Goal: Task Accomplishment & Management: Manage account settings

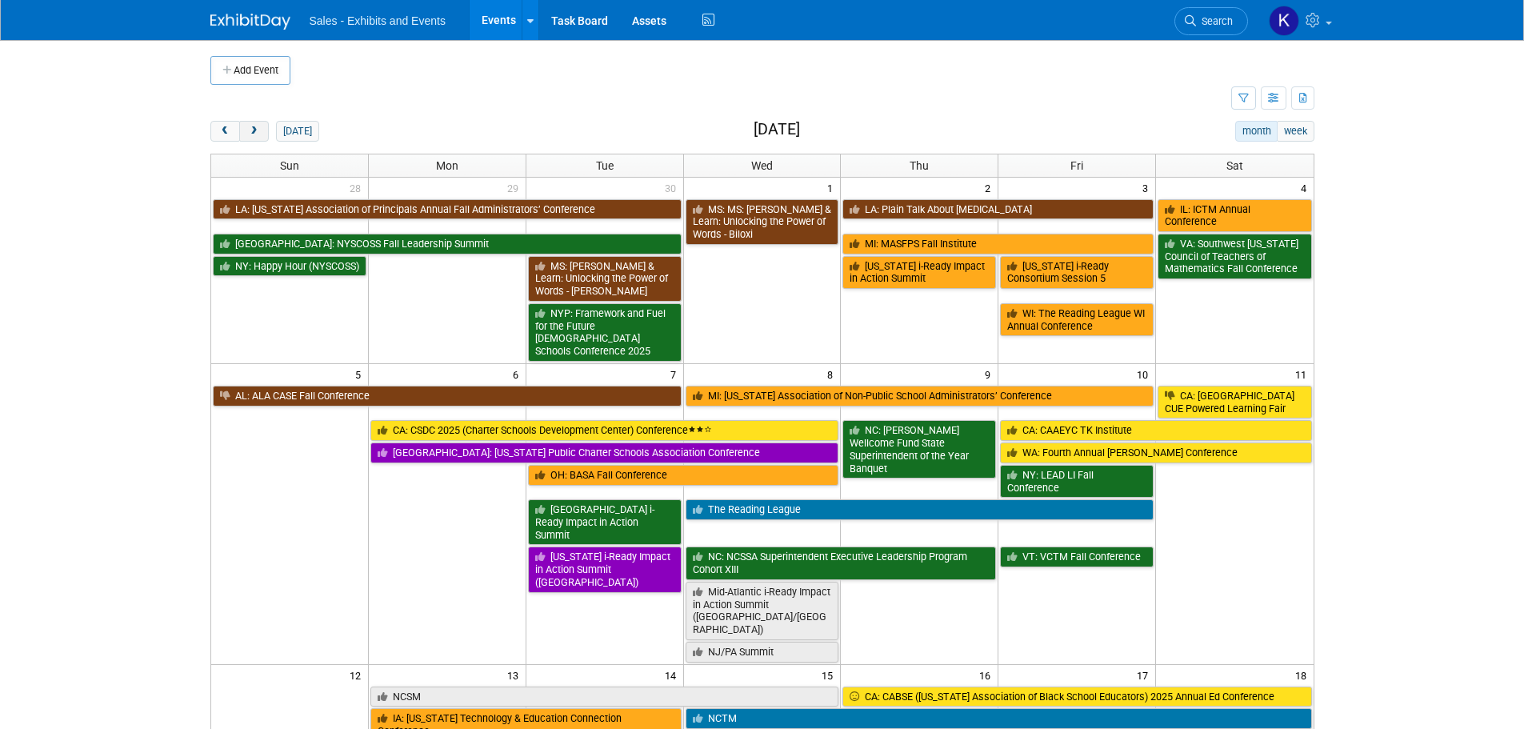
click at [262, 131] on button "next" at bounding box center [254, 131] width 30 height 21
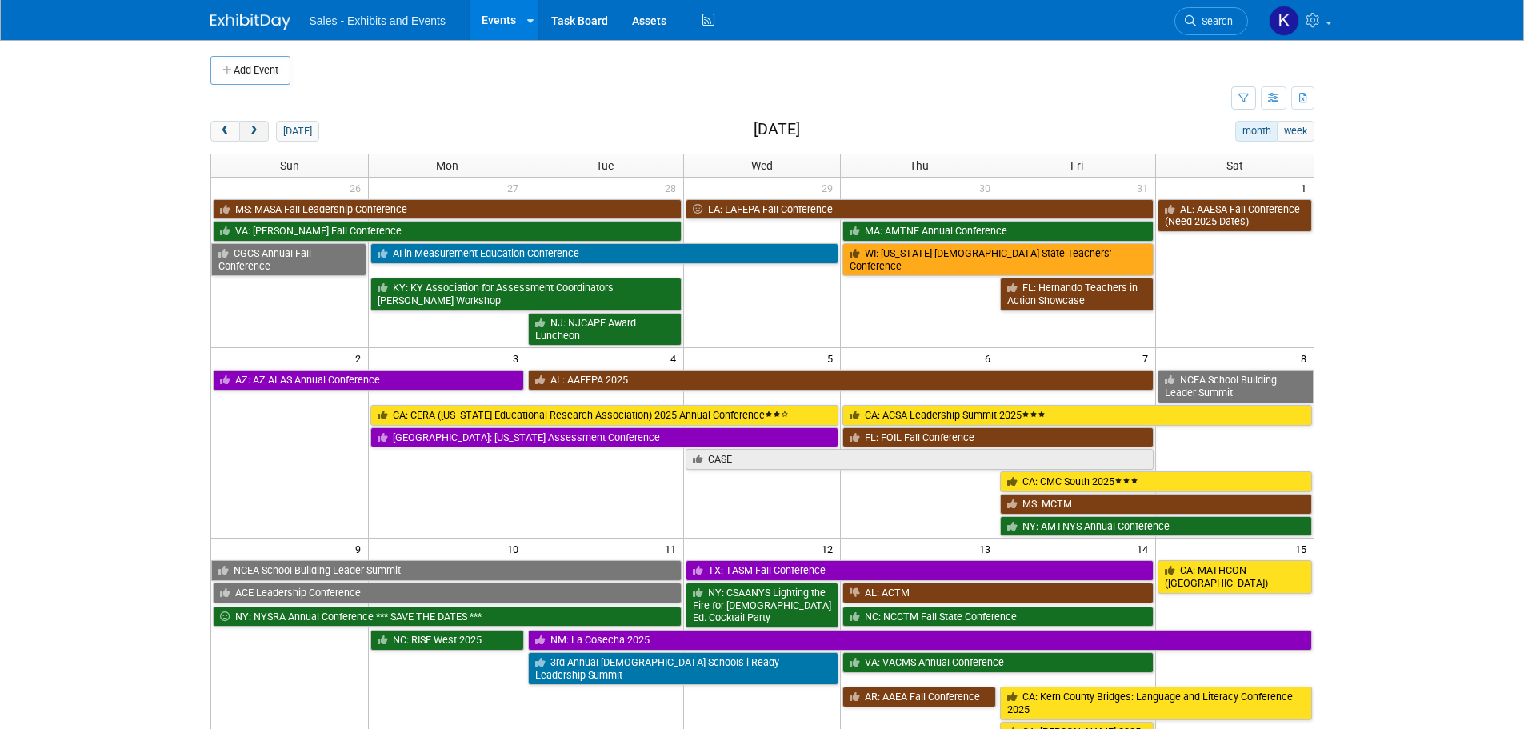
click at [262, 131] on button "next" at bounding box center [254, 131] width 30 height 21
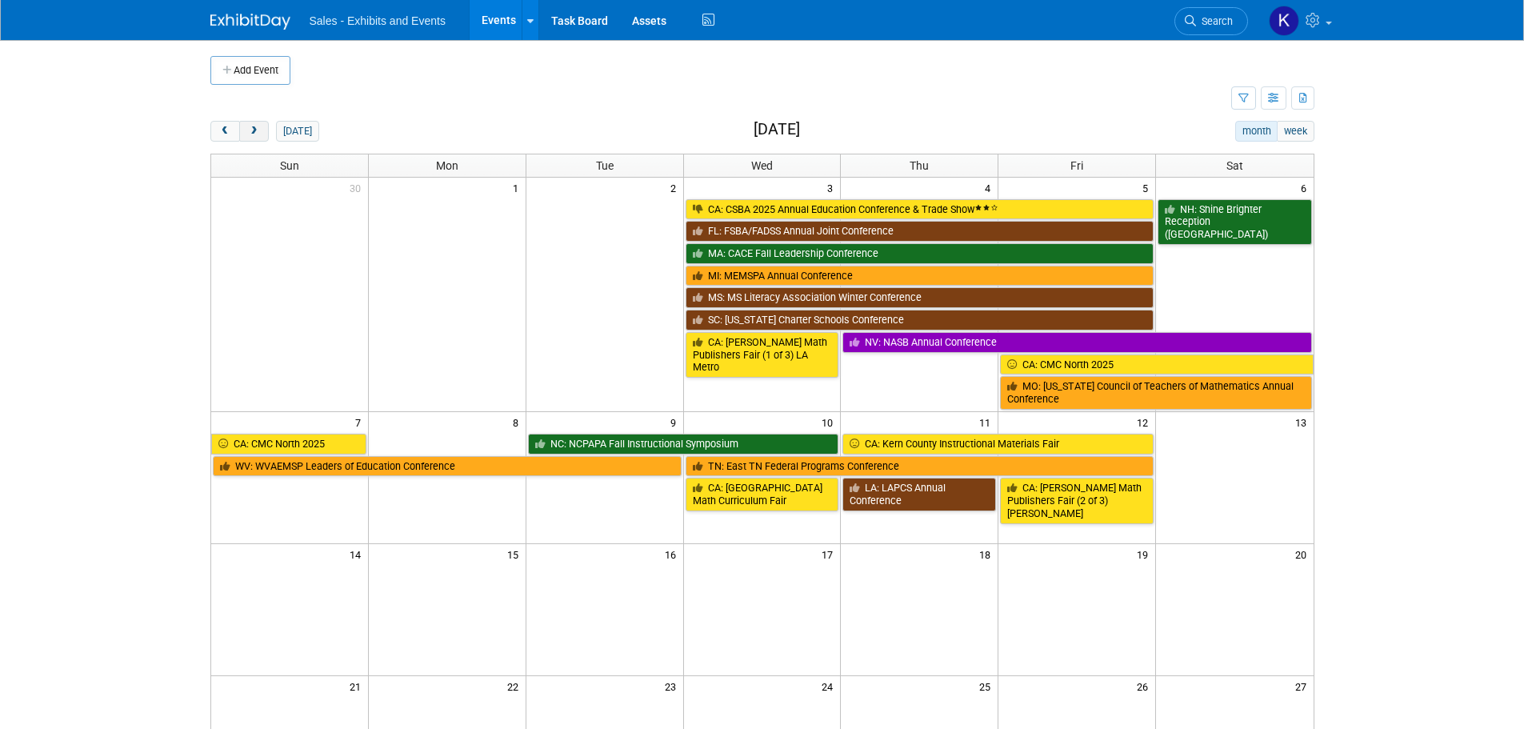
click at [262, 131] on button "next" at bounding box center [254, 131] width 30 height 21
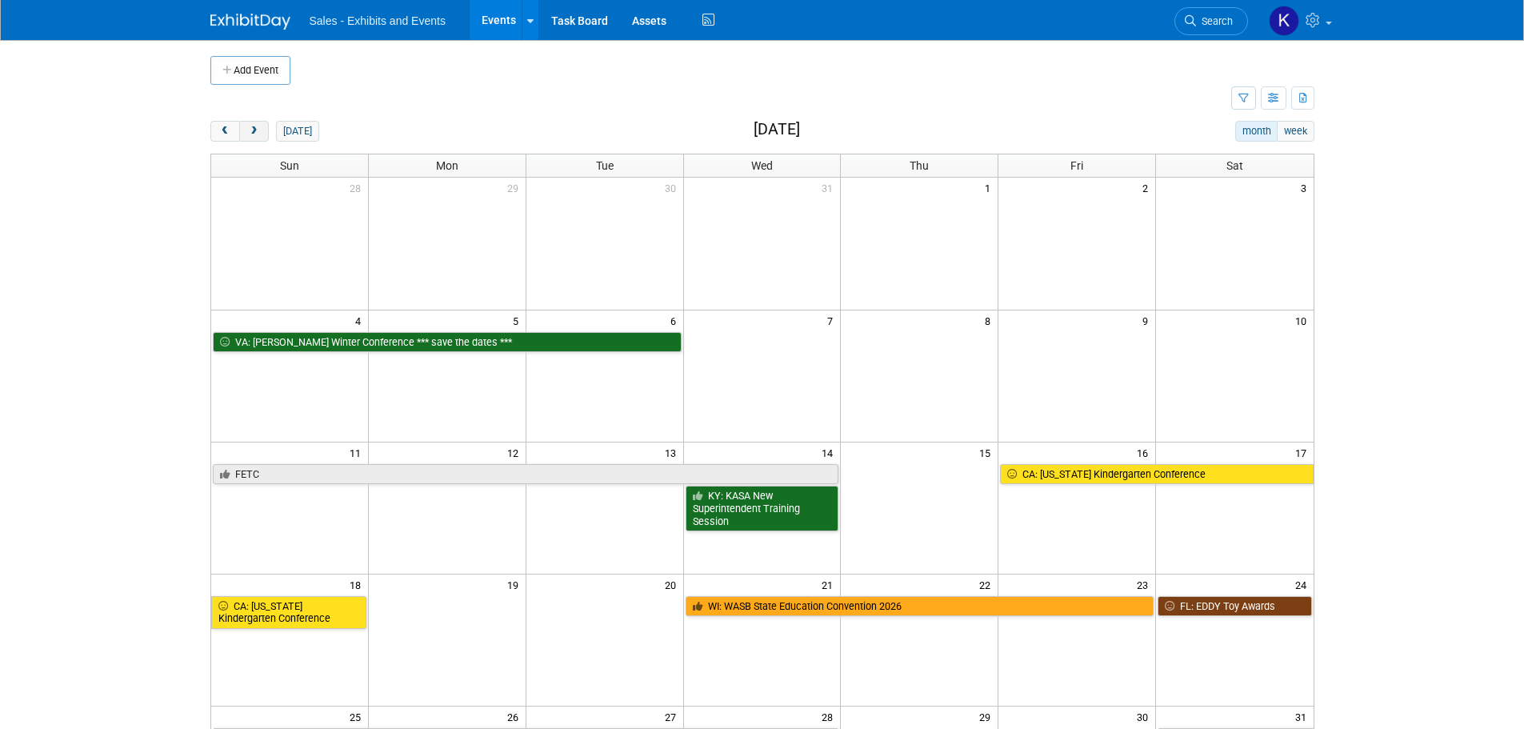
click at [262, 131] on button "next" at bounding box center [254, 131] width 30 height 21
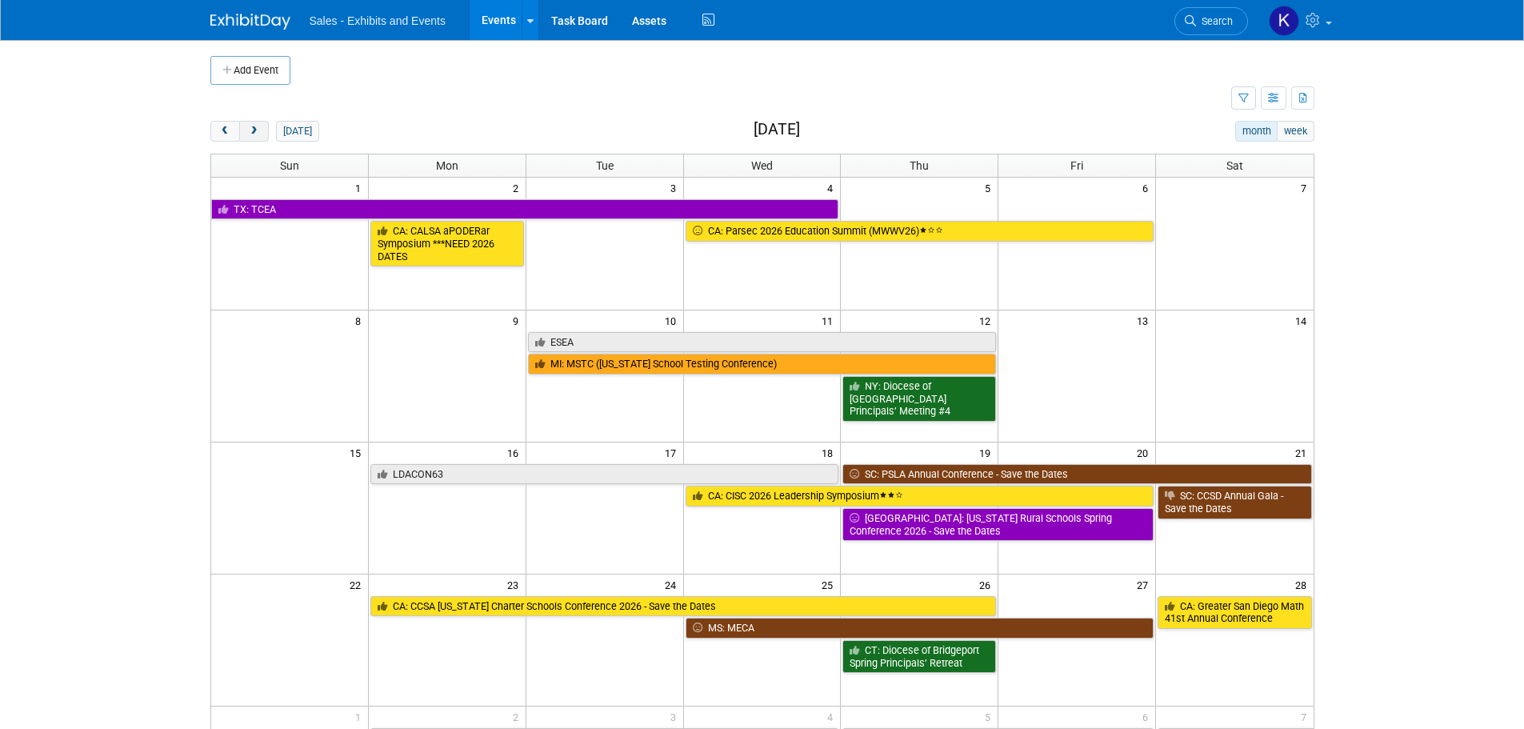
click at [262, 131] on button "next" at bounding box center [254, 131] width 30 height 21
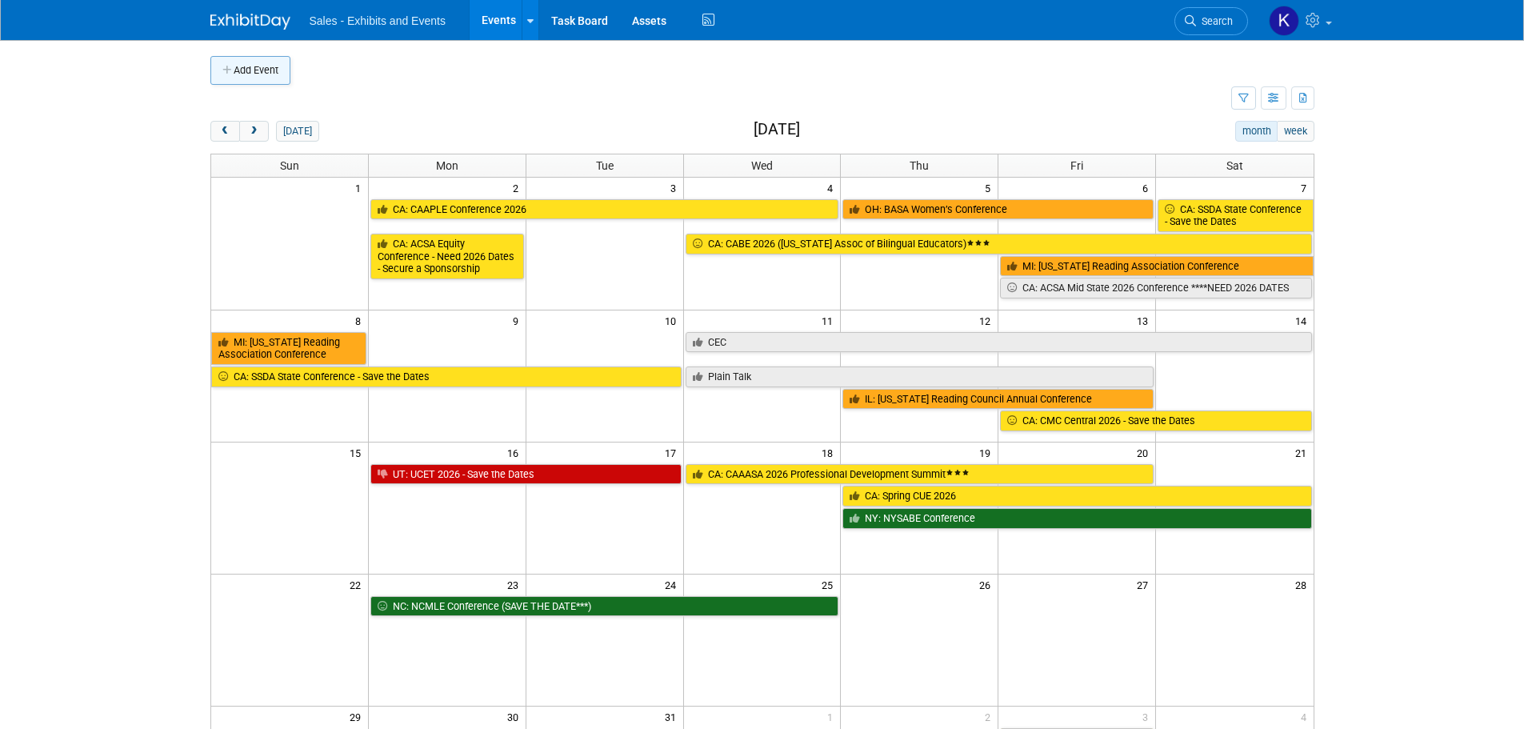
click at [260, 72] on button "Add Event" at bounding box center [250, 70] width 80 height 29
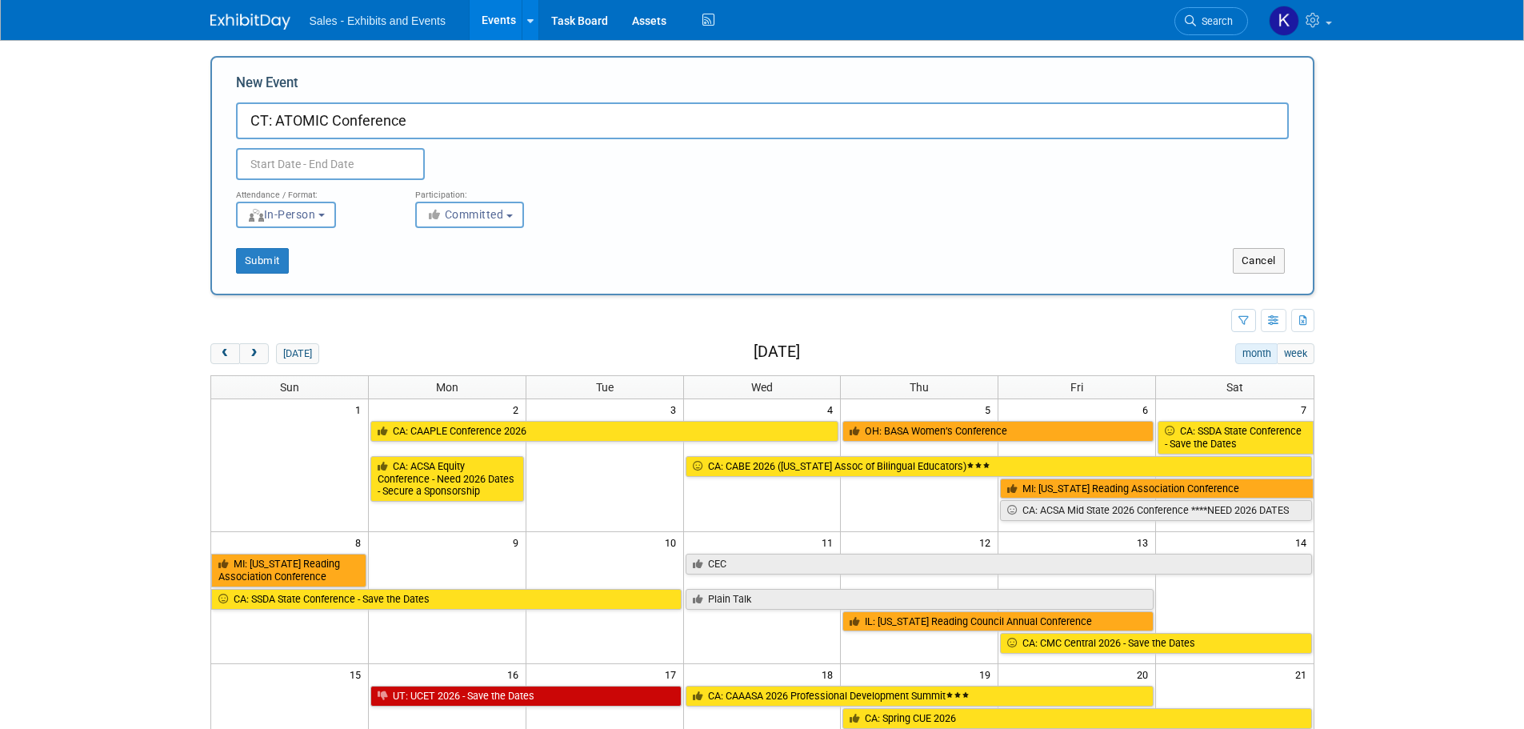
type input "CT: ATOMIC Conference"
click at [350, 167] on input "text" at bounding box center [330, 164] width 189 height 32
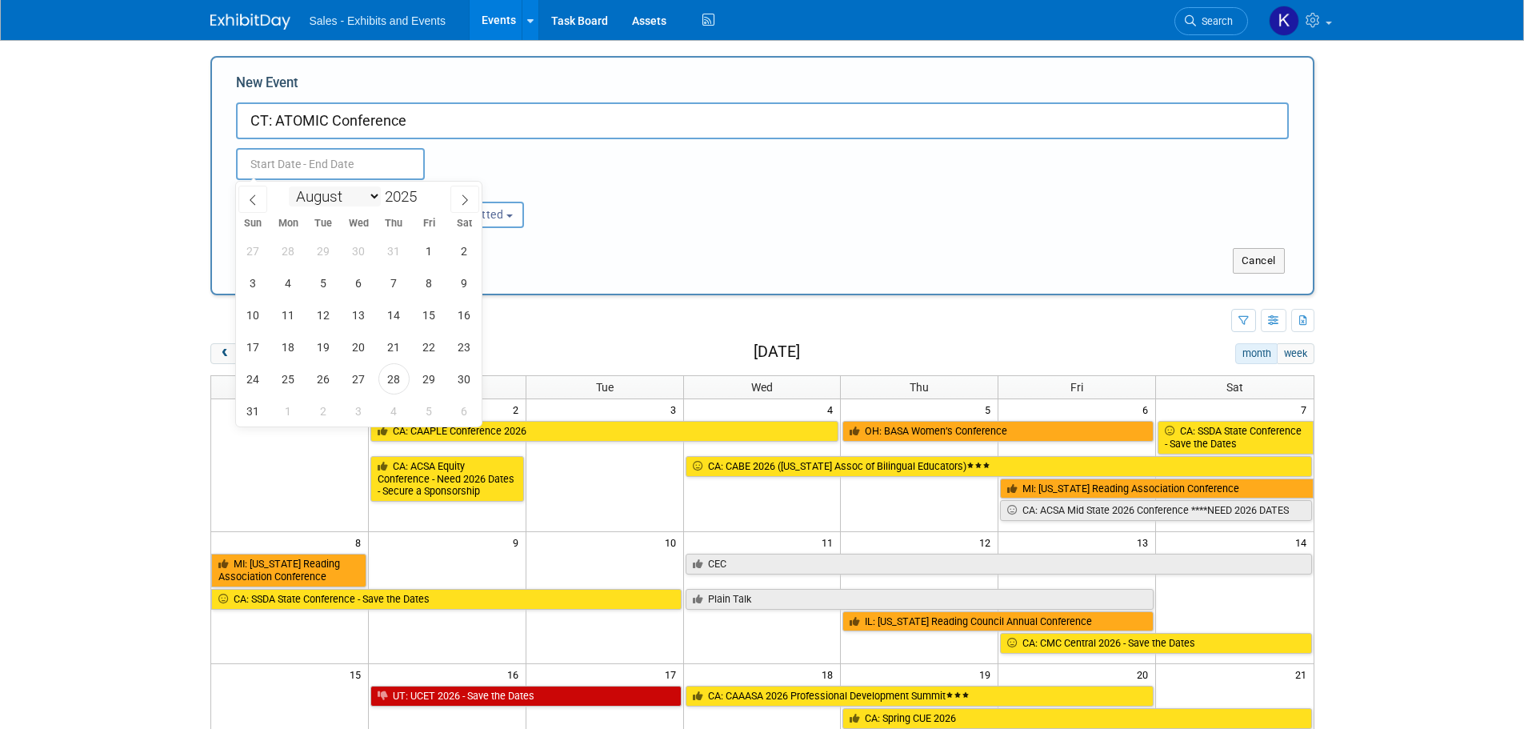
click at [369, 190] on select "January February March April May June July August September October November De…" at bounding box center [335, 196] width 92 height 20
select select "2"
click at [289, 186] on select "January February March April May June July August September October November De…" at bounding box center [335, 196] width 92 height 20
click at [425, 191] on span at bounding box center [423, 192] width 11 height 10
type input "2026"
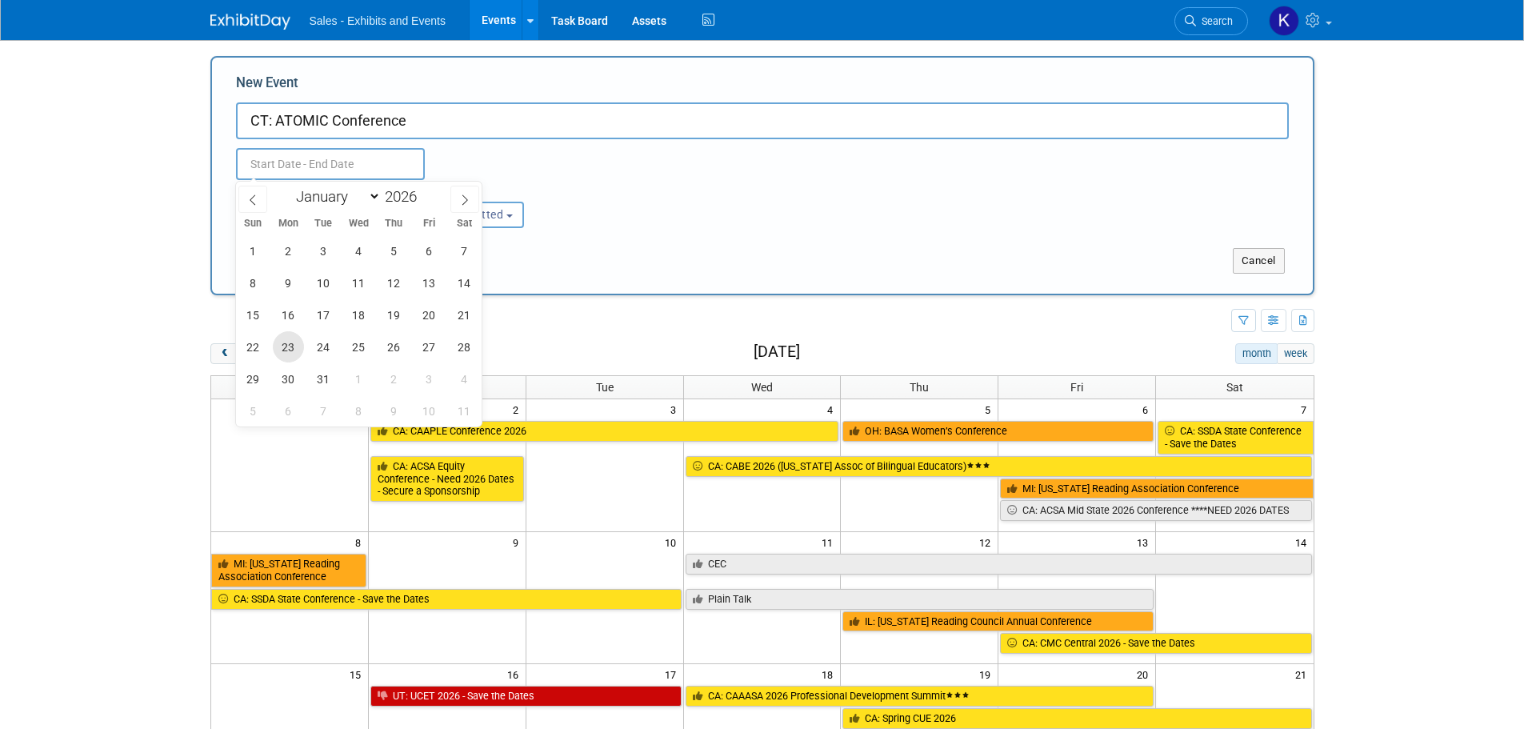
click at [294, 350] on span "23" at bounding box center [288, 346] width 31 height 31
type input "Mar 23, 2026 to Mar 23, 2026"
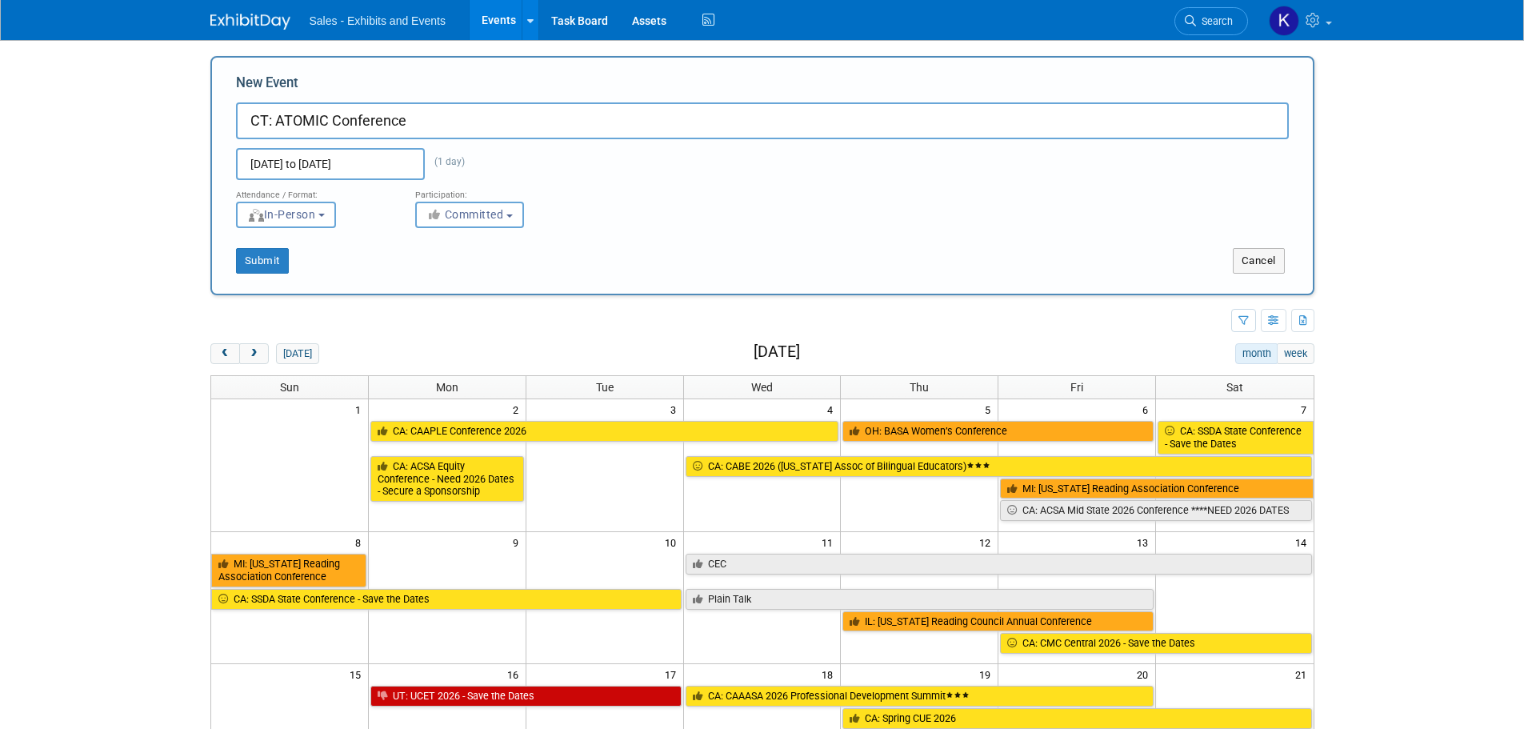
click at [451, 130] on input "CT: ATOMIC Conference" at bounding box center [762, 120] width 1053 height 37
type input "CT: ATOMIC Conference *** Save the date***"
drag, startPoint x: 270, startPoint y: 250, endPoint x: 300, endPoint y: 273, distance: 37.1
click at [270, 250] on button "Submit" at bounding box center [262, 261] width 53 height 26
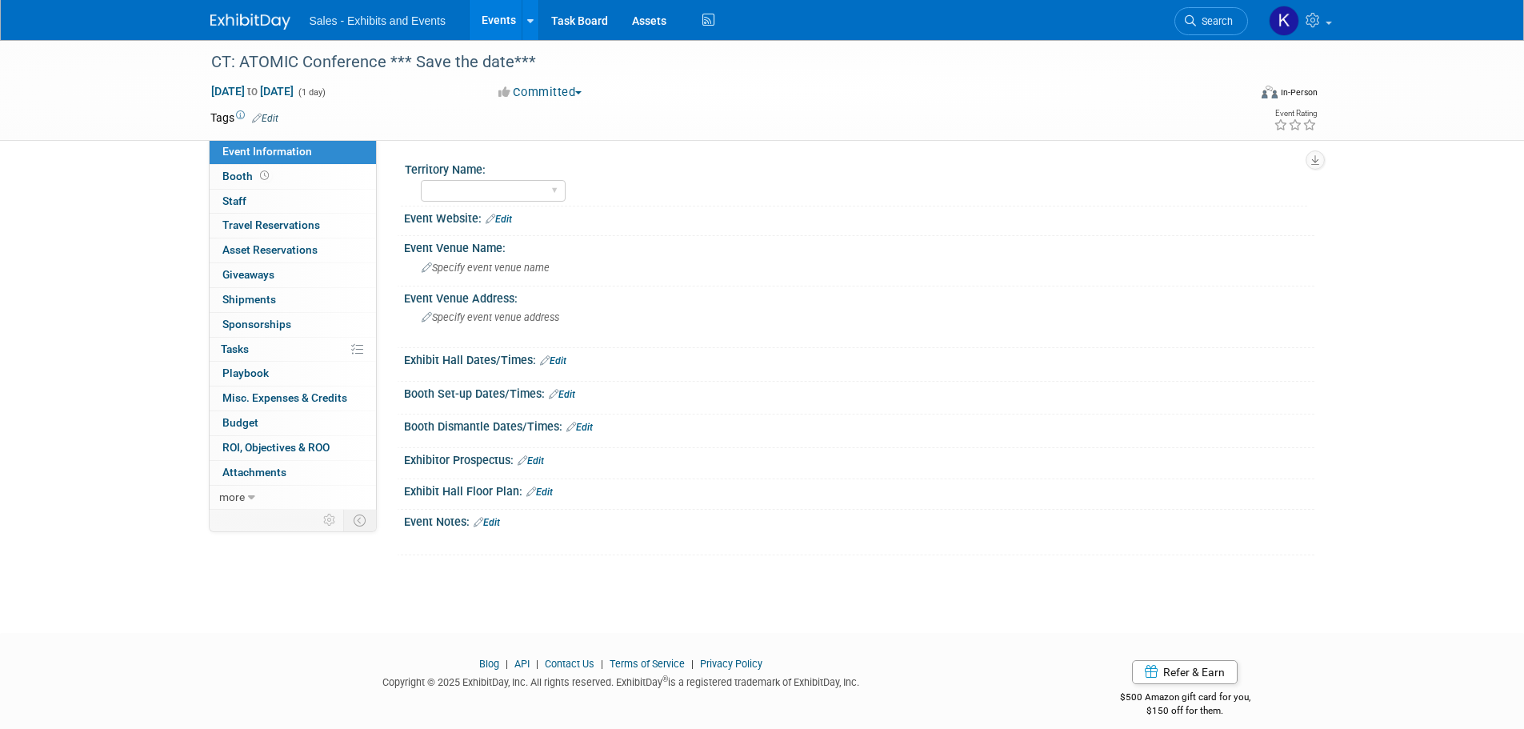
click at [270, 120] on link "Edit" at bounding box center [265, 118] width 26 height 11
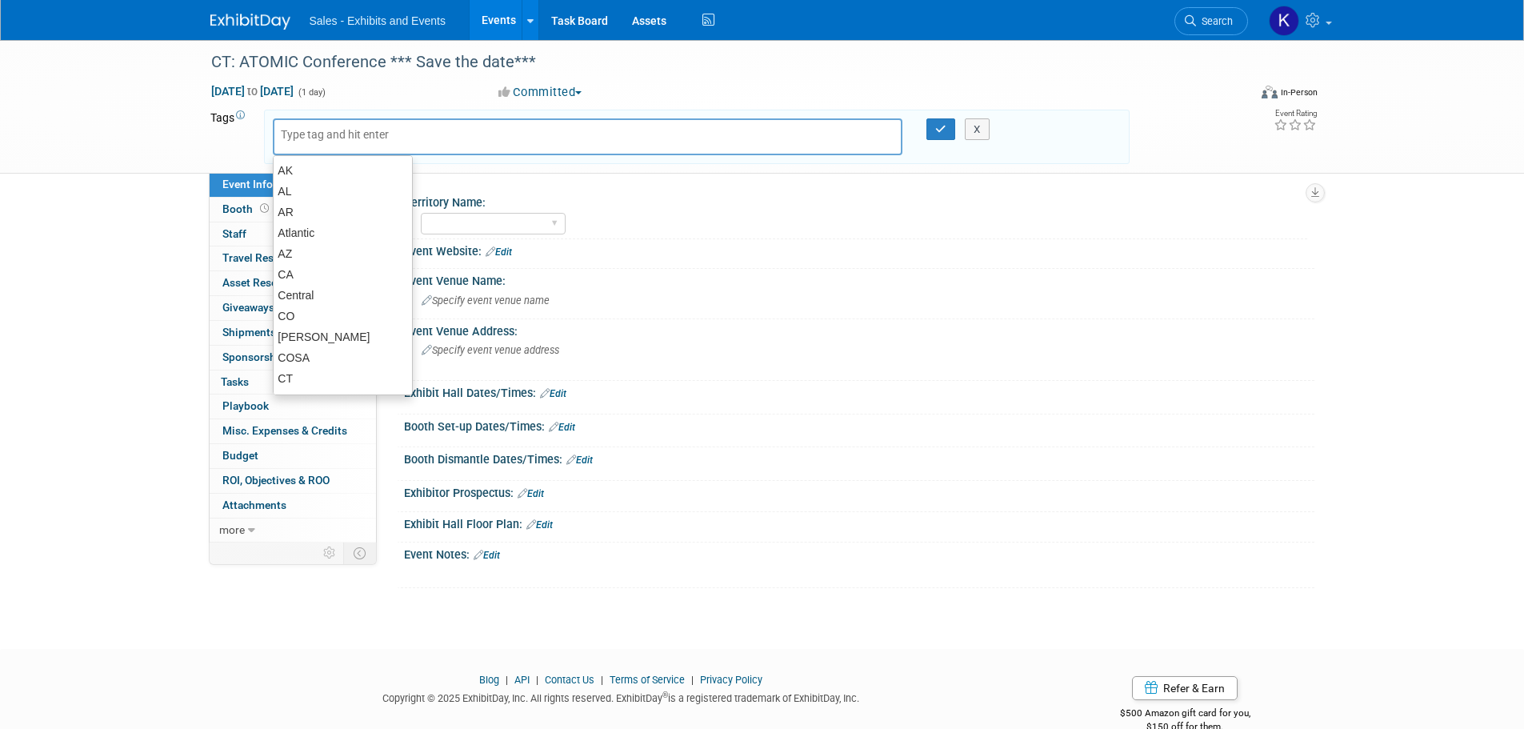
click at [291, 132] on input "text" at bounding box center [345, 134] width 128 height 16
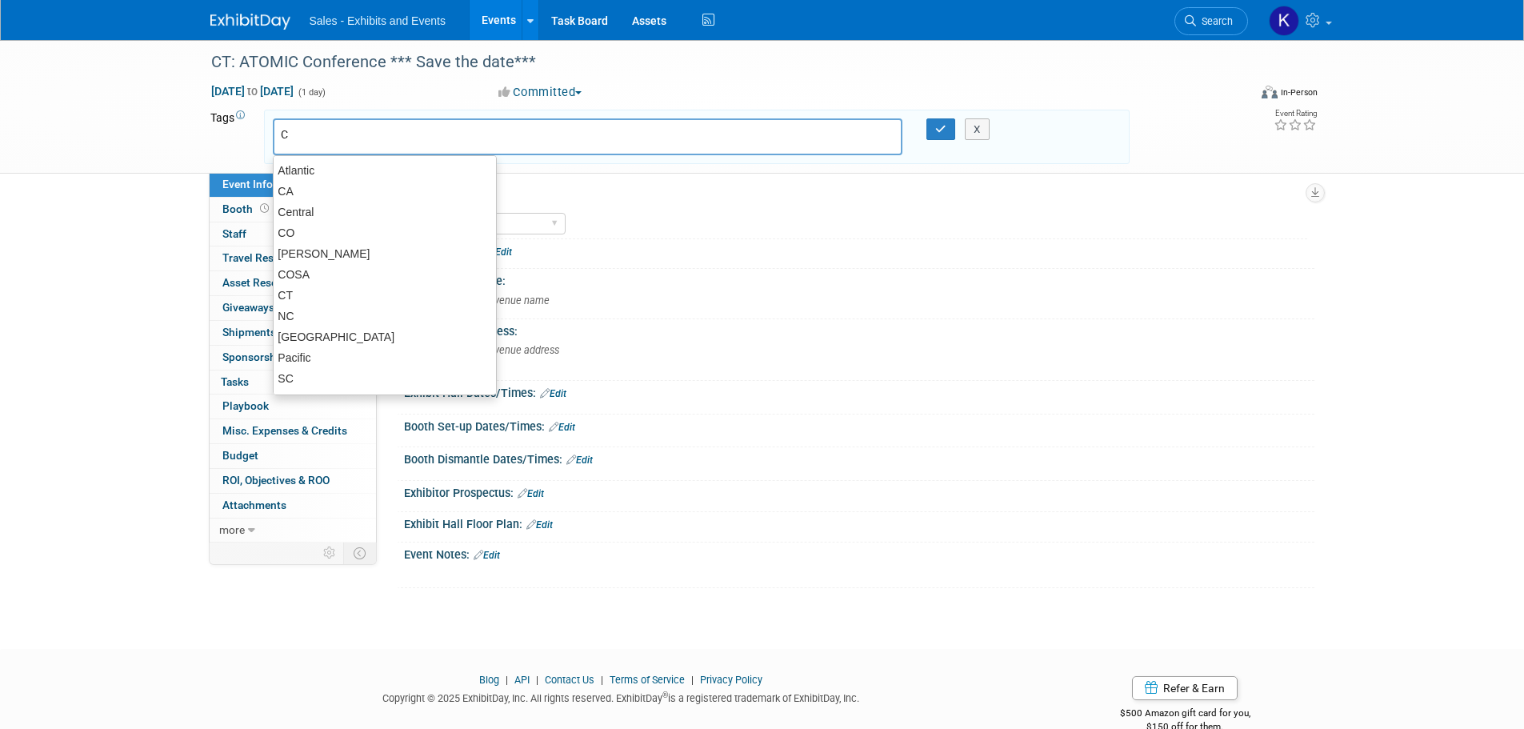
type input "Ct"
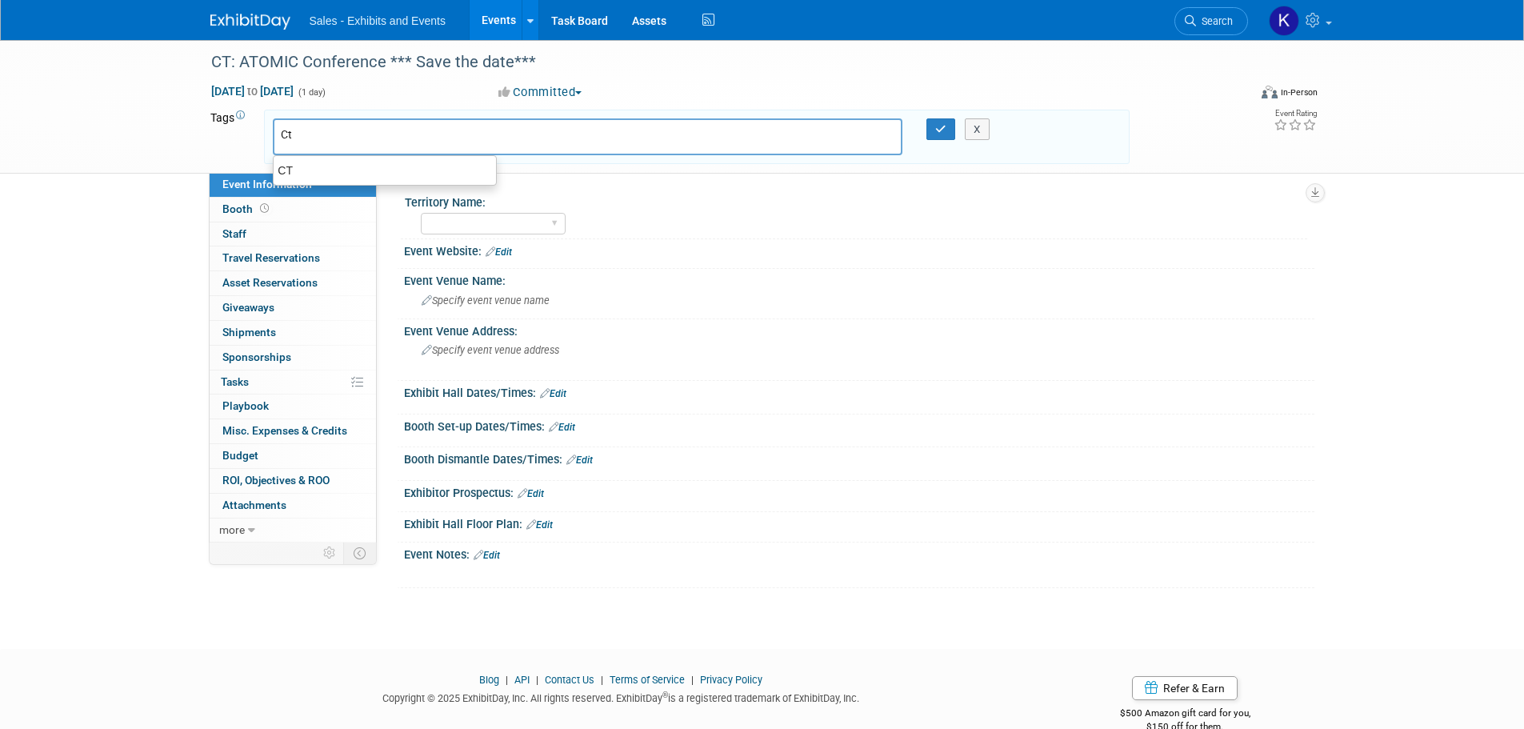
type input "Ct"
click at [306, 136] on link "×" at bounding box center [311, 138] width 10 height 18
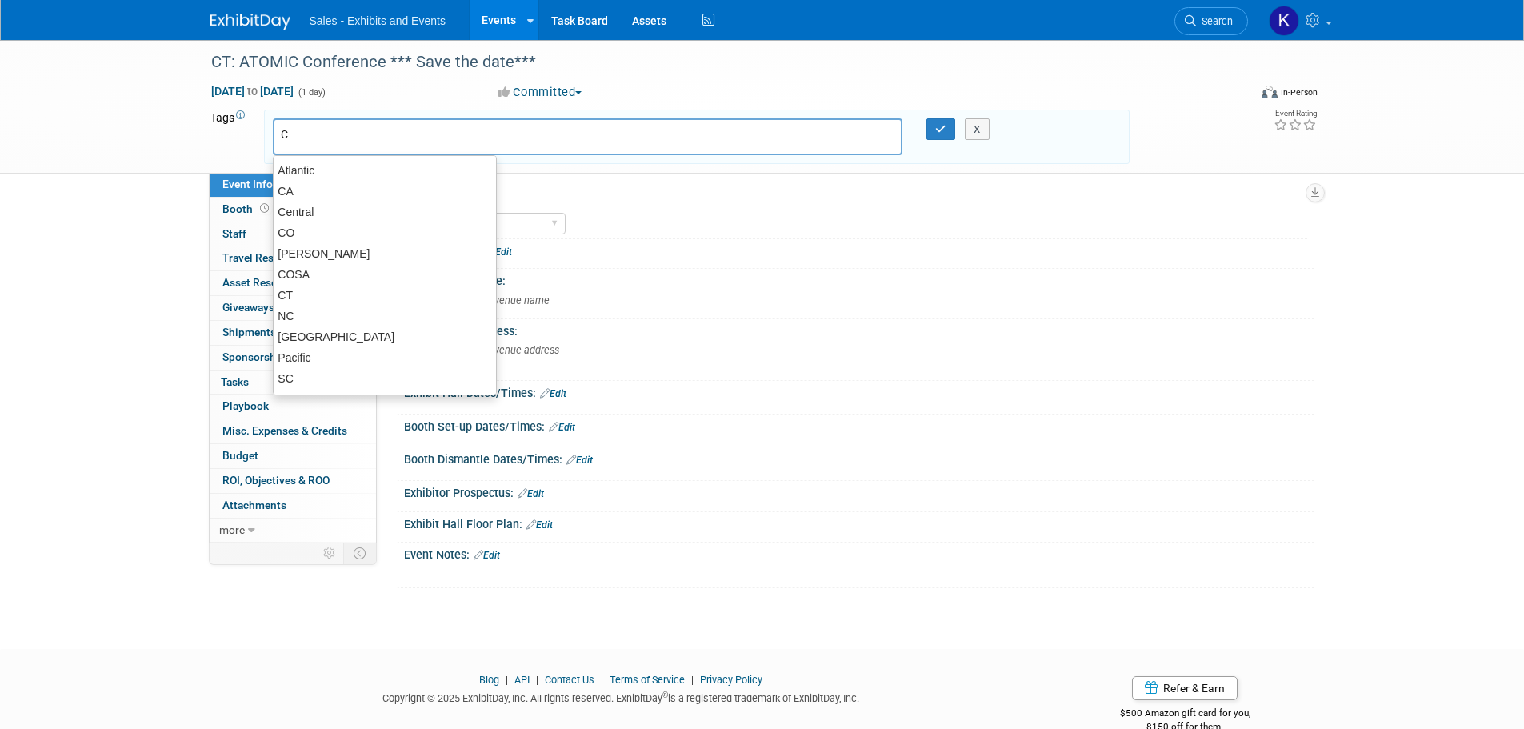
type input "CT"
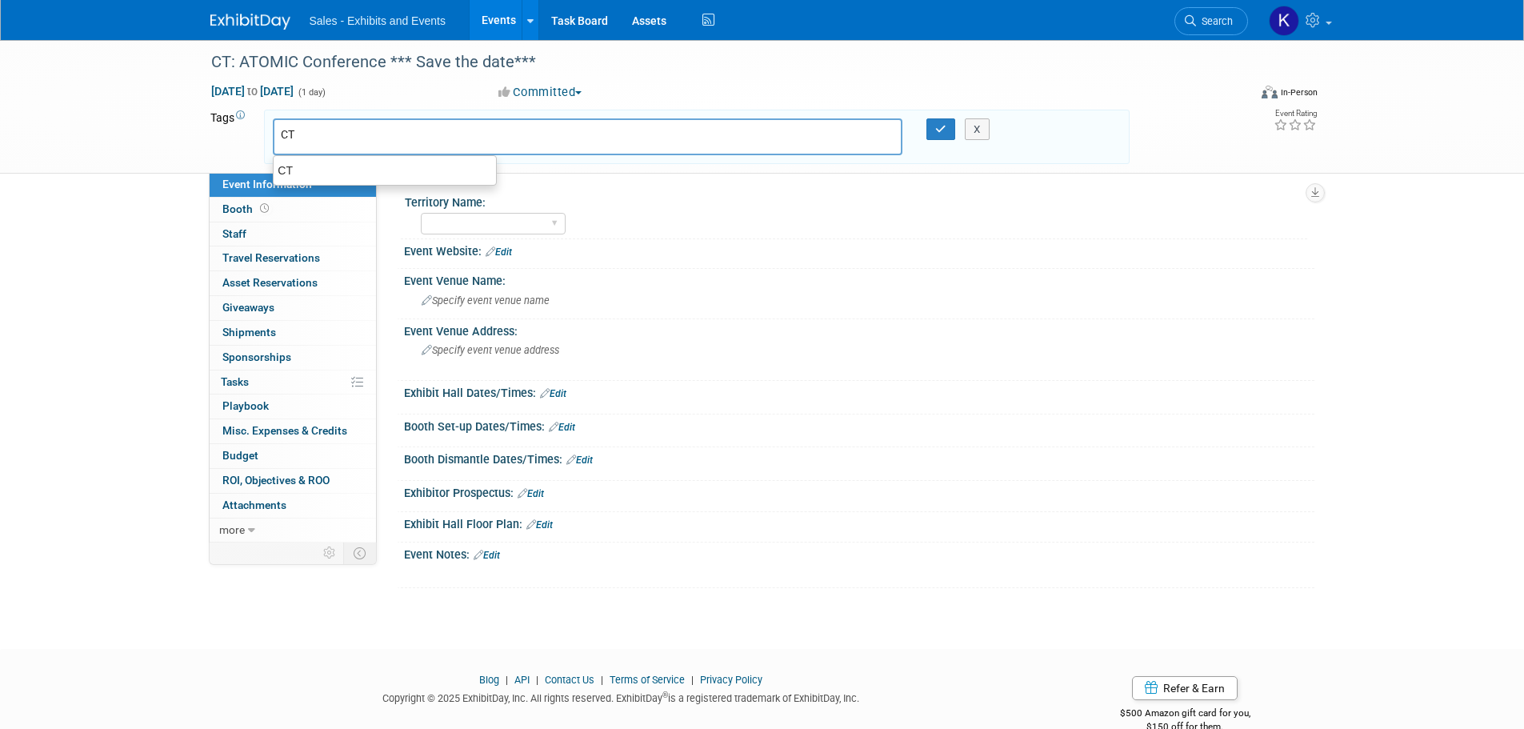
type input "CT"
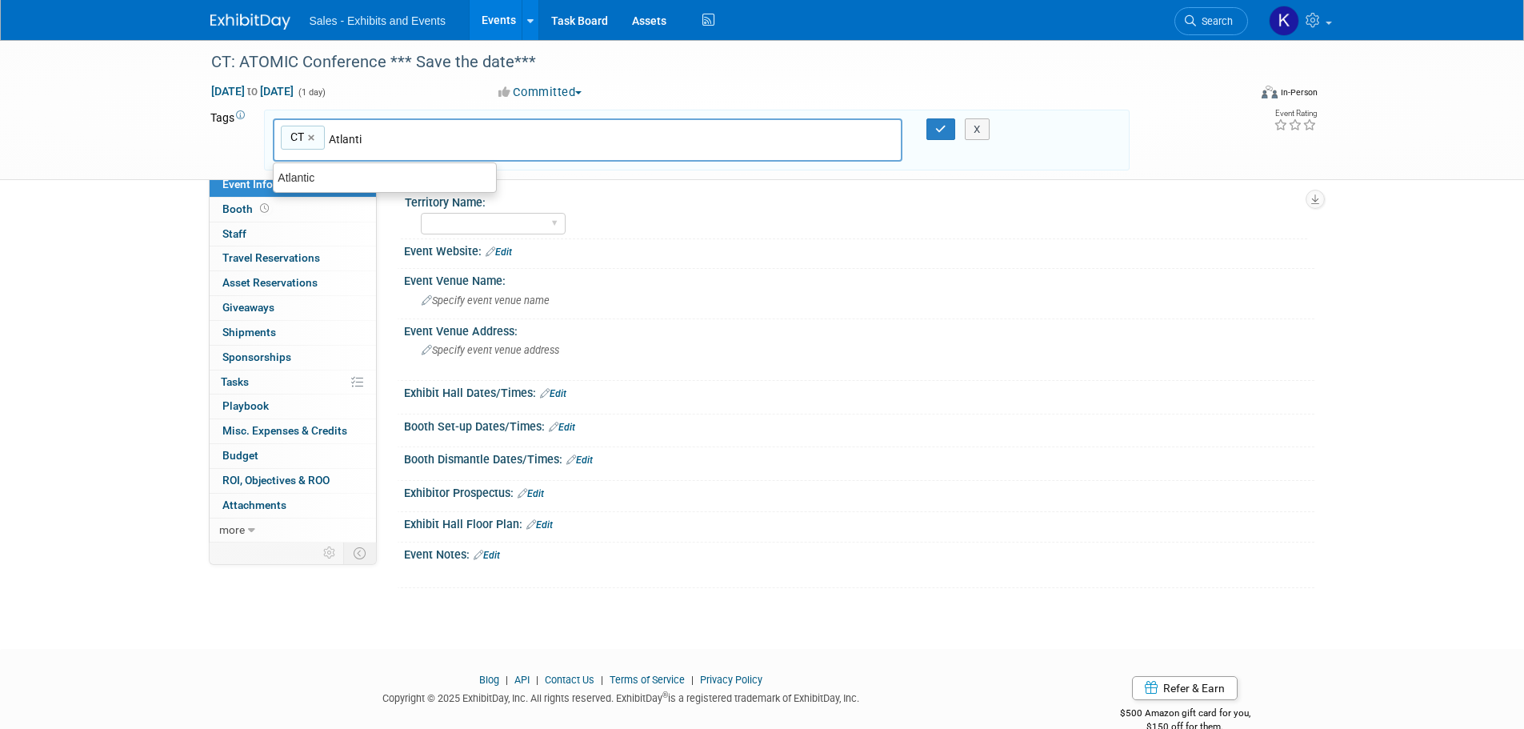
type input "Atlantic"
type input "CT, Atlantic"
click at [937, 118] on button "button" at bounding box center [940, 129] width 29 height 22
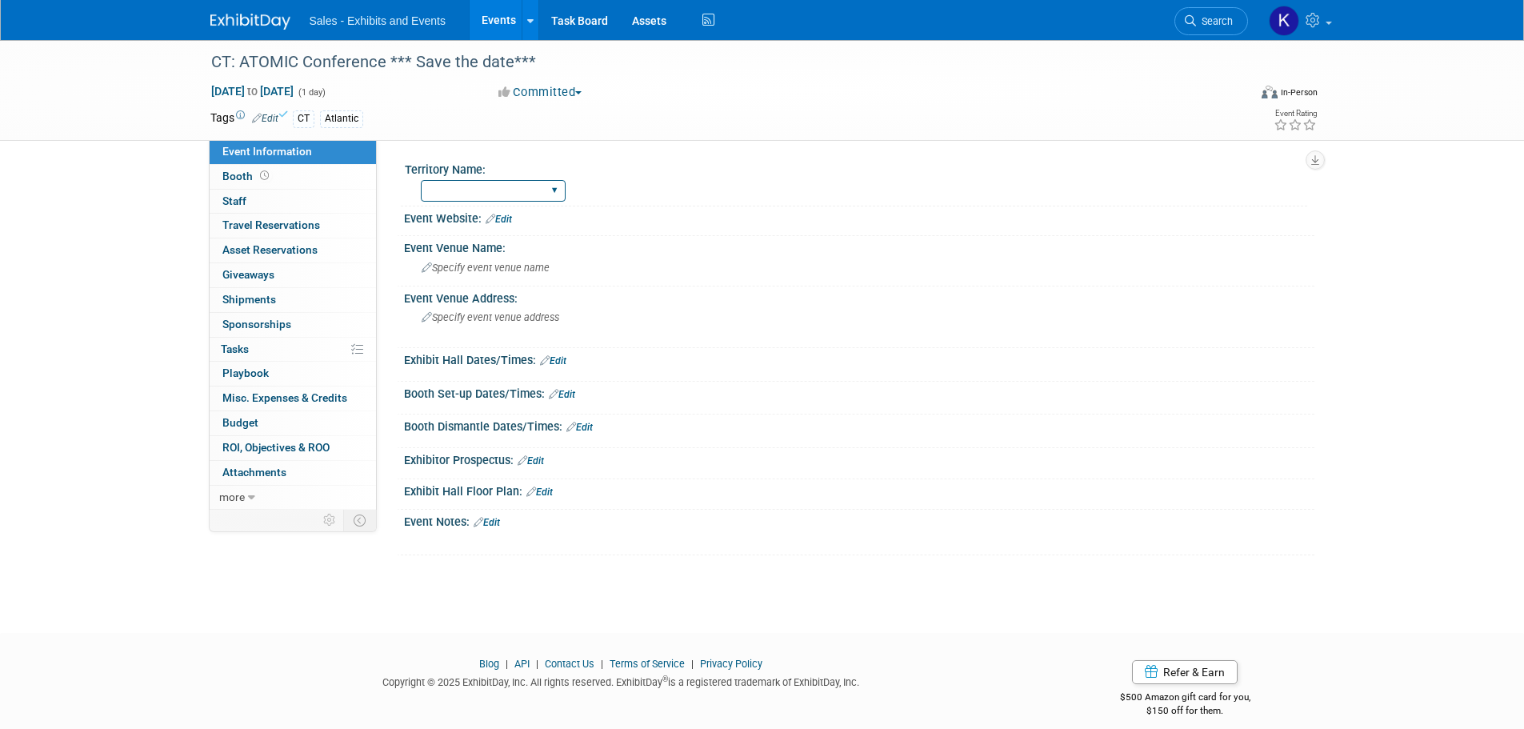
click at [544, 185] on select "Atlantic Southeast Central Southwest Pacific Mountain National Strategic Partne…" at bounding box center [493, 191] width 145 height 22
select select "Atlantic"
click at [421, 180] on select "Atlantic Southeast Central Southwest Pacific Mountain National Strategic Partne…" at bounding box center [493, 191] width 145 height 22
click at [258, 13] on link at bounding box center [259, 13] width 99 height 13
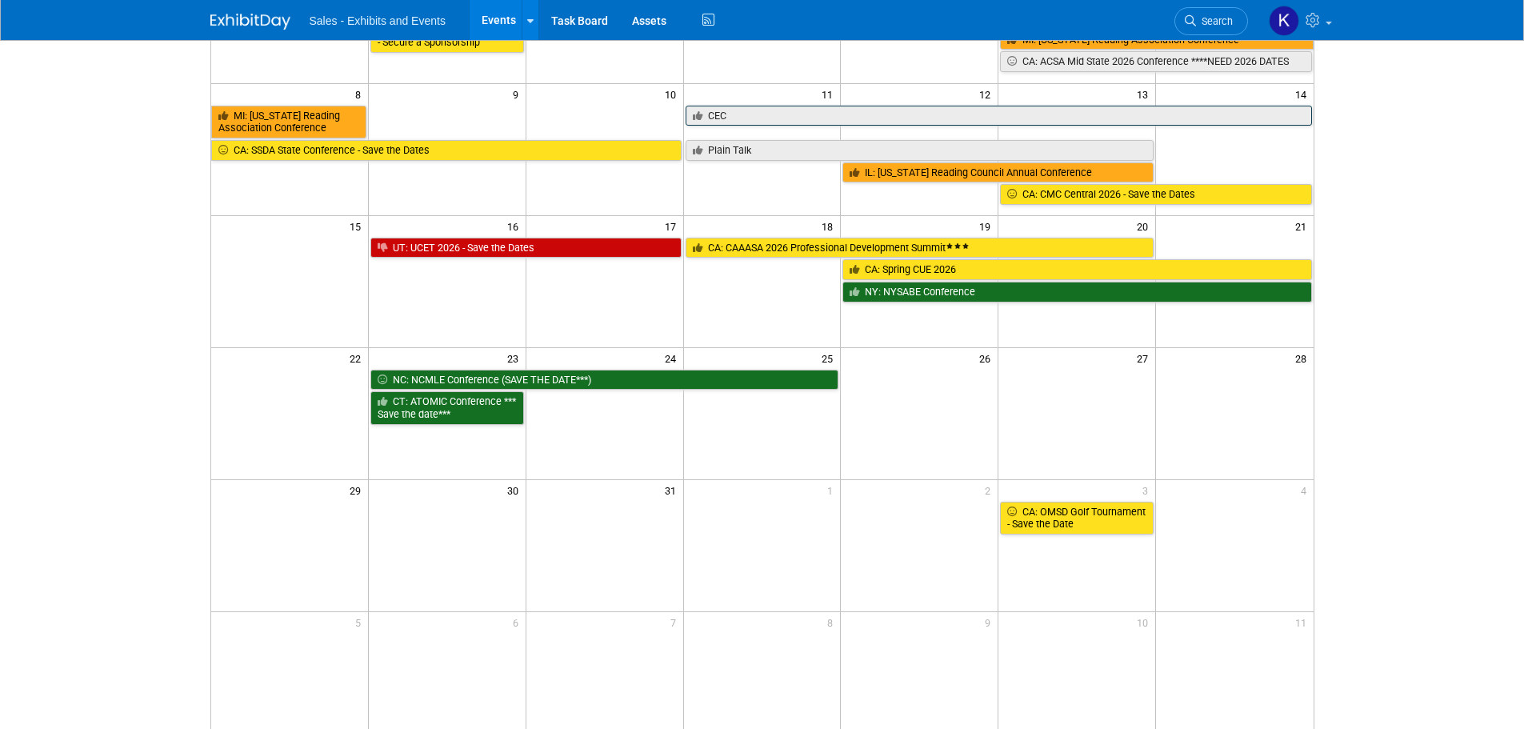
scroll to position [160, 0]
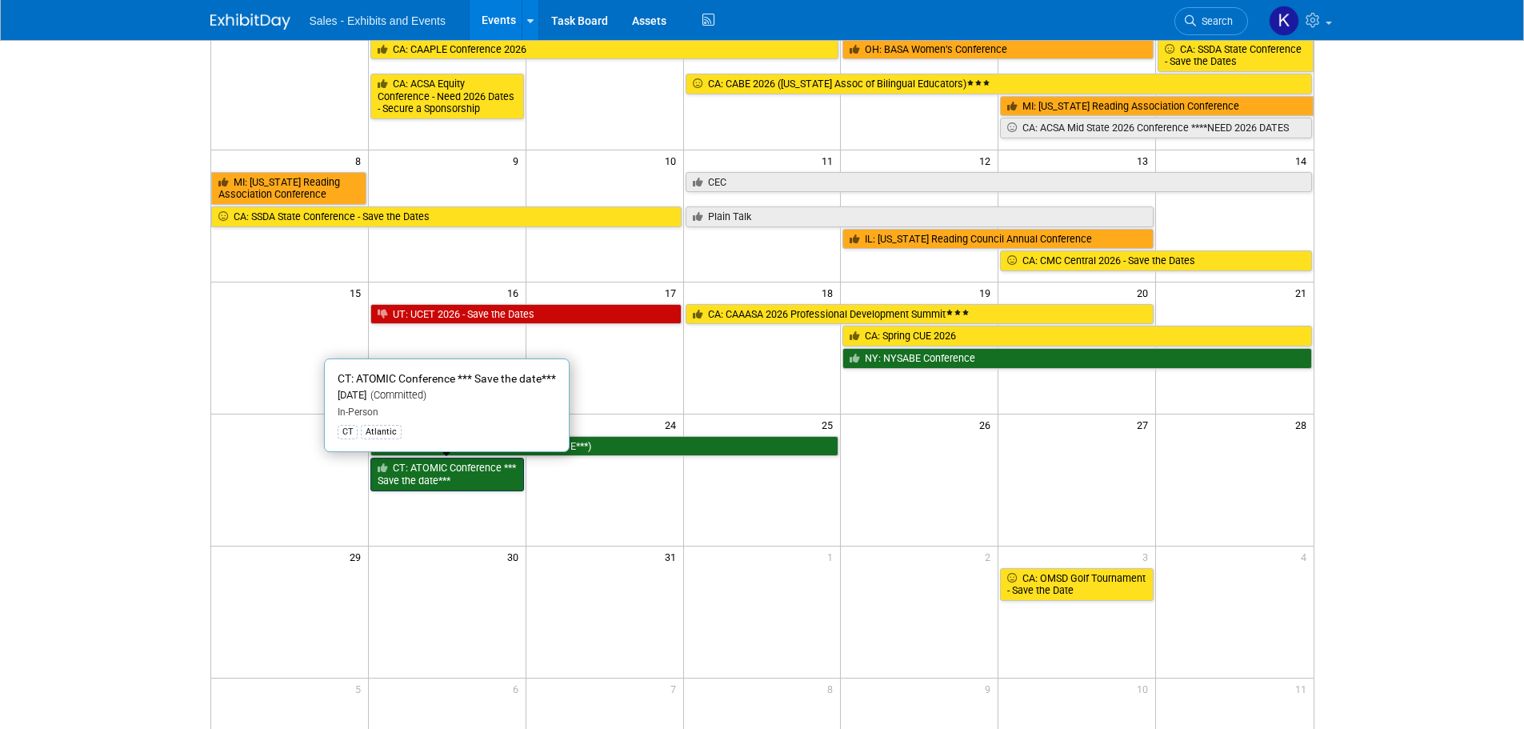
click at [448, 463] on link "CT: ATOMIC Conference *** Save the date***" at bounding box center [447, 474] width 154 height 33
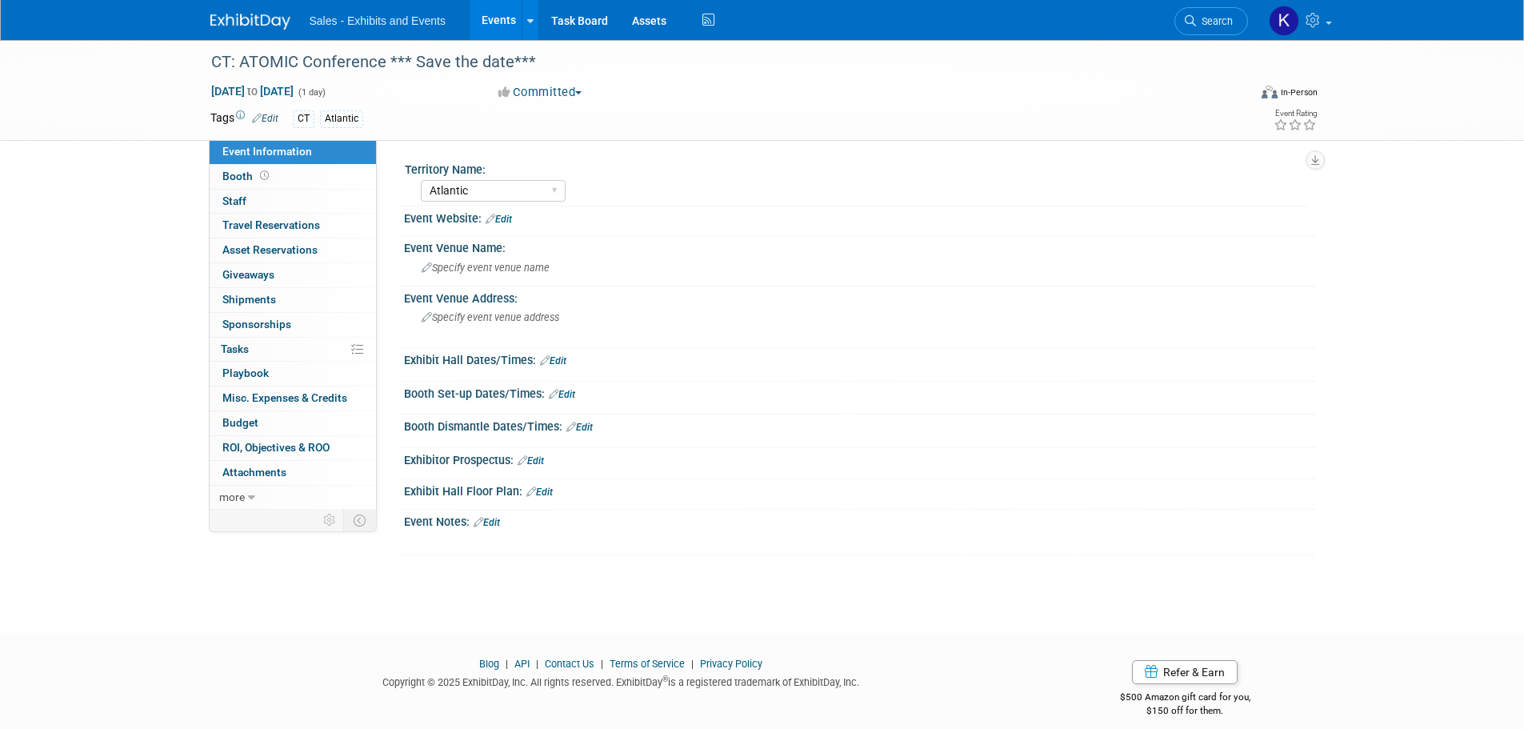
select select "Atlantic"
click at [567, 93] on button "Committed" at bounding box center [540, 92] width 95 height 17
click at [559, 137] on link "Considering" at bounding box center [557, 141] width 126 height 22
click at [214, 15] on img at bounding box center [250, 22] width 80 height 16
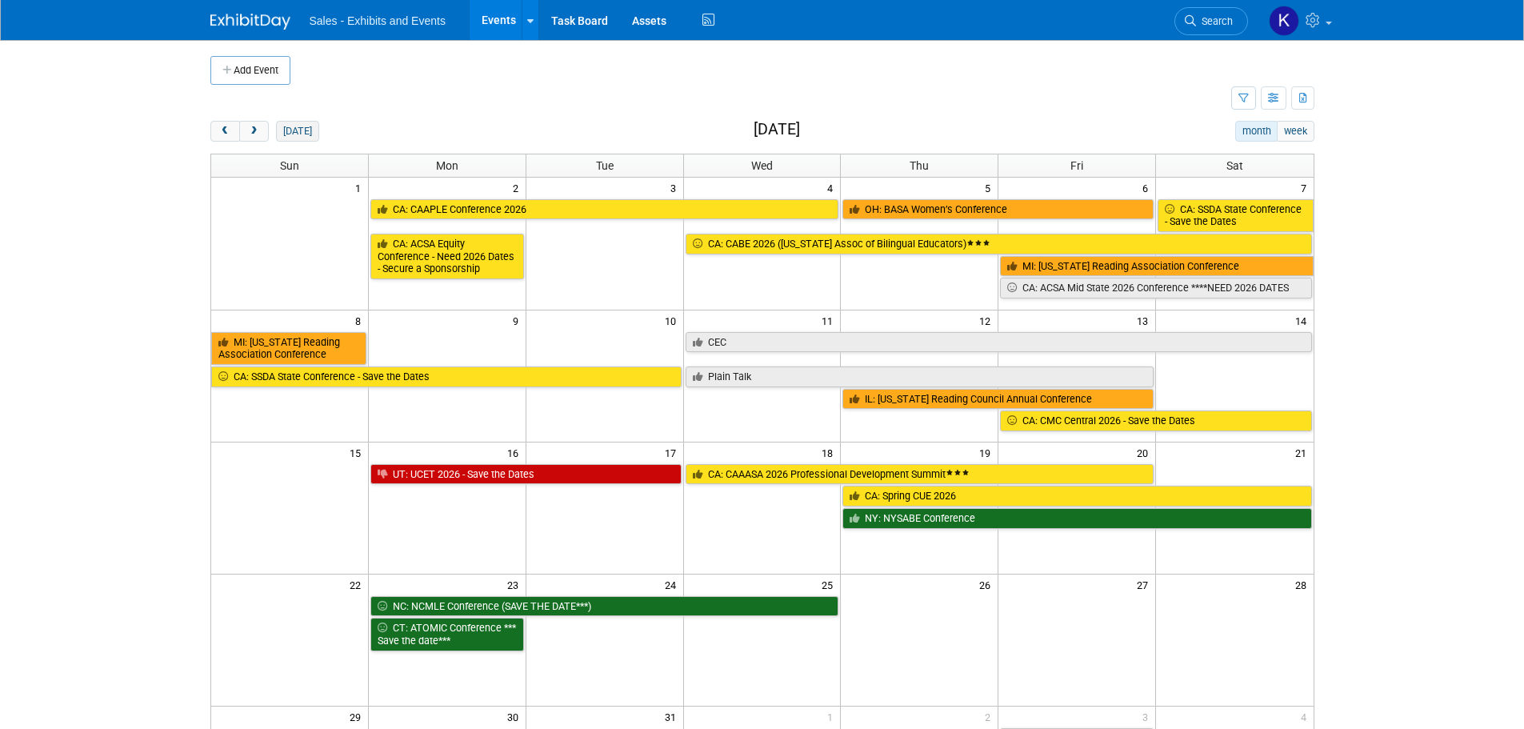
click at [297, 128] on button "[DATE]" at bounding box center [297, 131] width 42 height 21
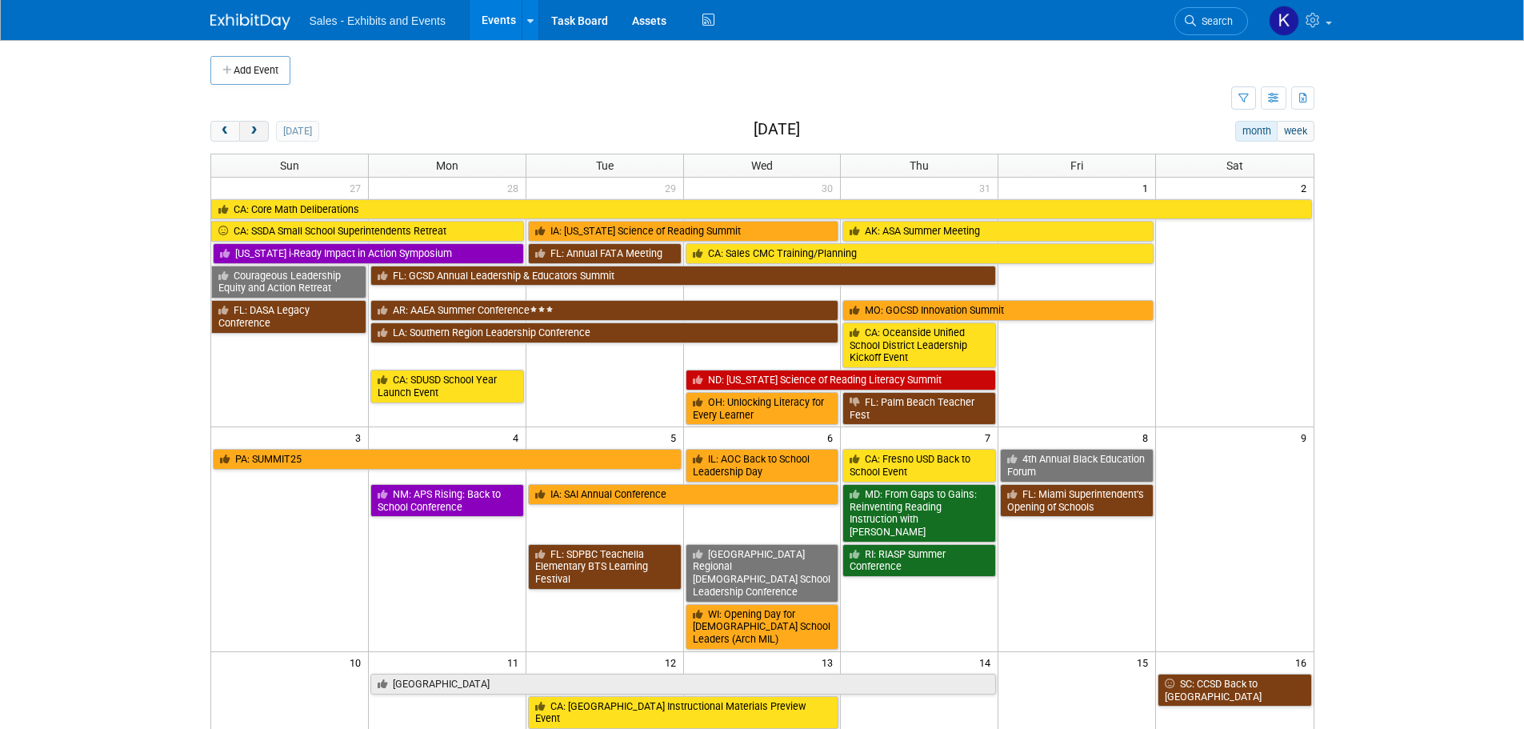
click at [260, 130] on button "next" at bounding box center [254, 131] width 30 height 21
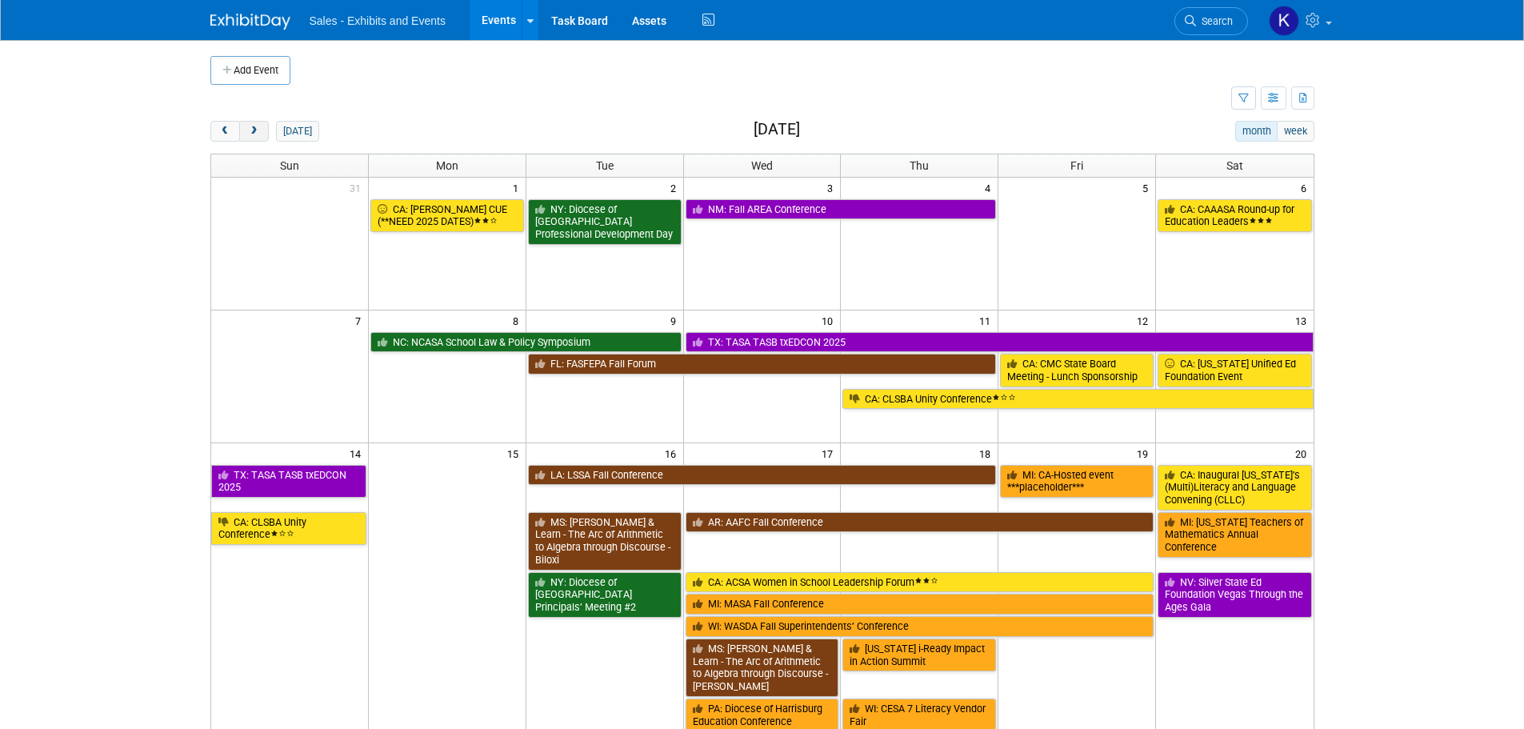
click at [260, 130] on button "next" at bounding box center [254, 131] width 30 height 21
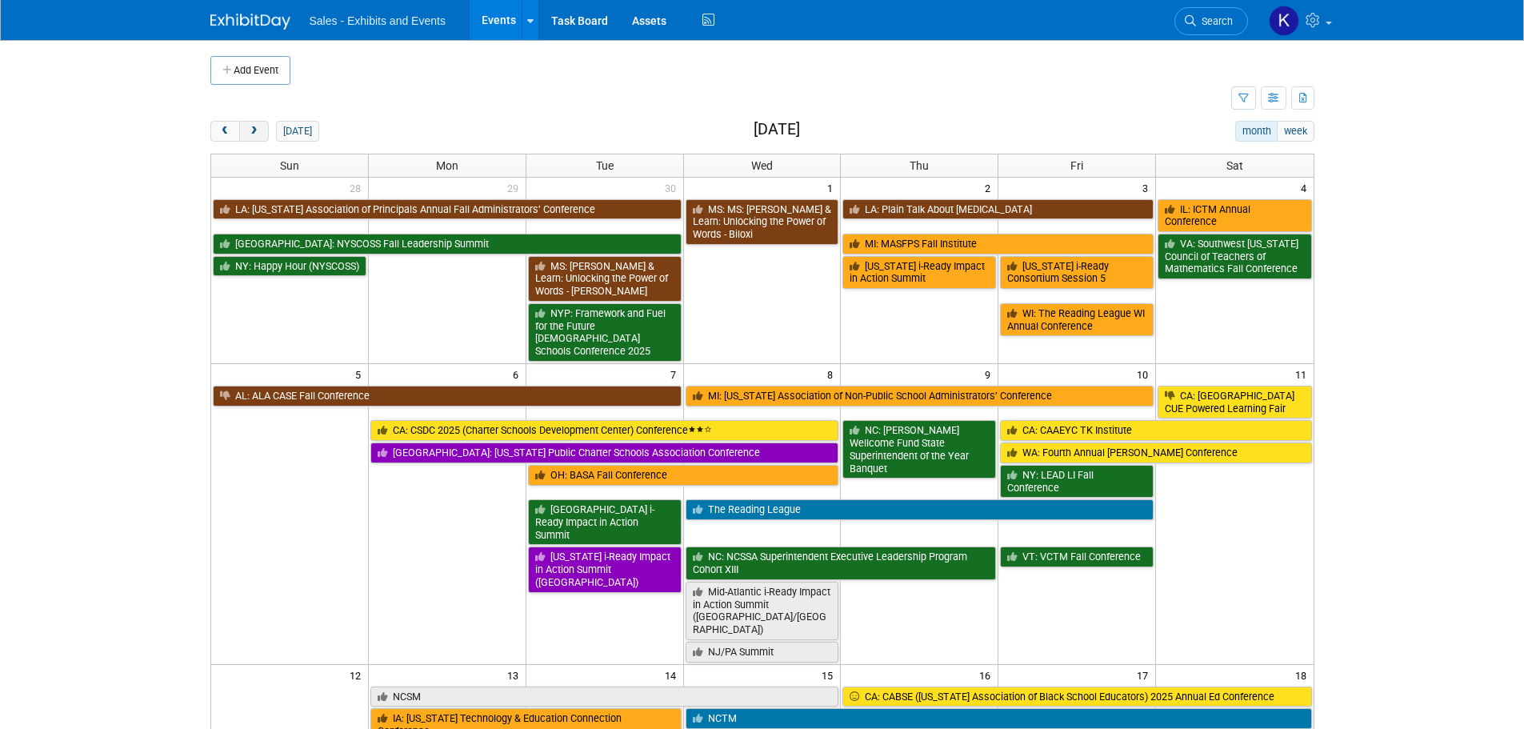
click at [260, 130] on button "next" at bounding box center [254, 131] width 30 height 21
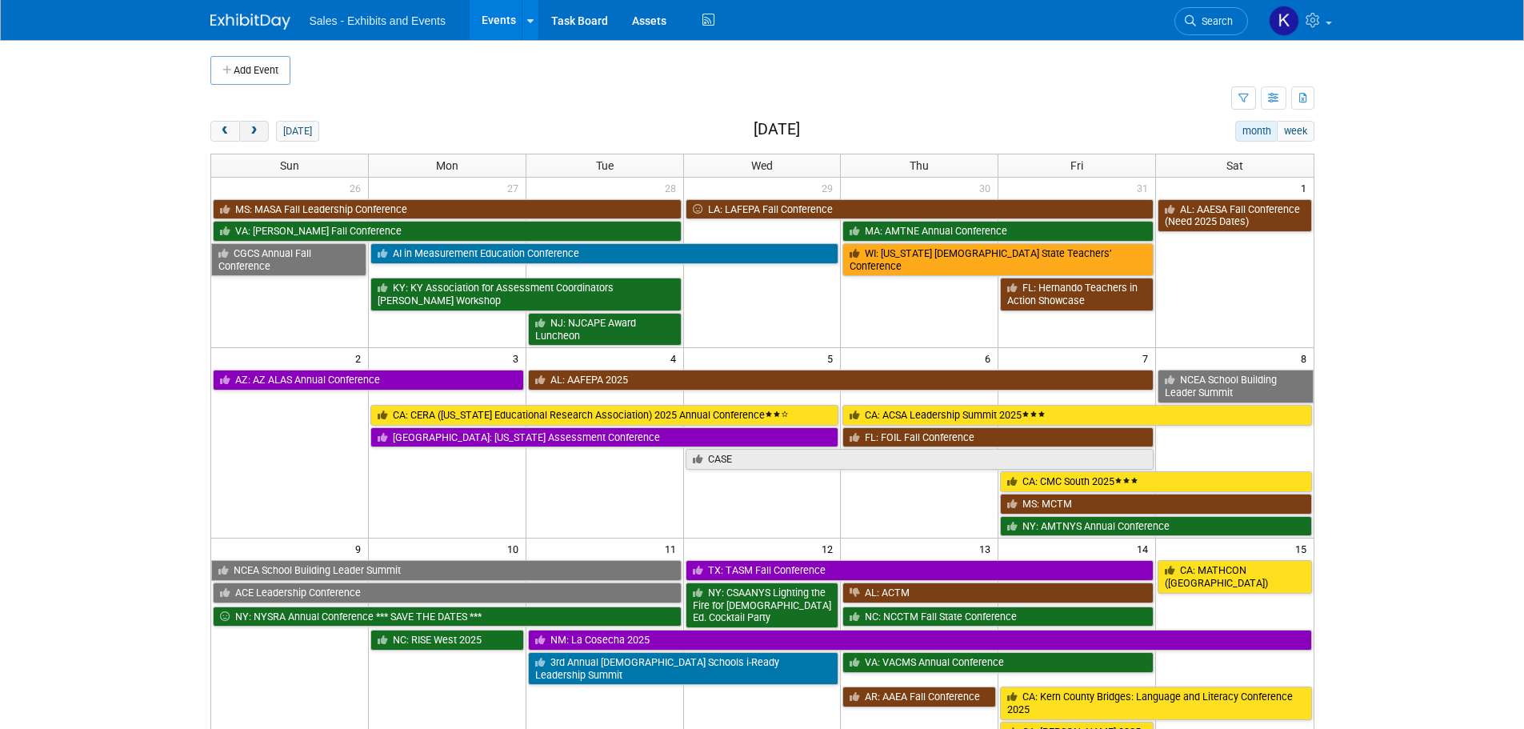
click at [236, 126] on button "prev" at bounding box center [225, 131] width 30 height 21
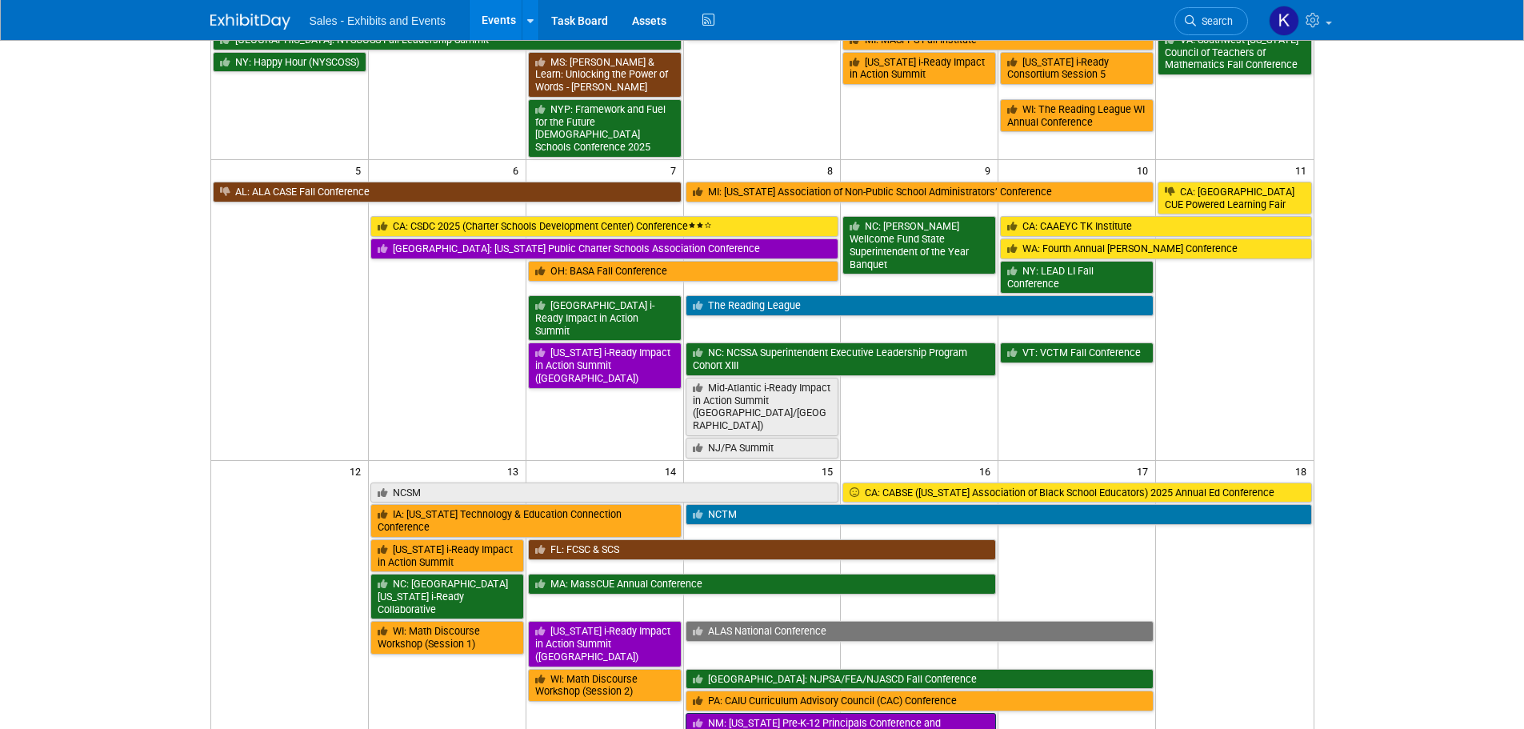
scroll to position [480, 0]
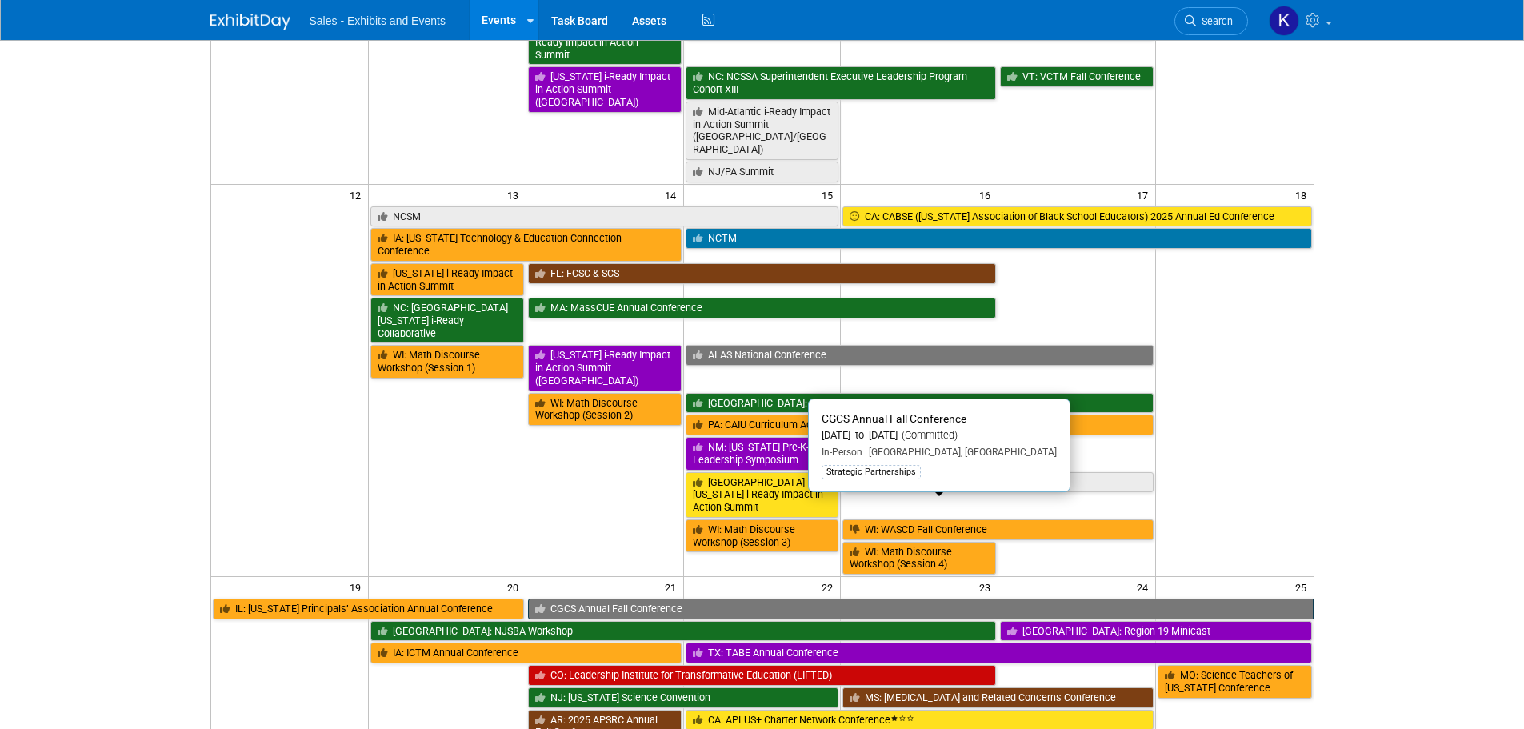
click at [719, 598] on link "CGCS Annual Fall Conference" at bounding box center [920, 608] width 785 height 21
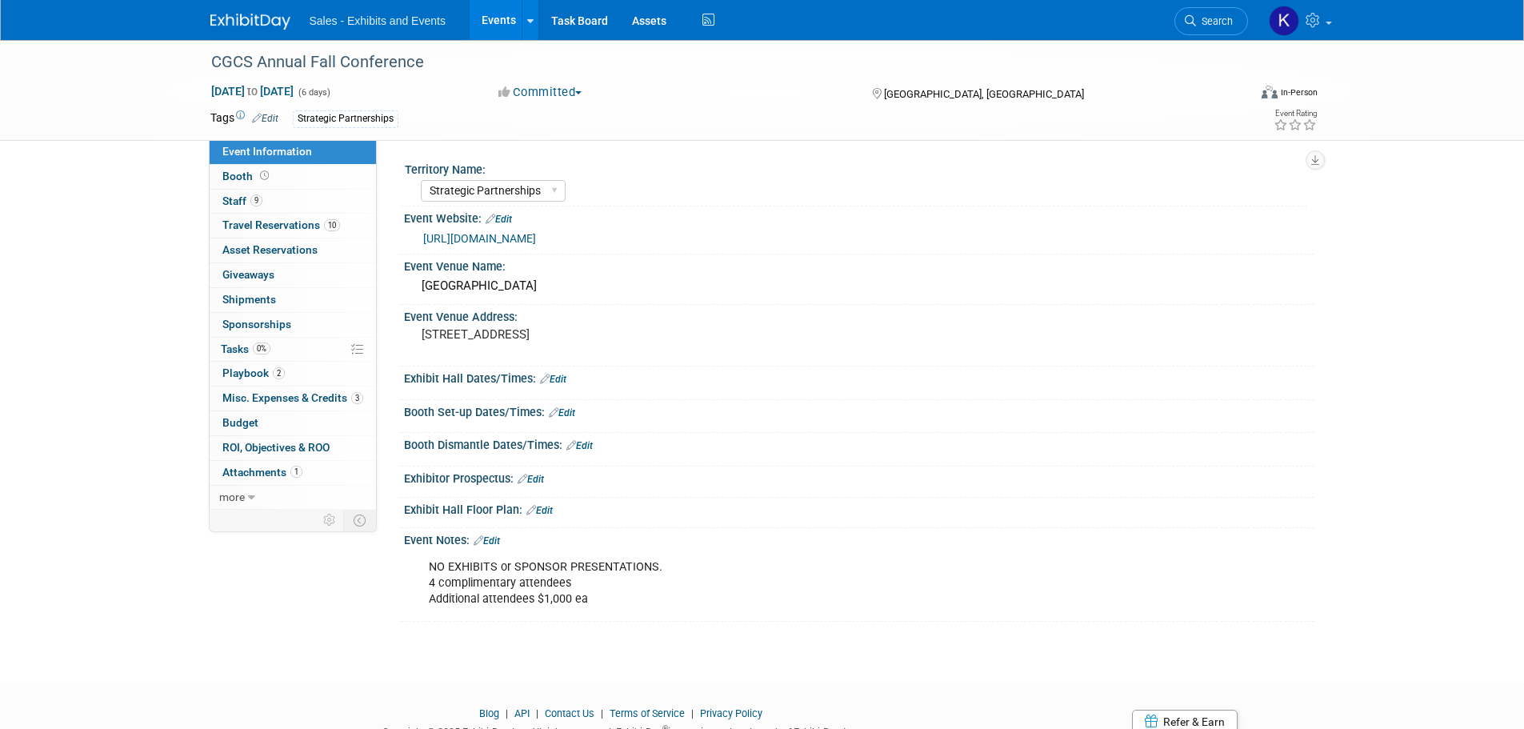
select select "Strategic Partnerships"
click at [282, 218] on span "Travel Reservations 10" at bounding box center [281, 224] width 118 height 13
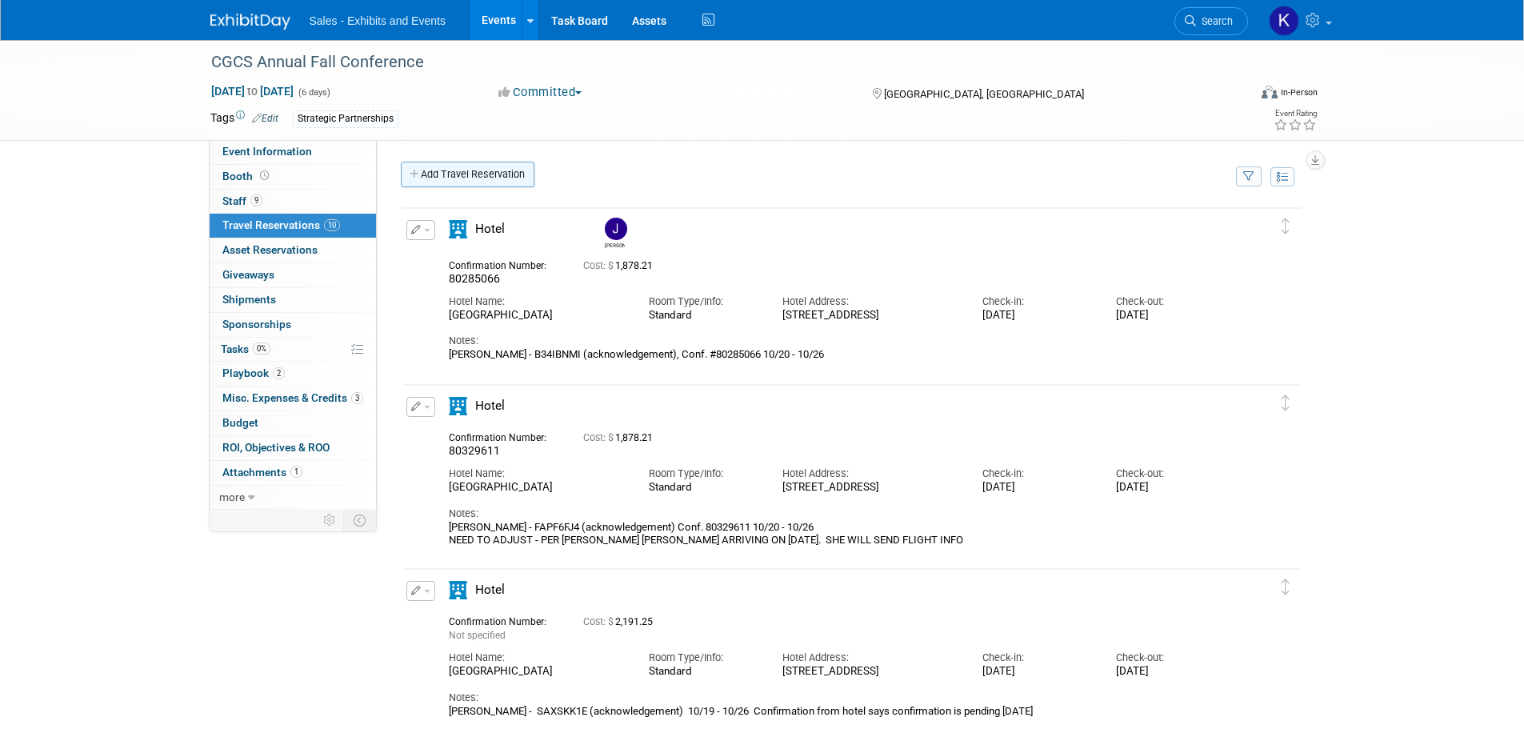
click at [477, 173] on link "Add Travel Reservation" at bounding box center [468, 175] width 134 height 26
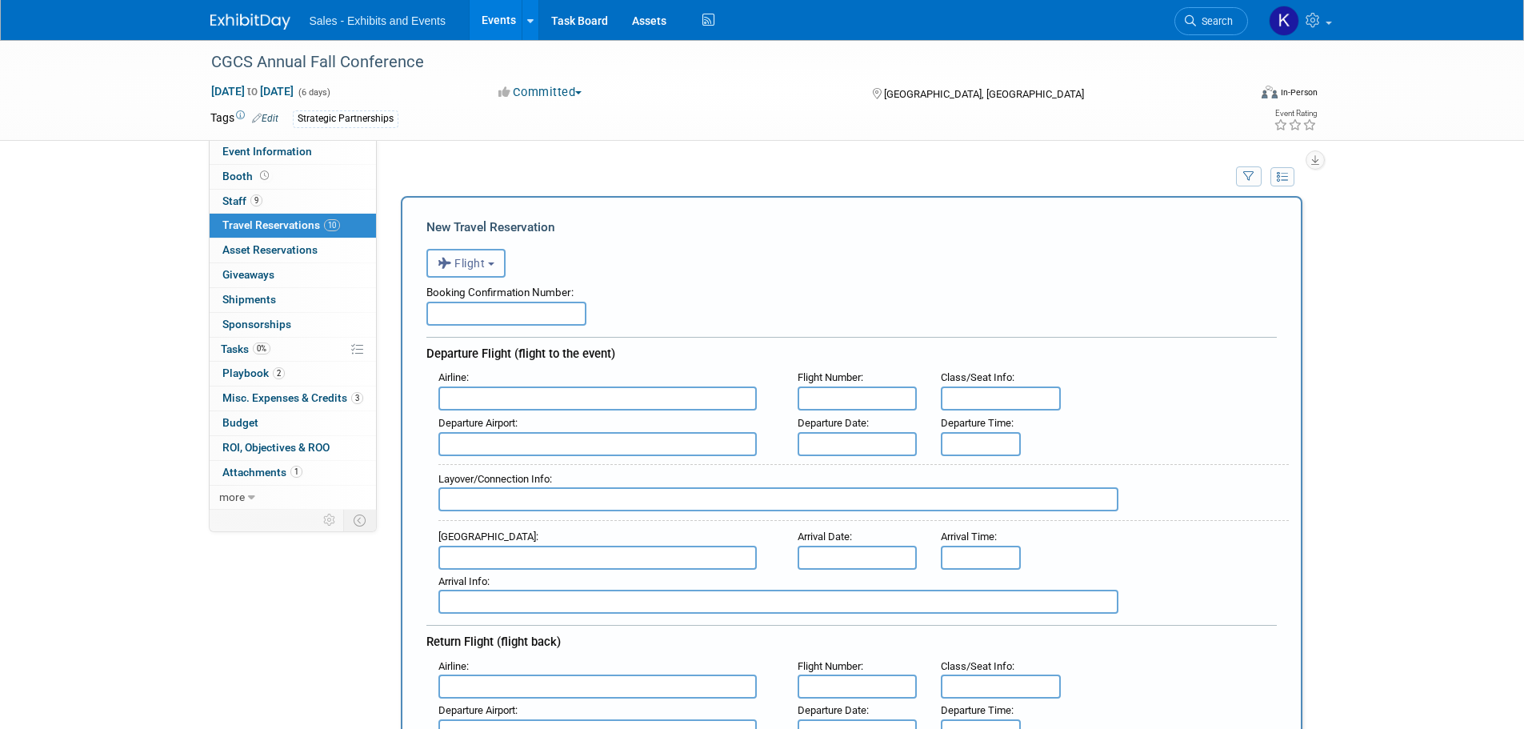
click at [492, 264] on button "Flight" at bounding box center [465, 263] width 79 height 29
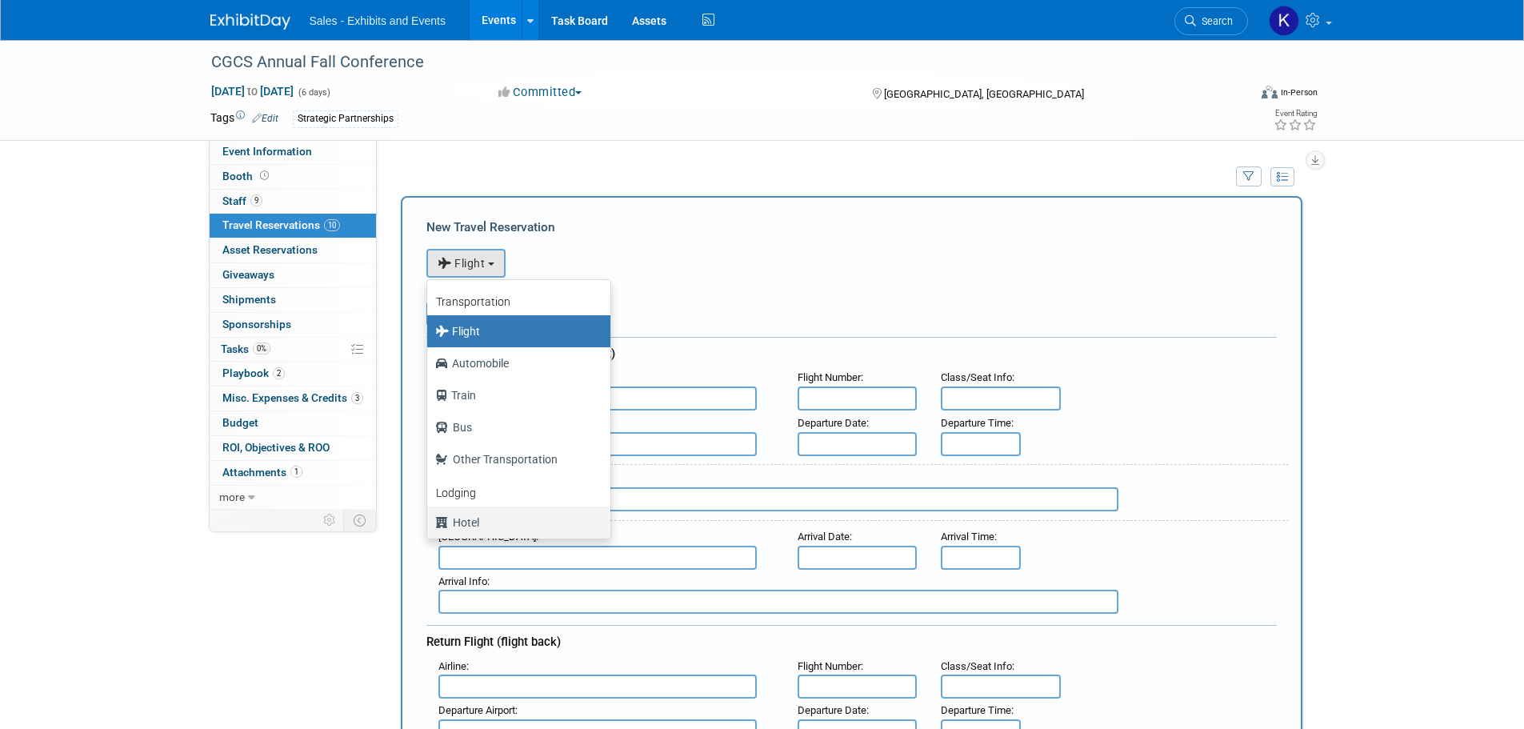
click at [461, 526] on label "Hotel" at bounding box center [514, 523] width 159 height 26
click at [430, 526] on input "Hotel" at bounding box center [424, 520] width 10 height 10
select select "6"
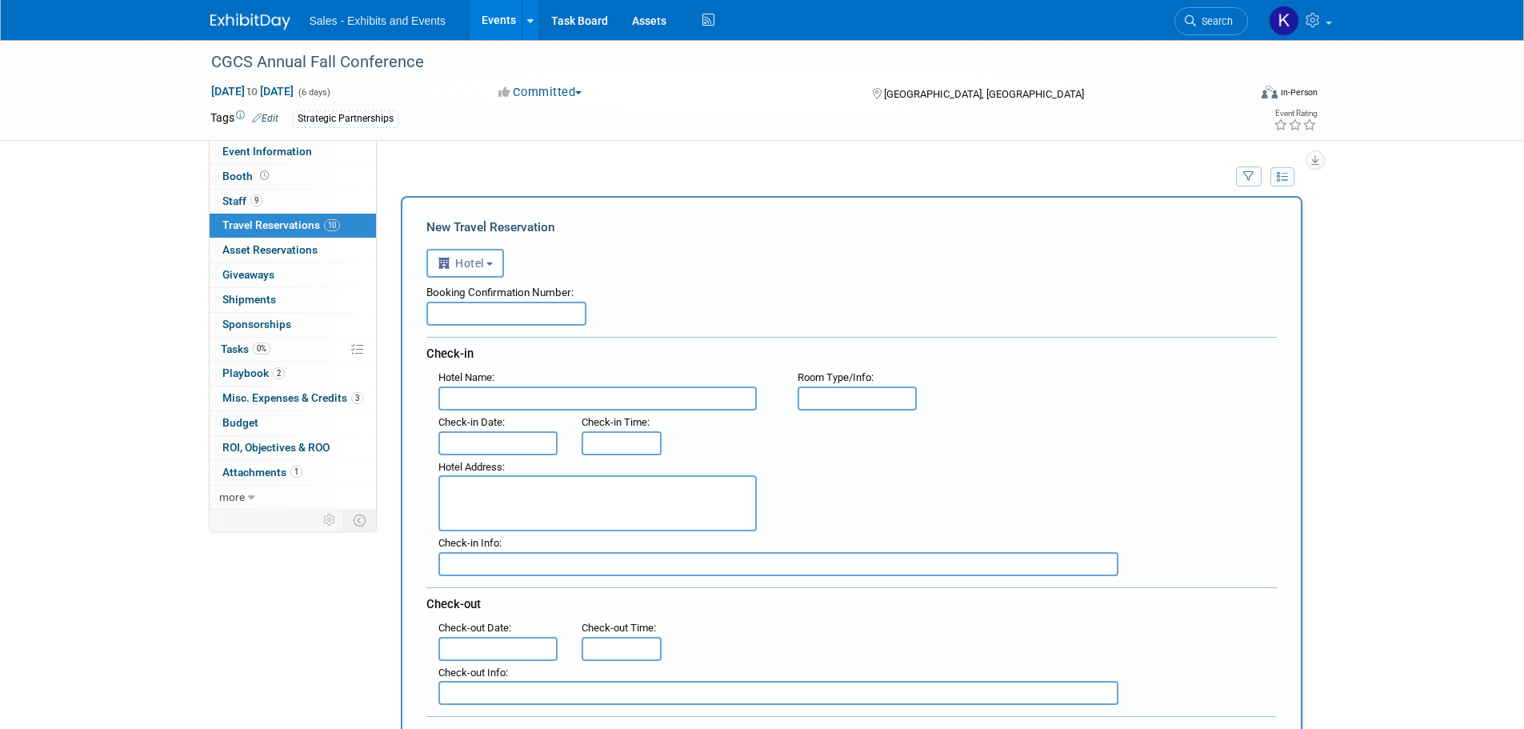
scroll to position [80, 0]
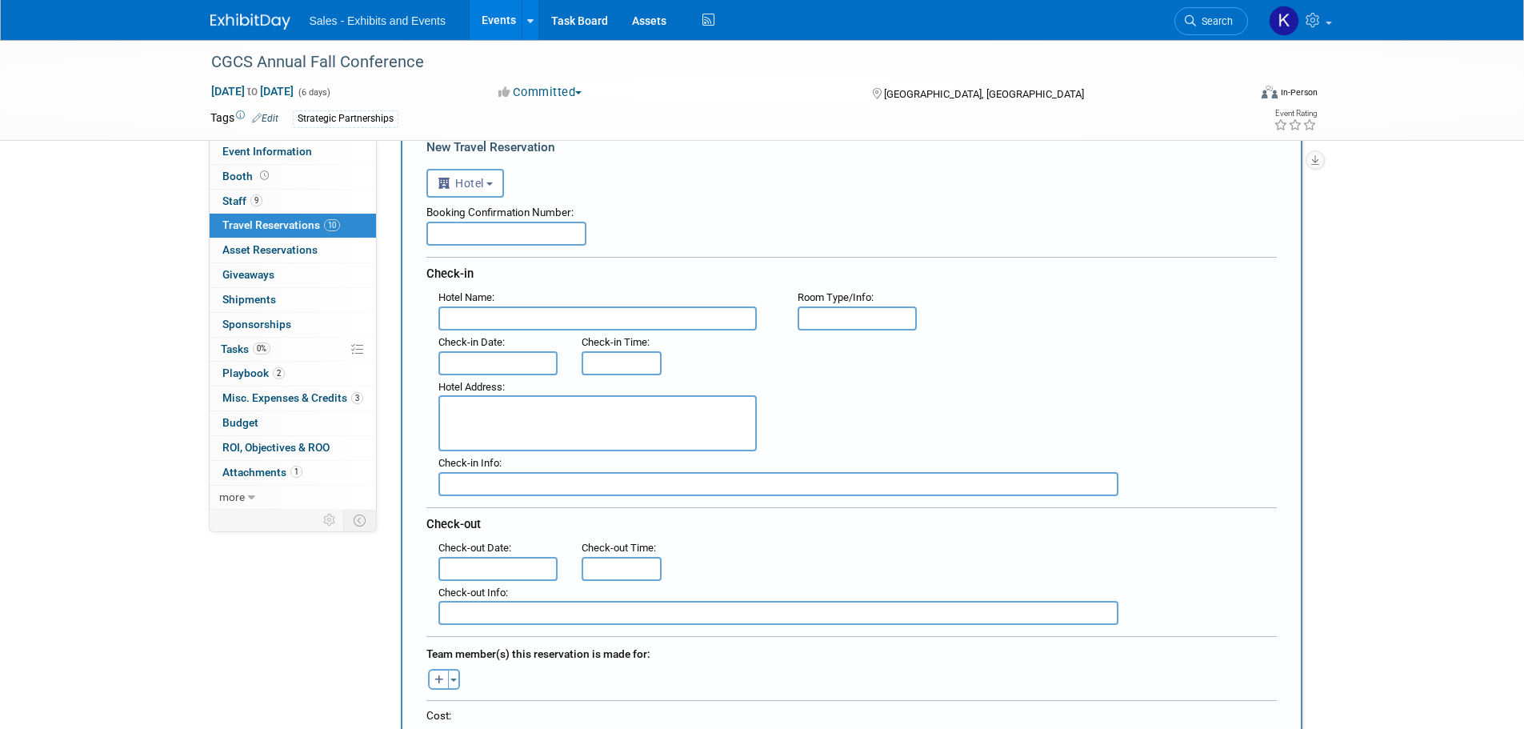
click at [517, 321] on input "text" at bounding box center [597, 318] width 318 height 24
type input "[GEOGRAPHIC_DATA]"
drag, startPoint x: 532, startPoint y: 362, endPoint x: 546, endPoint y: 366, distance: 14.9
click at [532, 362] on input "text" at bounding box center [498, 363] width 120 height 24
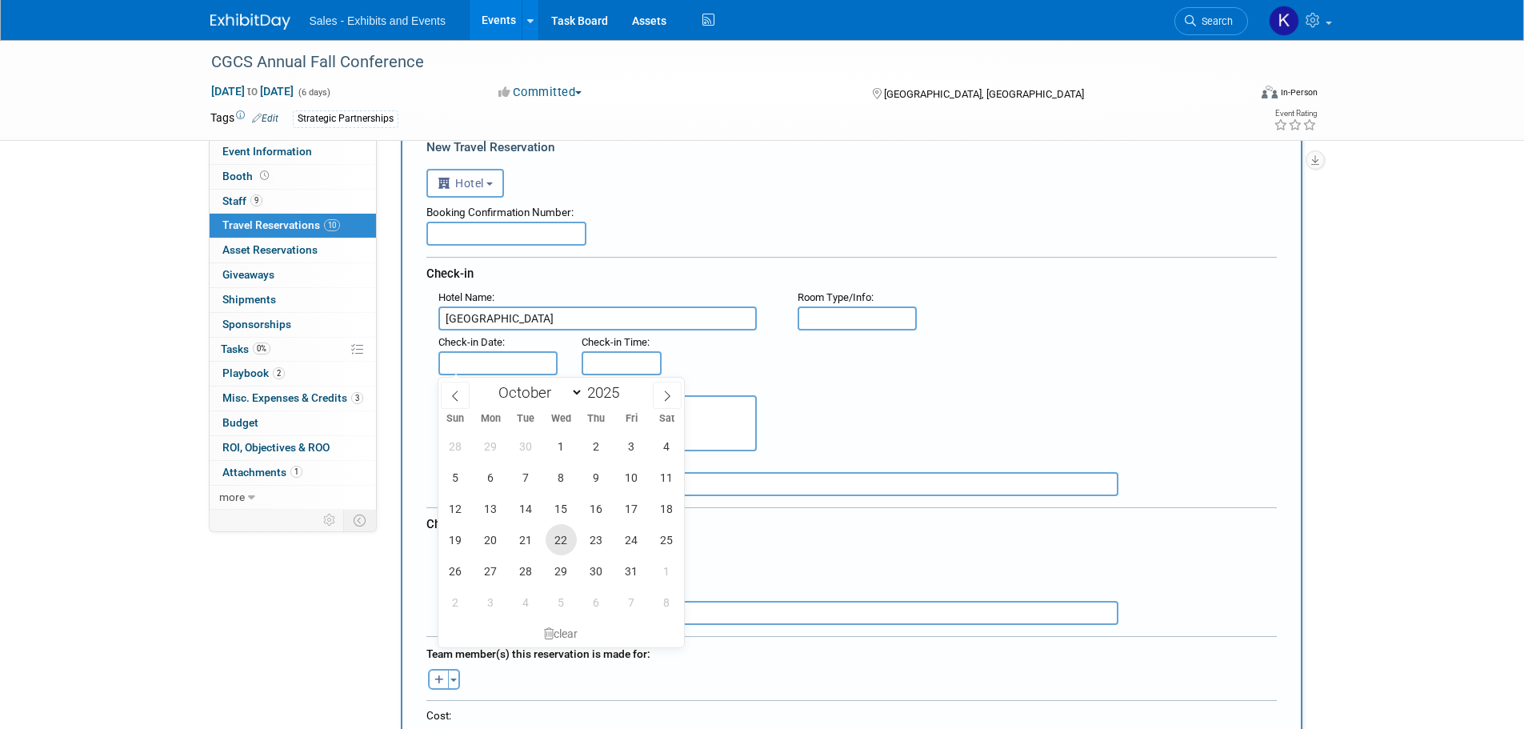
click at [568, 538] on span "22" at bounding box center [560, 539] width 31 height 31
type input "[DATE]"
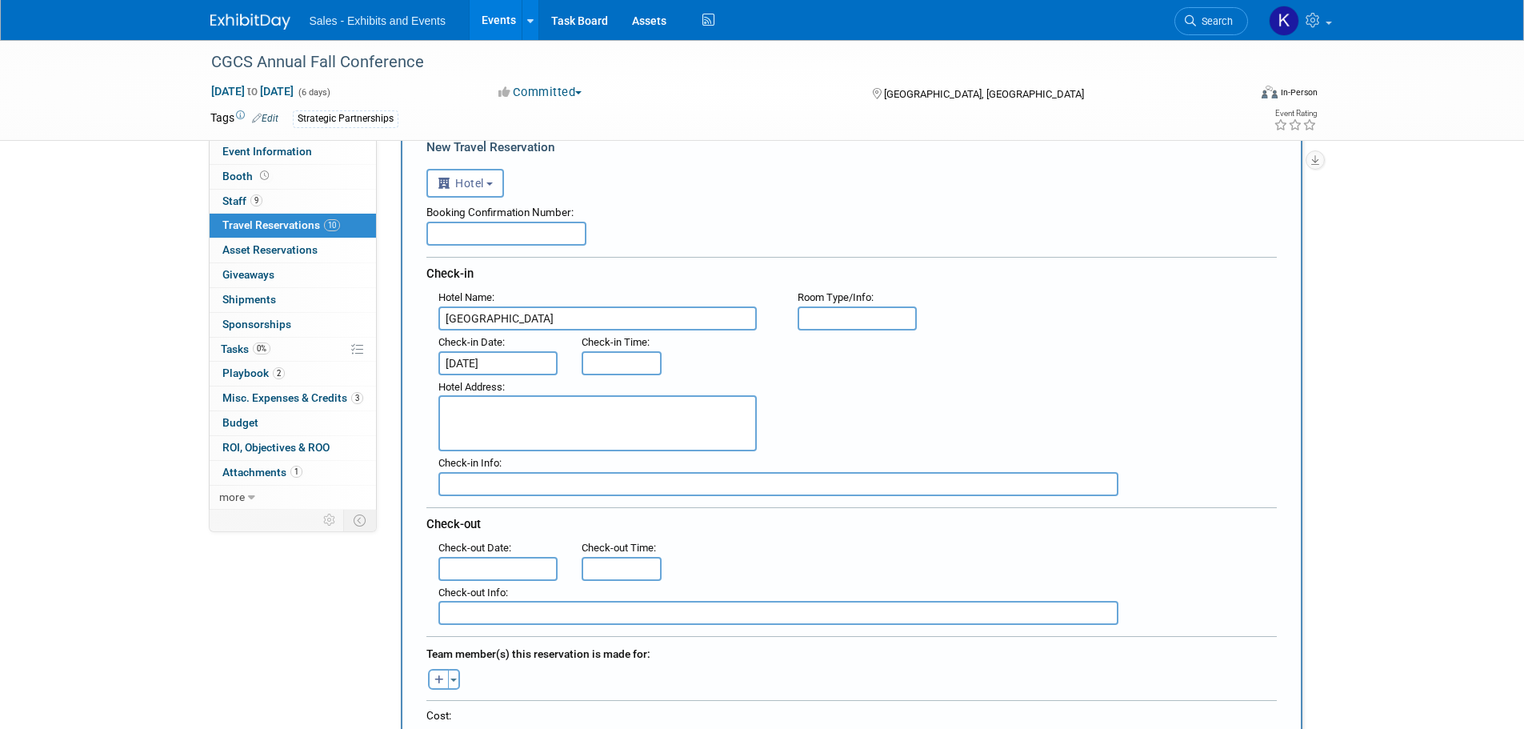
click at [508, 561] on input "text" at bounding box center [498, 569] width 120 height 24
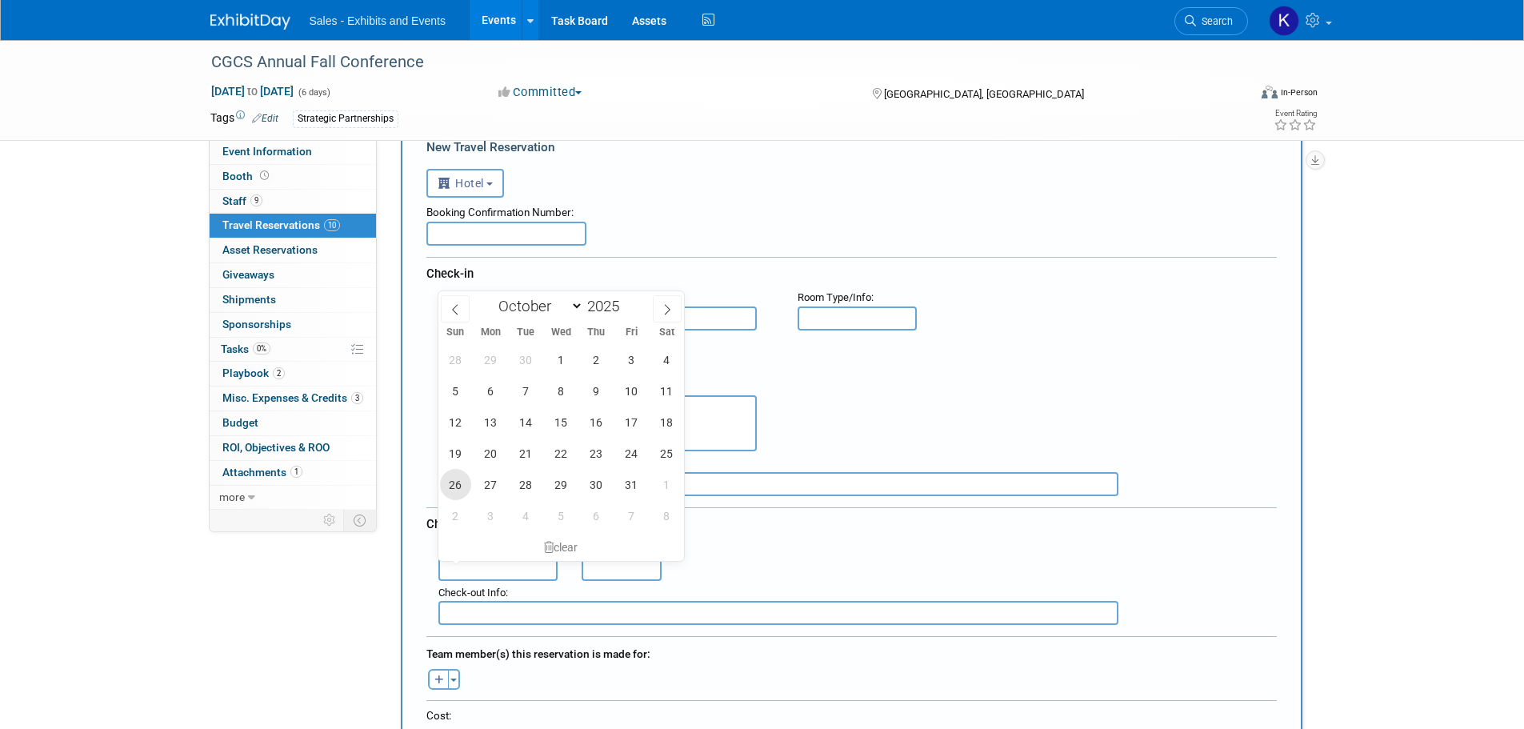
click at [466, 487] on span "26" at bounding box center [455, 484] width 31 height 31
type input "[DATE]"
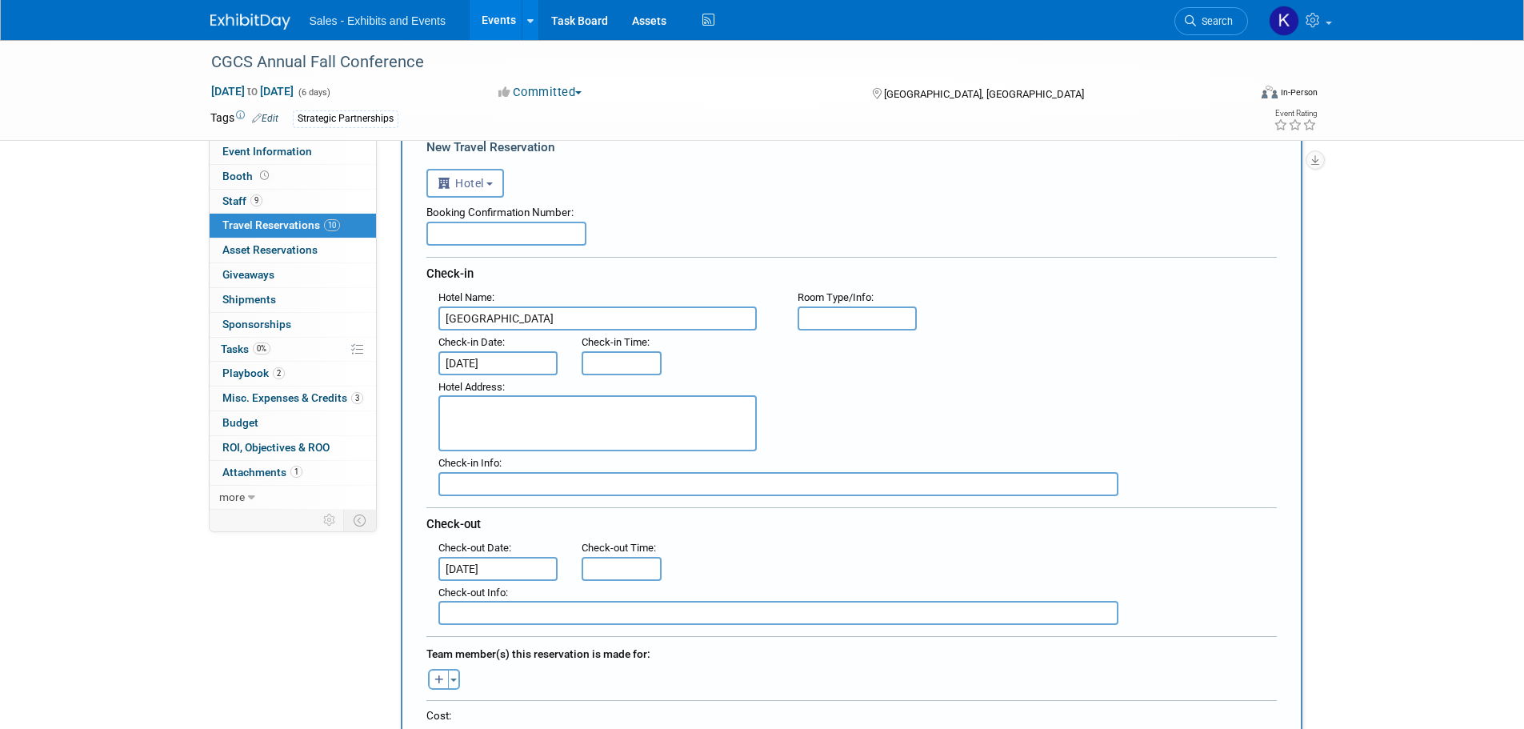
click at [741, 542] on div ": Check-out Date : [DATE] Check-out Time :" at bounding box center [857, 558] width 862 height 45
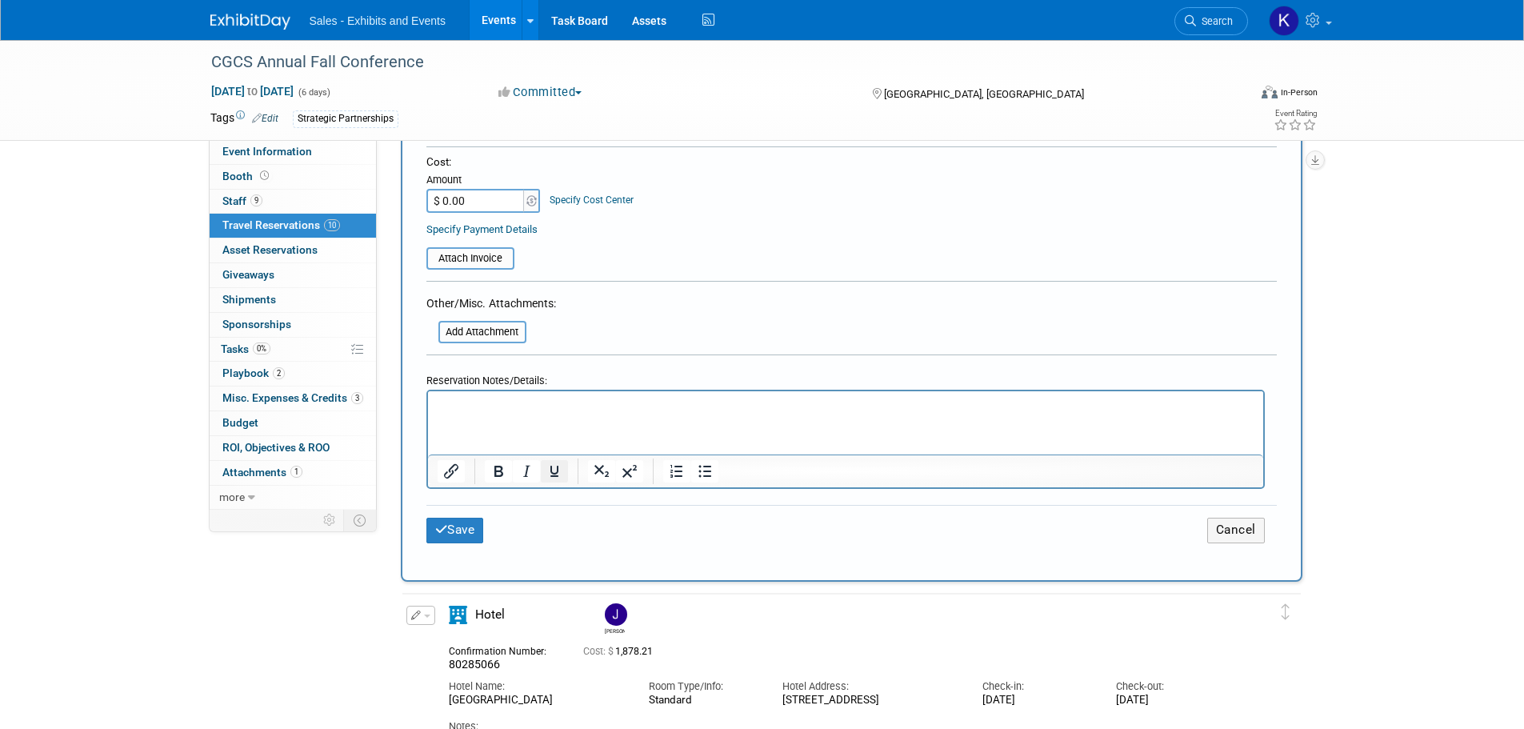
scroll to position [640, 0]
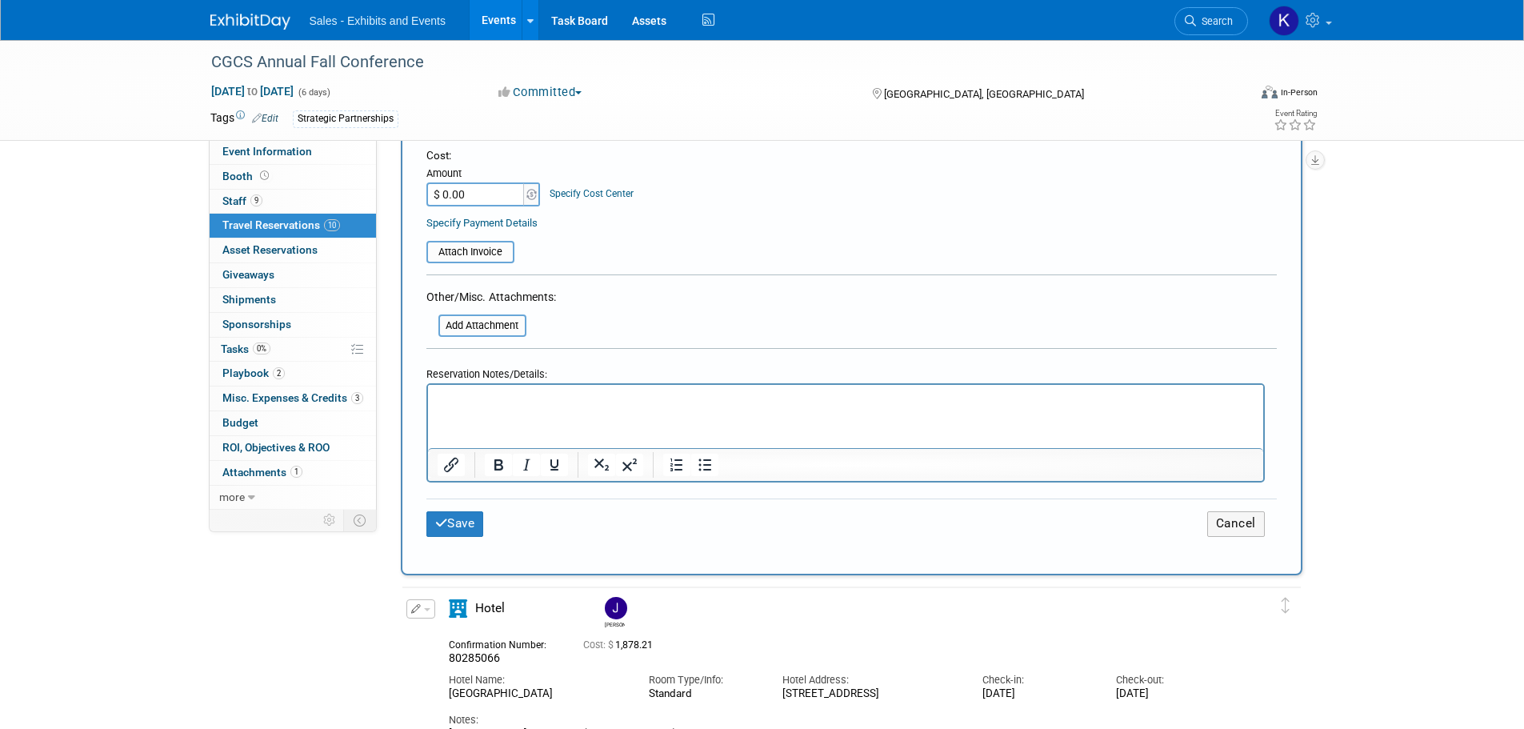
click at [469, 397] on p "Rich Text Area. Press ALT-0 for help." at bounding box center [845, 399] width 817 height 17
click at [542, 400] on p "Acknowledgement oJ2)H4GI" at bounding box center [845, 399] width 817 height 17
click at [561, 401] on p "Acknowledgement OJ2)H4GI" at bounding box center [845, 399] width 817 height 17
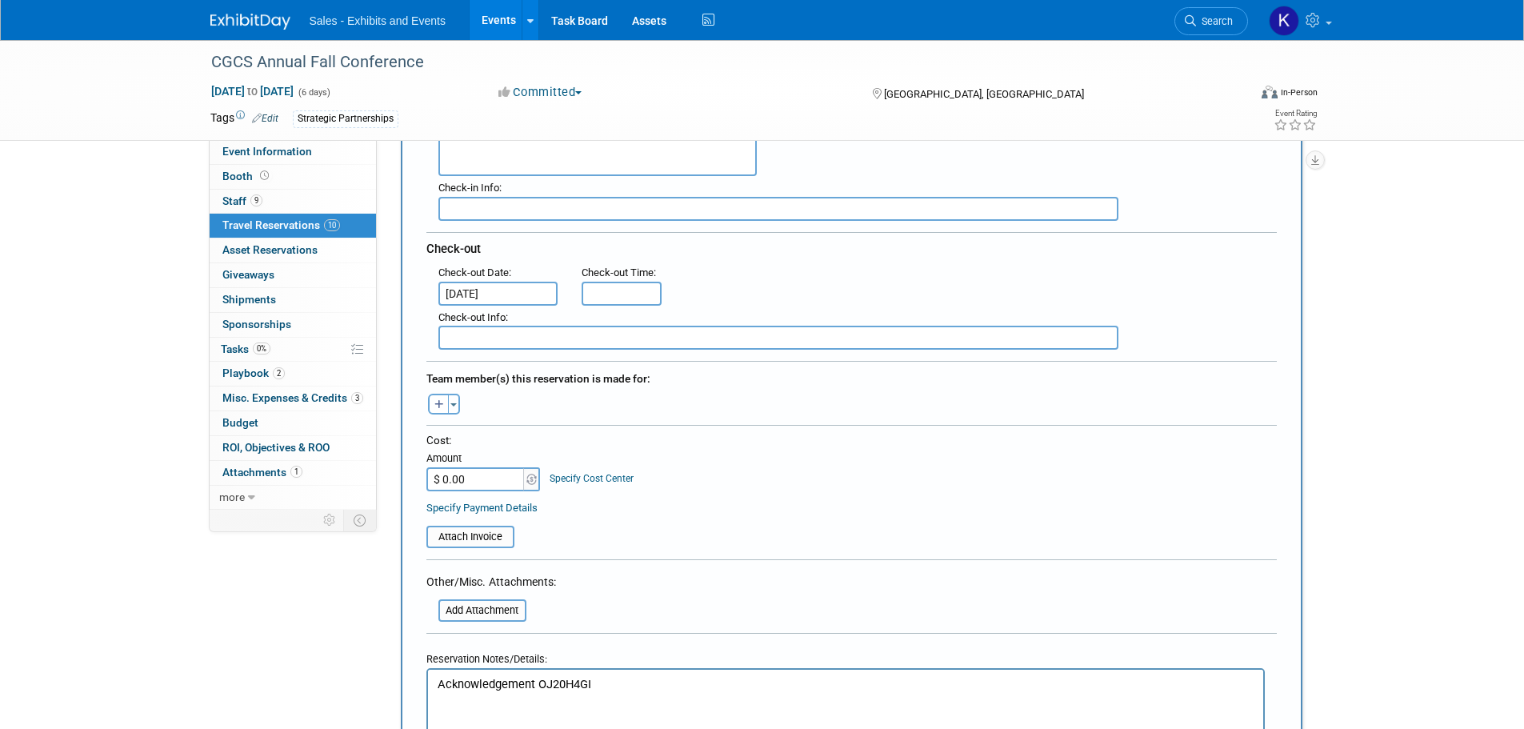
scroll to position [400, 0]
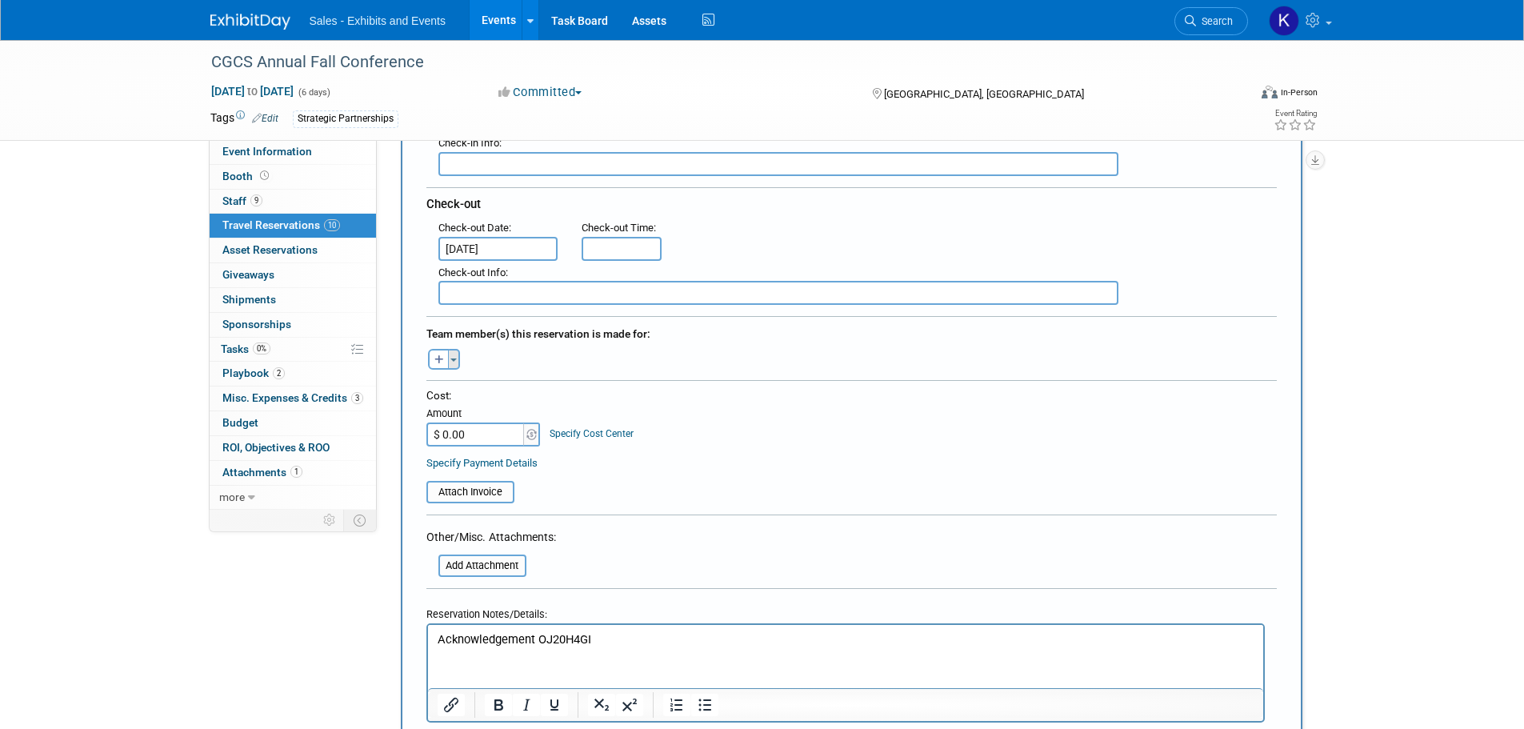
click at [450, 357] on button "Toggle Dropdown" at bounding box center [454, 359] width 12 height 21
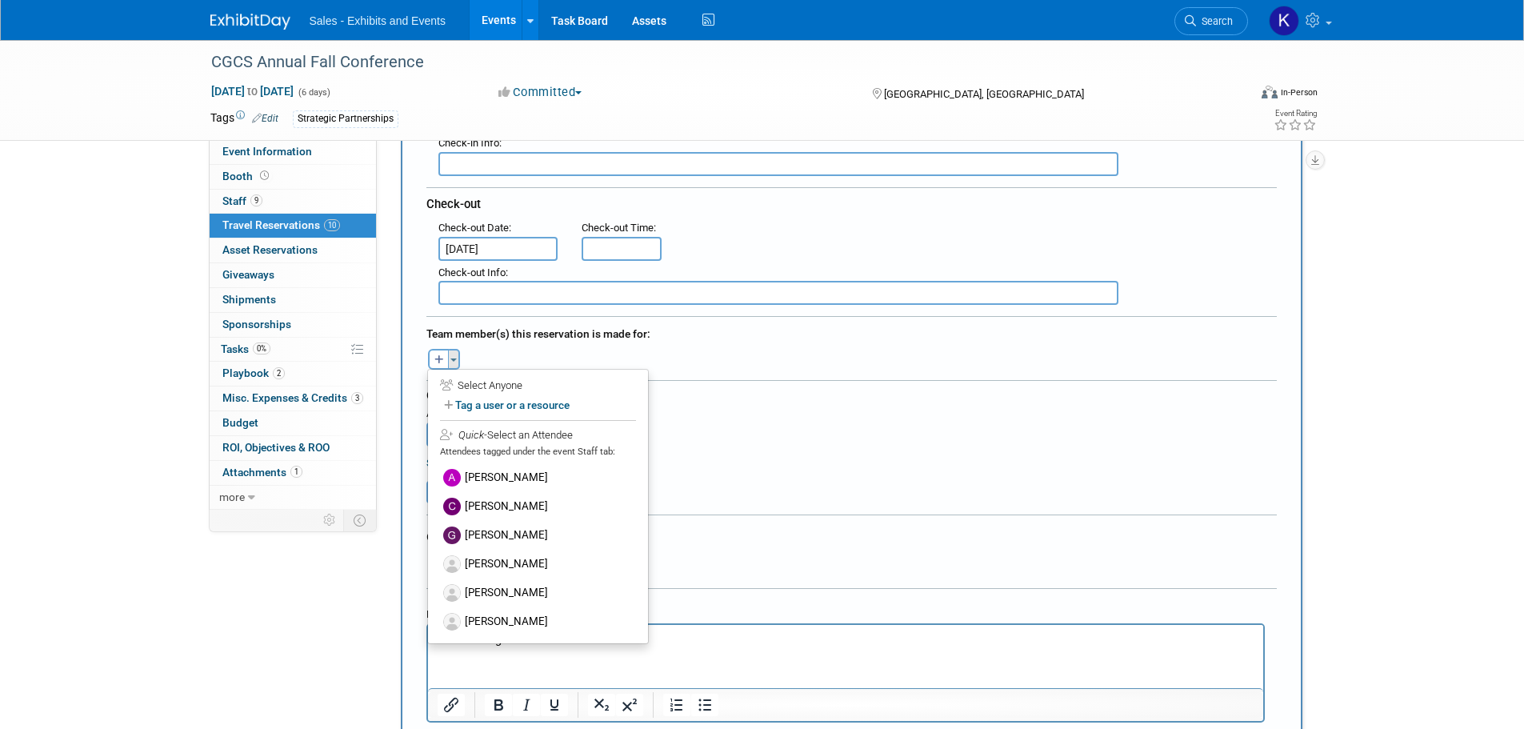
click at [450, 357] on button "Toggle Dropdown" at bounding box center [454, 359] width 12 height 21
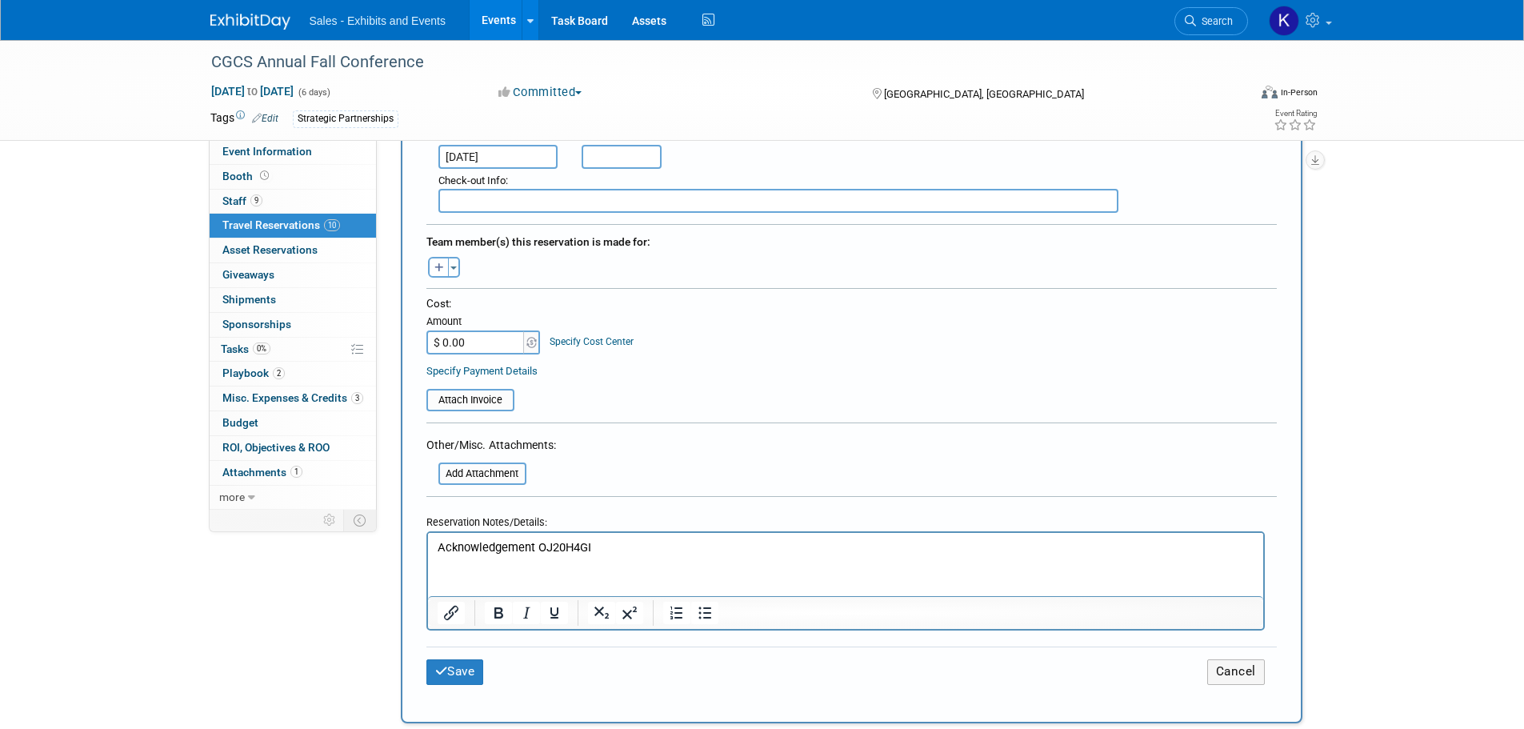
scroll to position [640, 0]
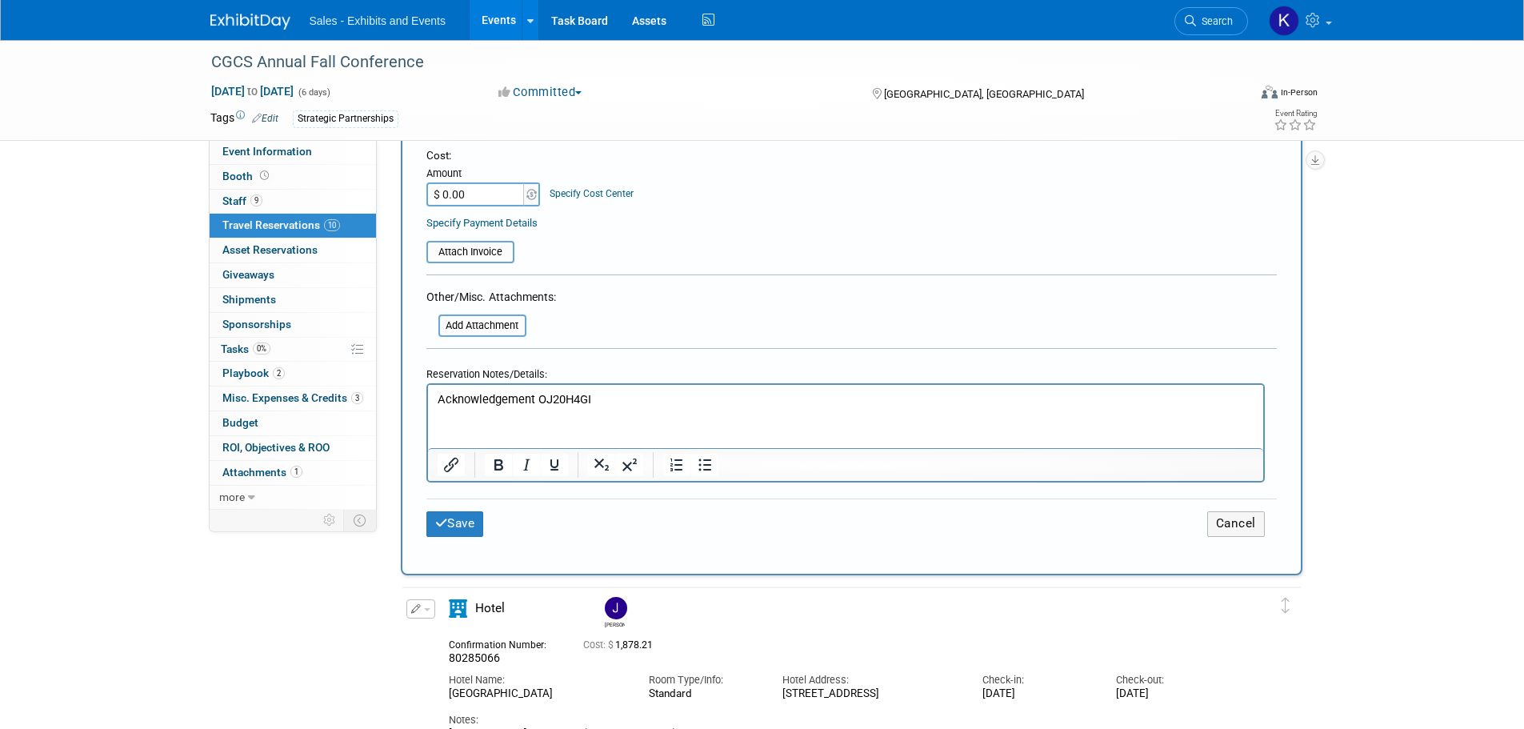
drag, startPoint x: 597, startPoint y: 396, endPoint x: 659, endPoint y: 411, distance: 63.4
click at [597, 397] on p "Acknowledgement OJ20H4GI" at bounding box center [845, 399] width 817 height 17
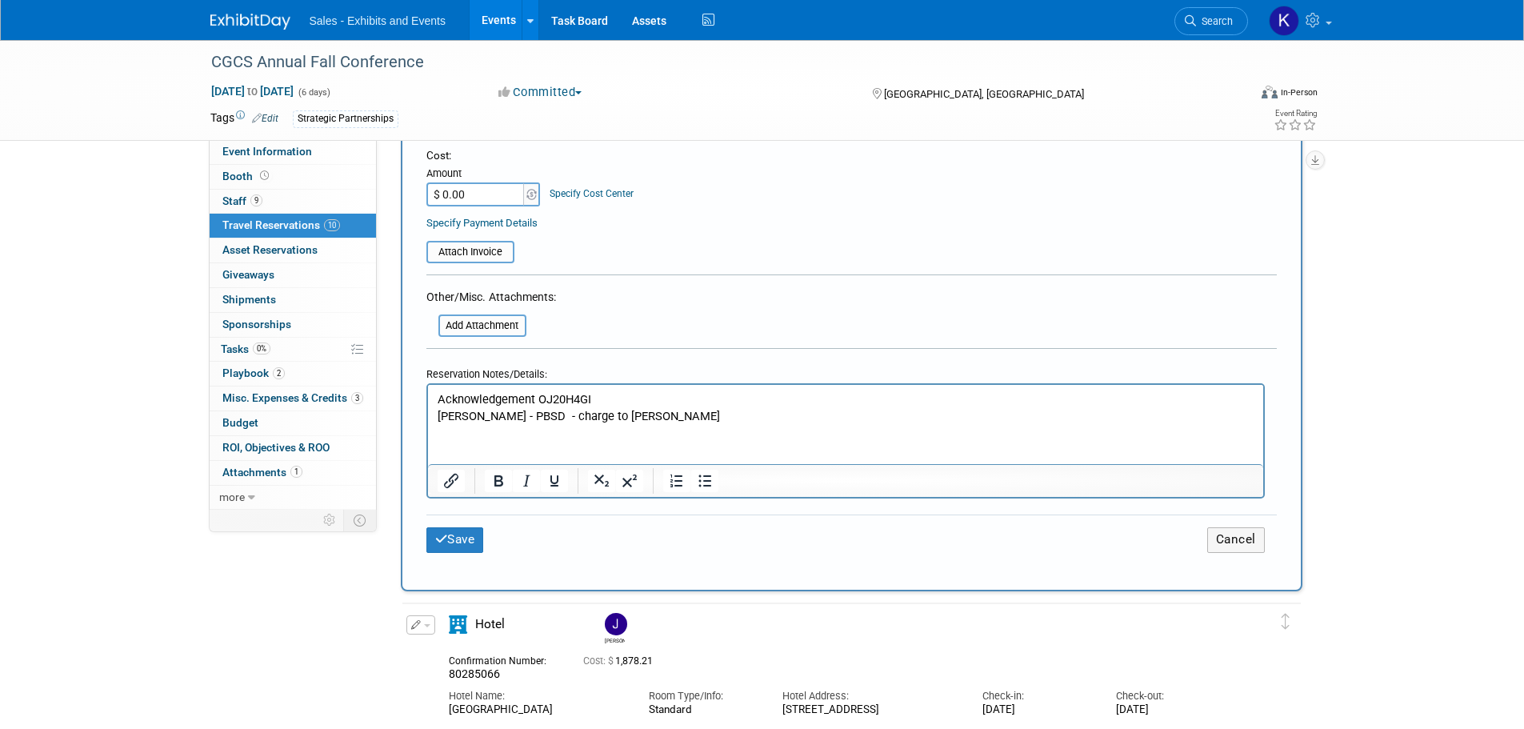
click at [709, 424] on html "Acknowledgement OJ20H4GI [PERSON_NAME] - PBSD - charge to [PERSON_NAME]" at bounding box center [844, 404] width 835 height 39
drag, startPoint x: 703, startPoint y: 418, endPoint x: 477, endPoint y: 459, distance: 230.1
click at [430, 424] on html "Acknowledgement OJ20H4GI [PERSON_NAME] - PBSD - charge to [PERSON_NAME]" at bounding box center [844, 404] width 835 height 39
click at [502, 485] on icon "Bold" at bounding box center [498, 480] width 9 height 11
click at [545, 482] on icon "Underline" at bounding box center [554, 480] width 19 height 19
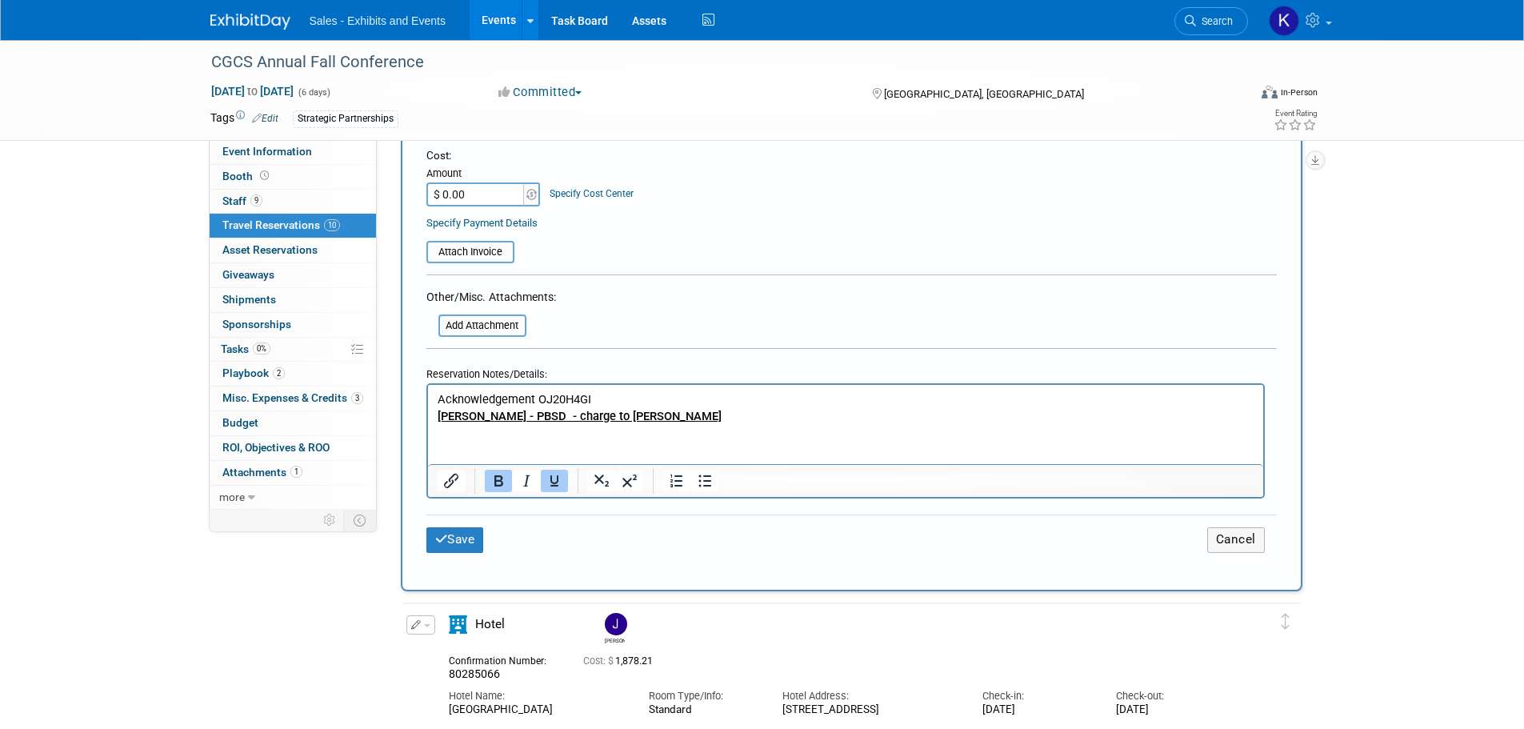
click at [797, 416] on p "[PERSON_NAME] - PBSD - charge to [PERSON_NAME]" at bounding box center [845, 416] width 817 height 17
click at [837, 415] on p "[PERSON_NAME] - PBSD - charge to [PERSON_NAME]" at bounding box center [845, 416] width 817 height 17
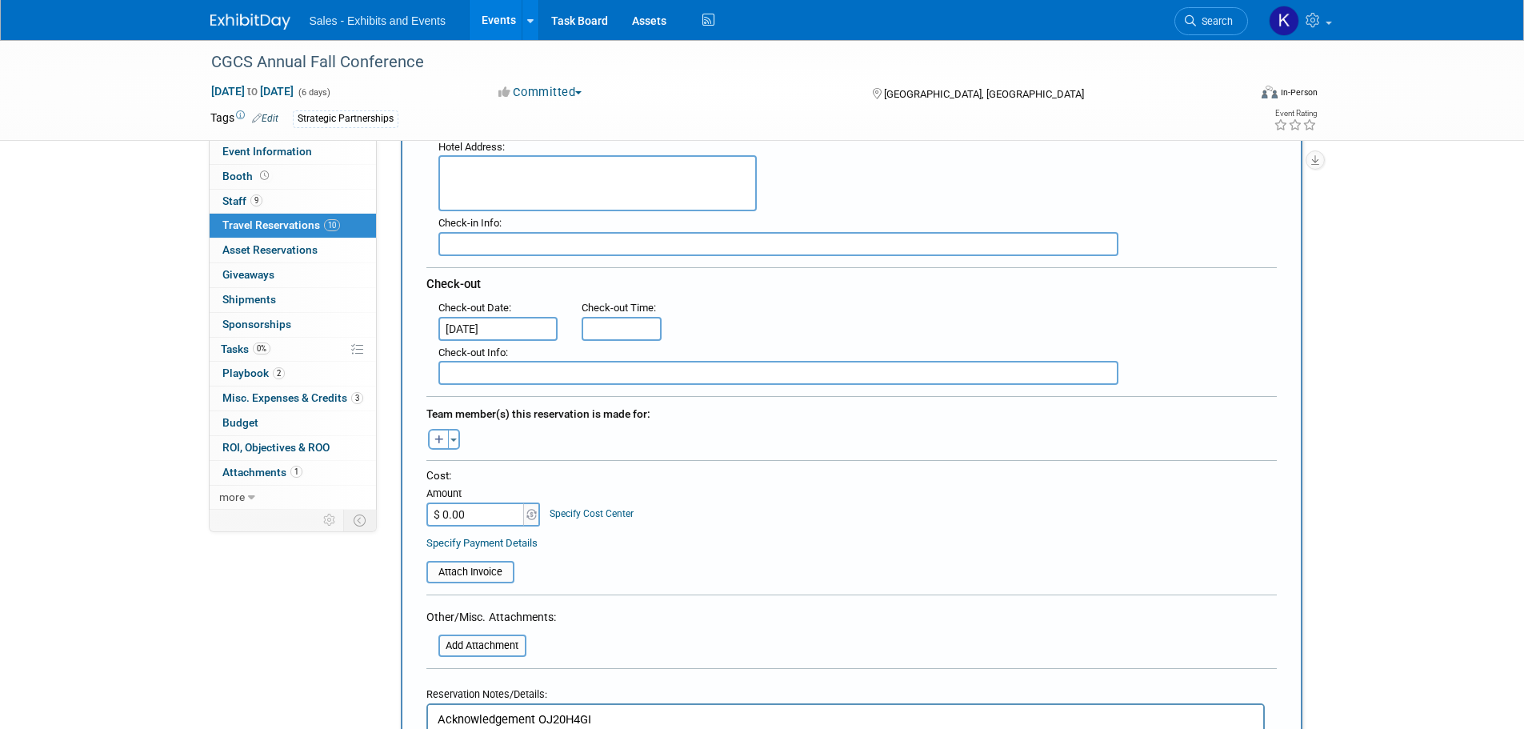
scroll to position [0, 0]
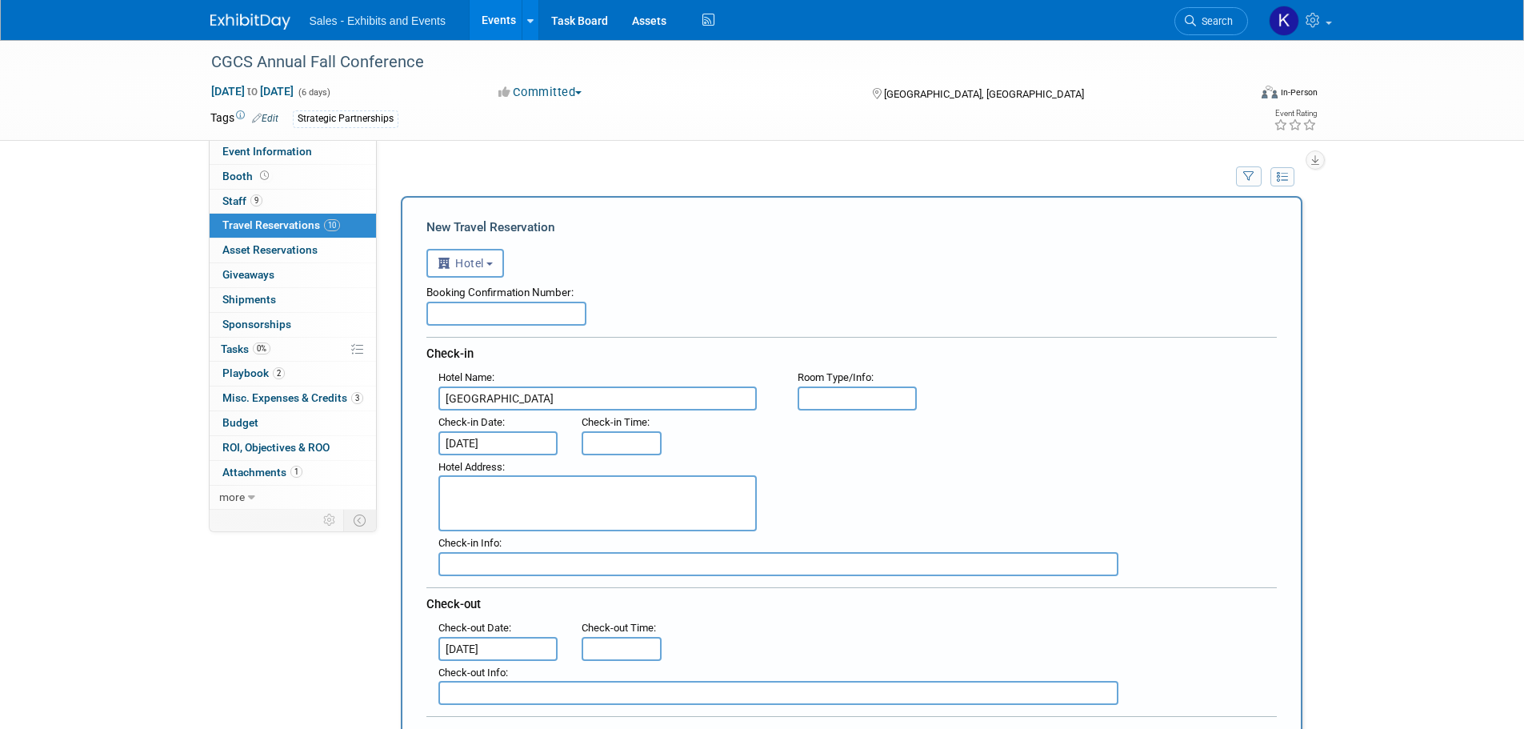
click at [504, 312] on input "text" at bounding box center [506, 314] width 160 height 24
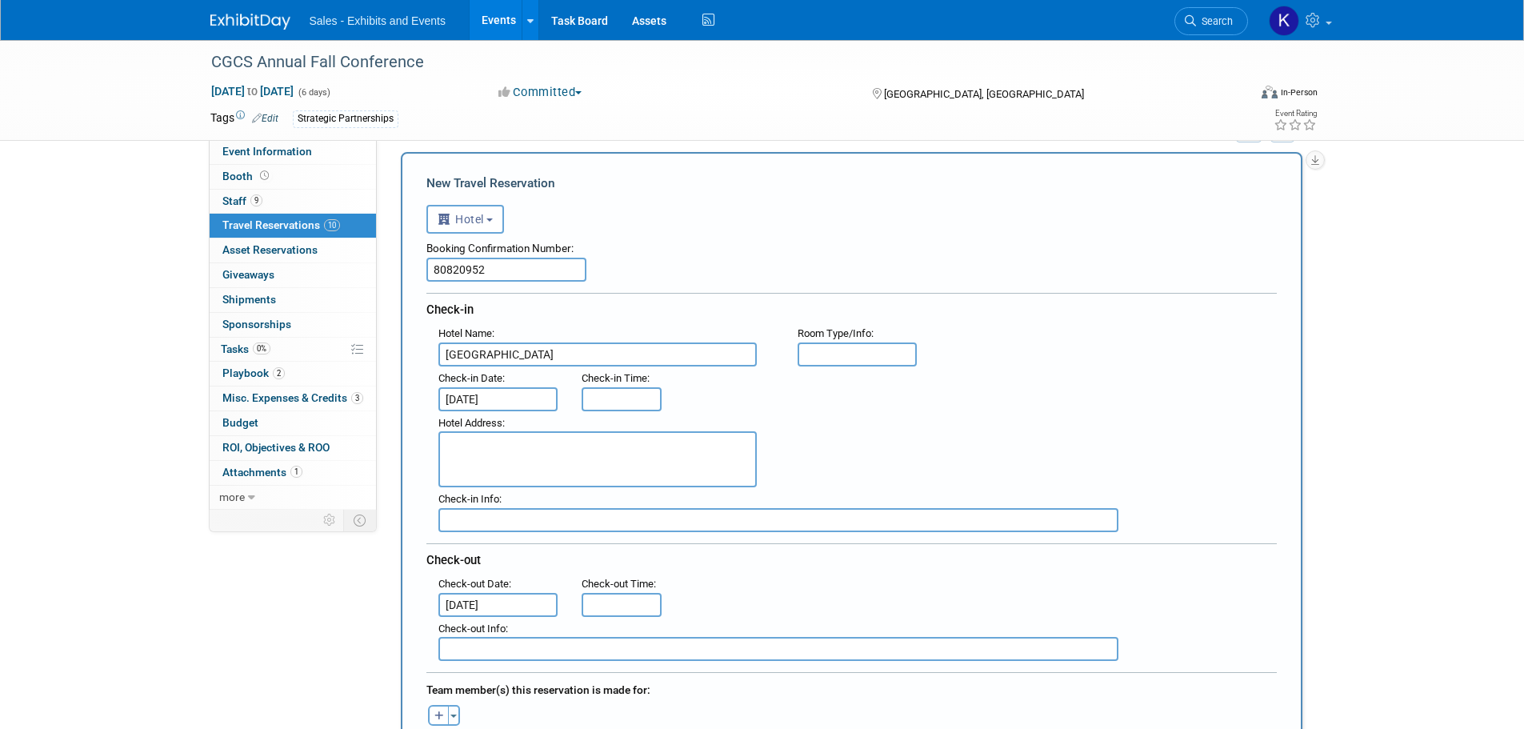
scroll to position [80, 0]
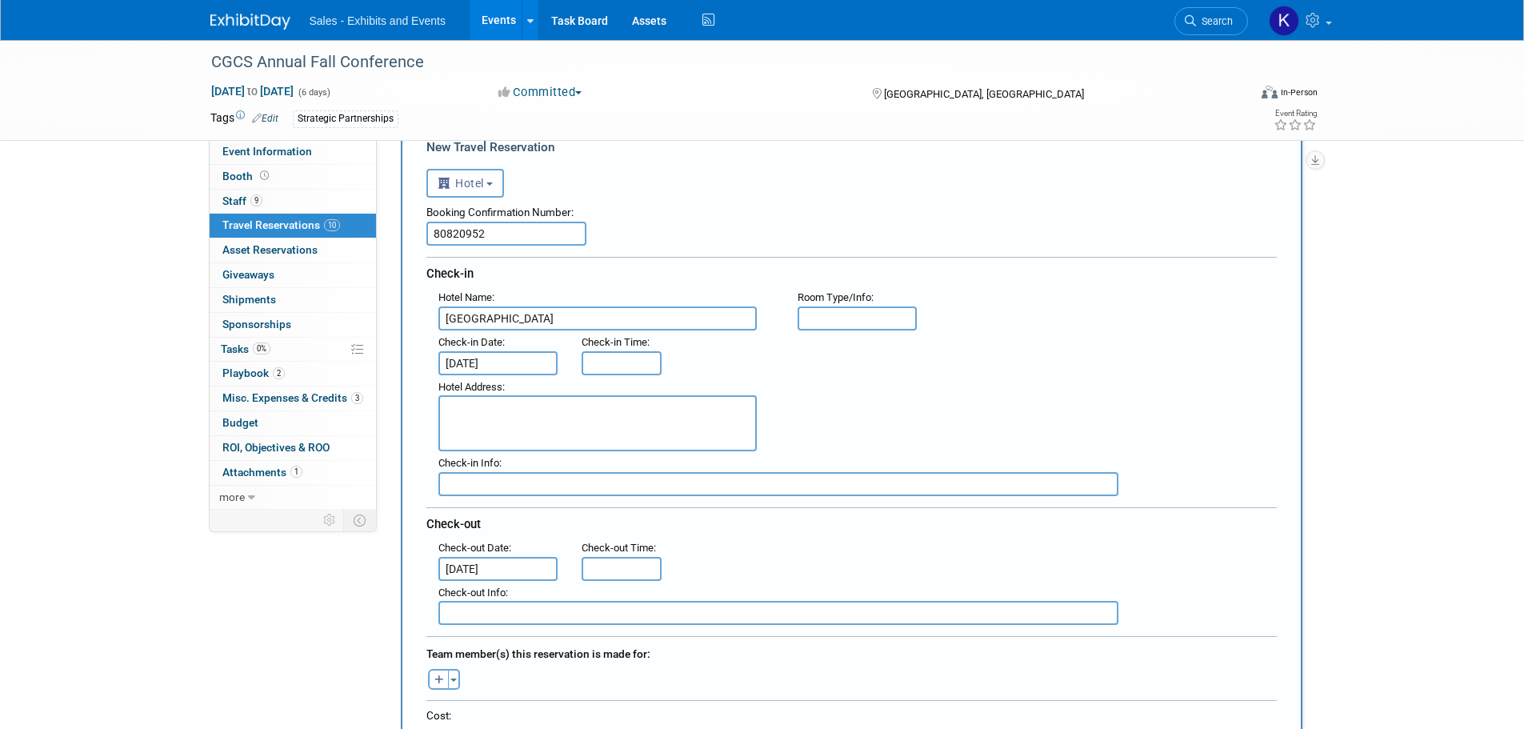
type input "80820952"
click at [1072, 290] on div "Hotel Name : [GEOGRAPHIC_DATA] Flight Number : Room Type/Info :" at bounding box center [857, 308] width 862 height 45
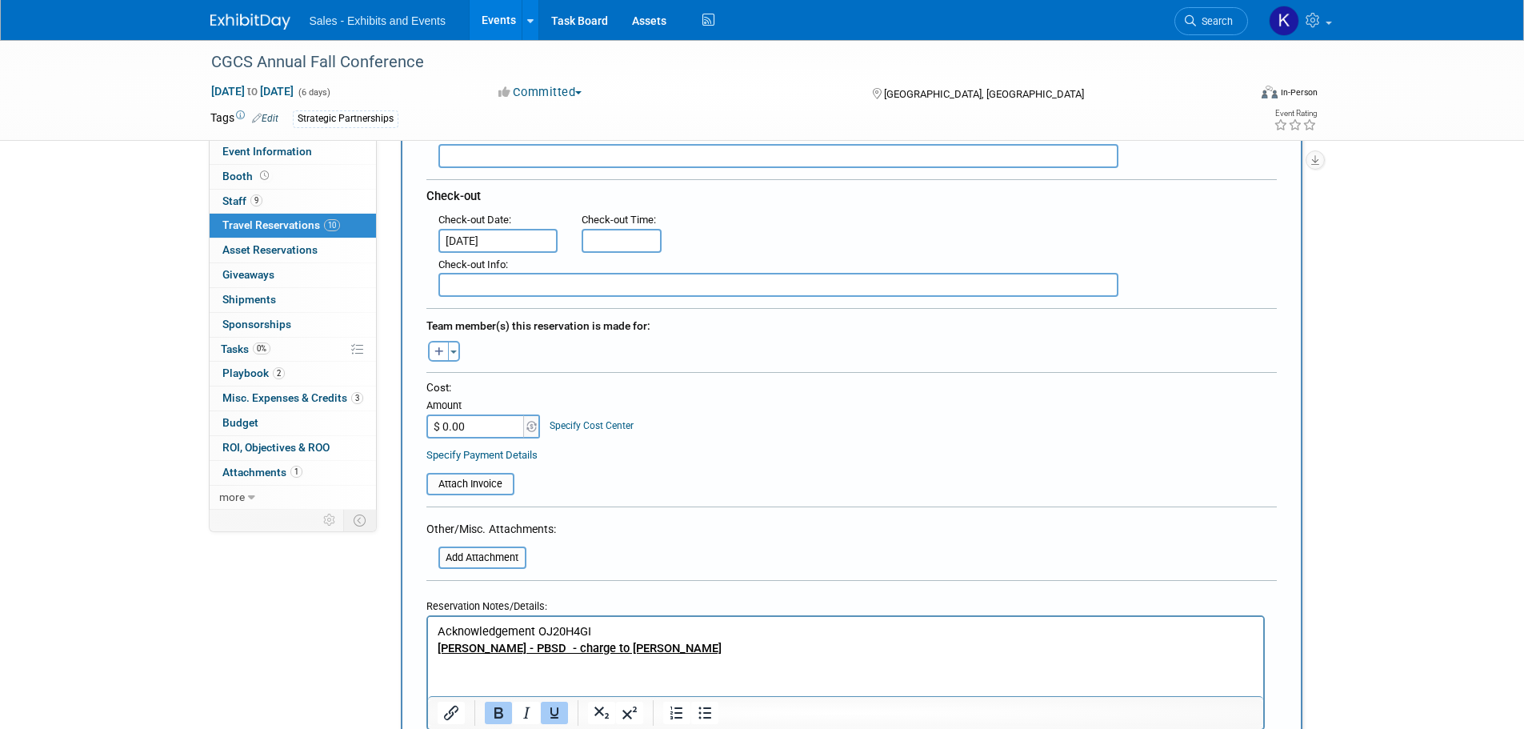
scroll to position [400, 0]
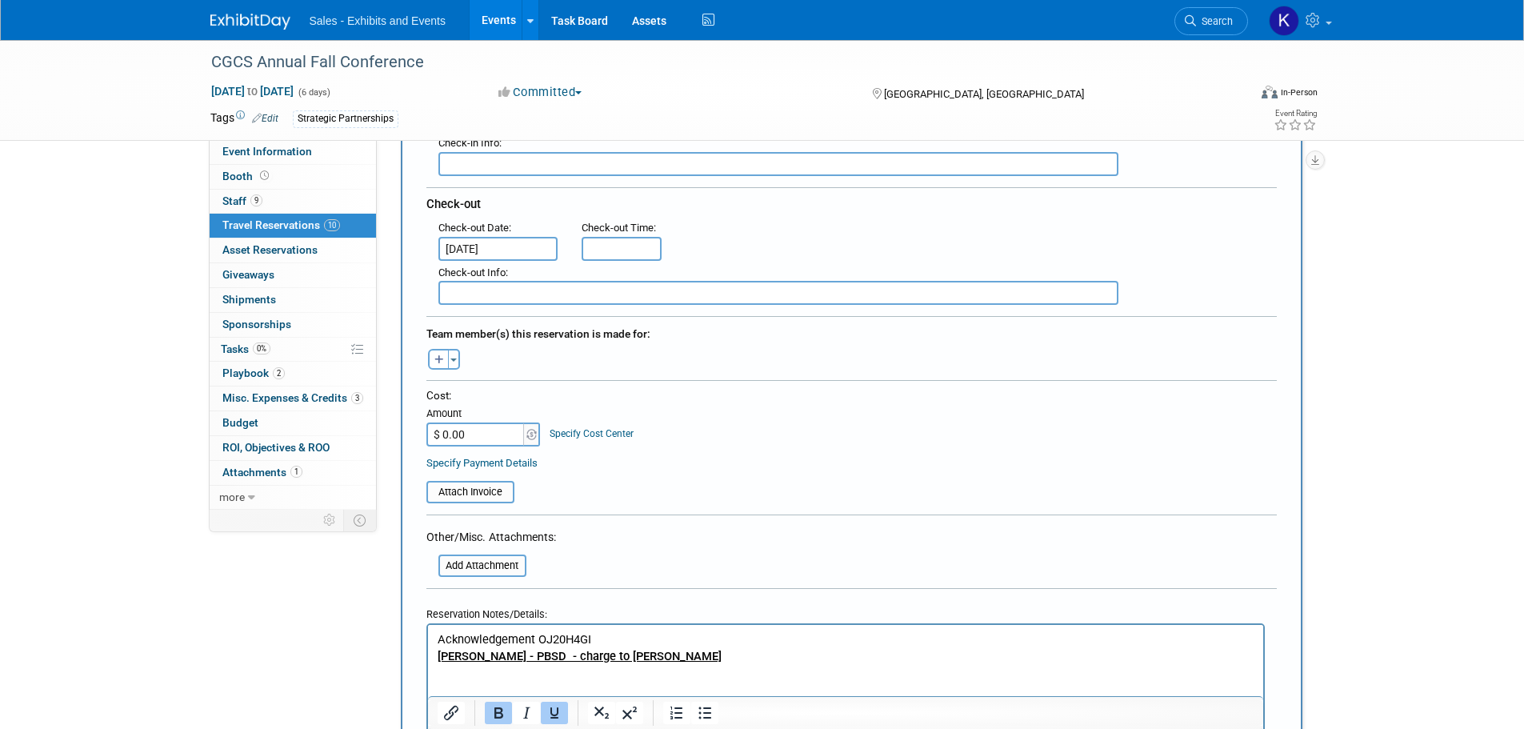
click at [493, 433] on input "$ 0.00" at bounding box center [476, 434] width 100 height 24
type input "$ 1,252.14"
drag, startPoint x: 848, startPoint y: 454, endPoint x: 847, endPoint y: 443, distance: 10.4
click at [849, 444] on div "Cost: Amount $ 1,252.14 Specify Cost Center Cost Center -- Not Specified -- Eve…" at bounding box center [851, 429] width 850 height 83
click at [750, 417] on div "Cost: Amount $ 1,252.14 Specify Cost Center Cost Center -- Not Specified -- Eve…" at bounding box center [851, 417] width 850 height 58
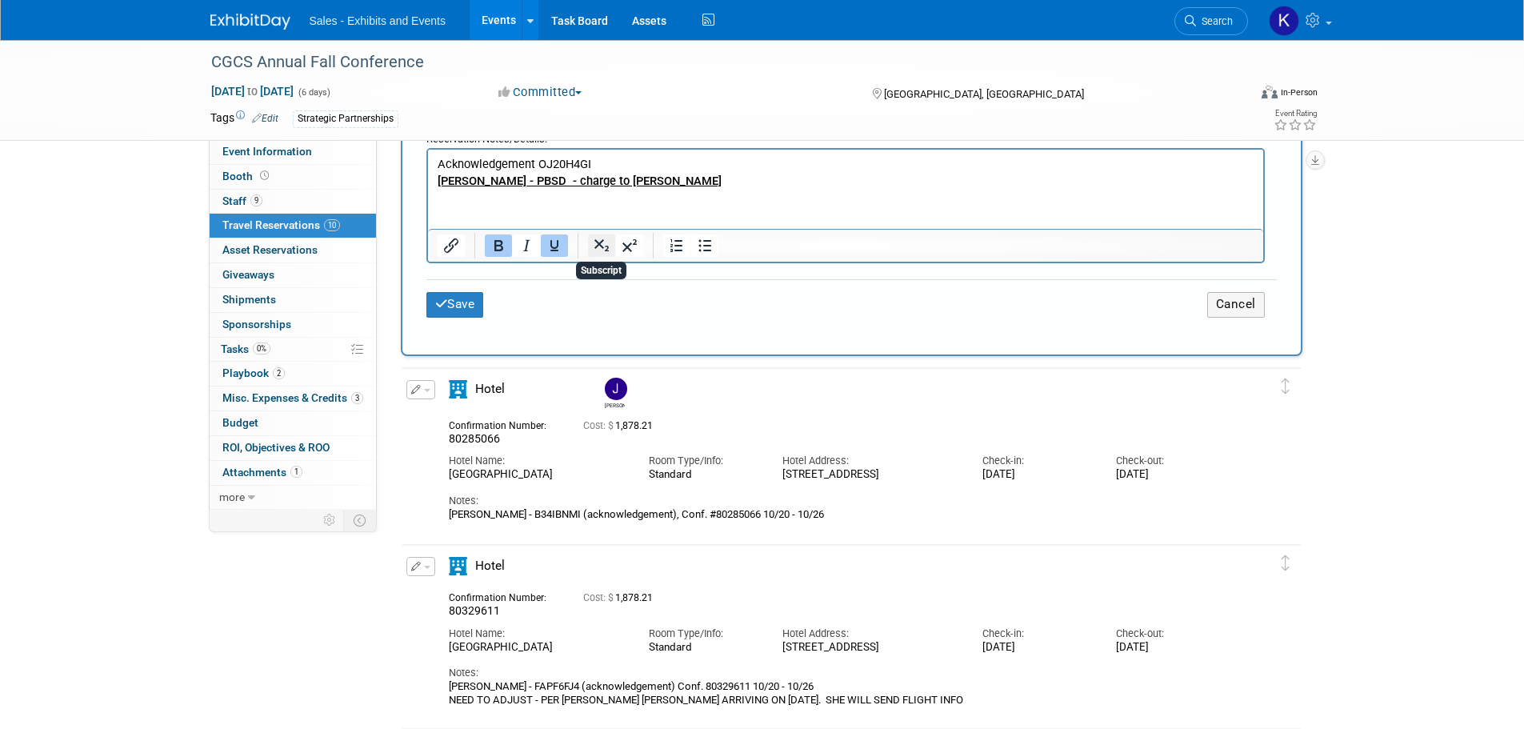
scroll to position [880, 0]
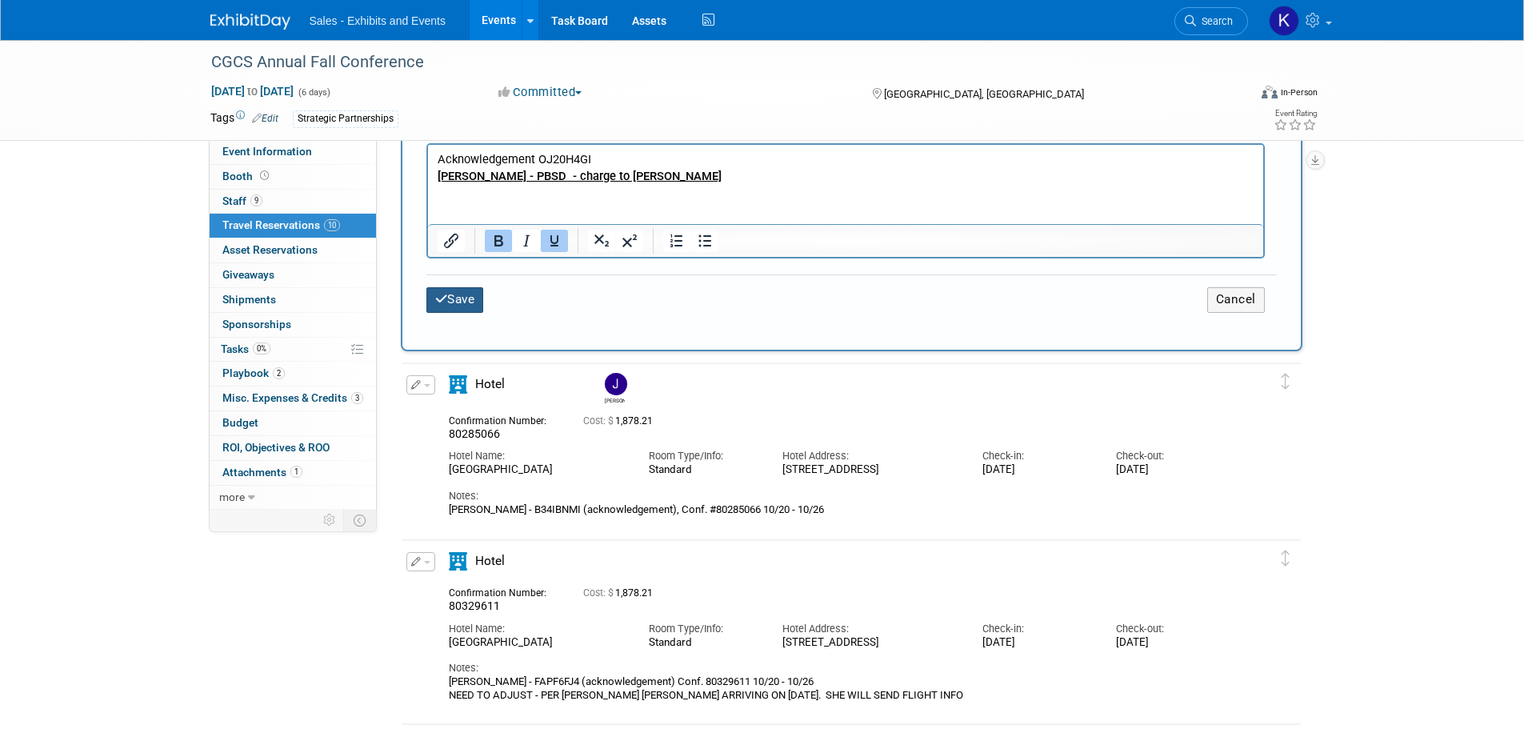
drag, startPoint x: 462, startPoint y: 300, endPoint x: 541, endPoint y: 324, distance: 83.5
click at [461, 300] on button "Save" at bounding box center [455, 299] width 58 height 25
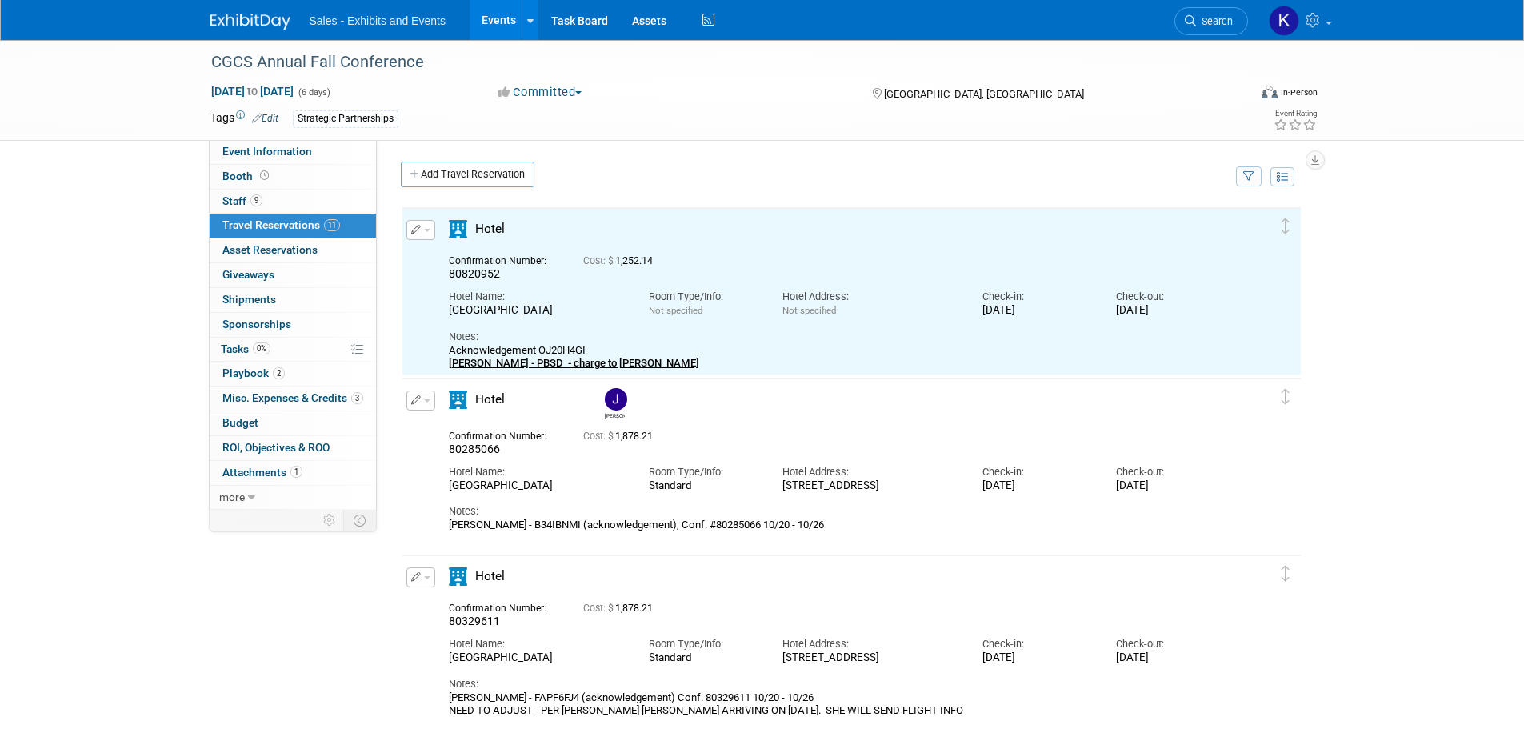
scroll to position [0, 0]
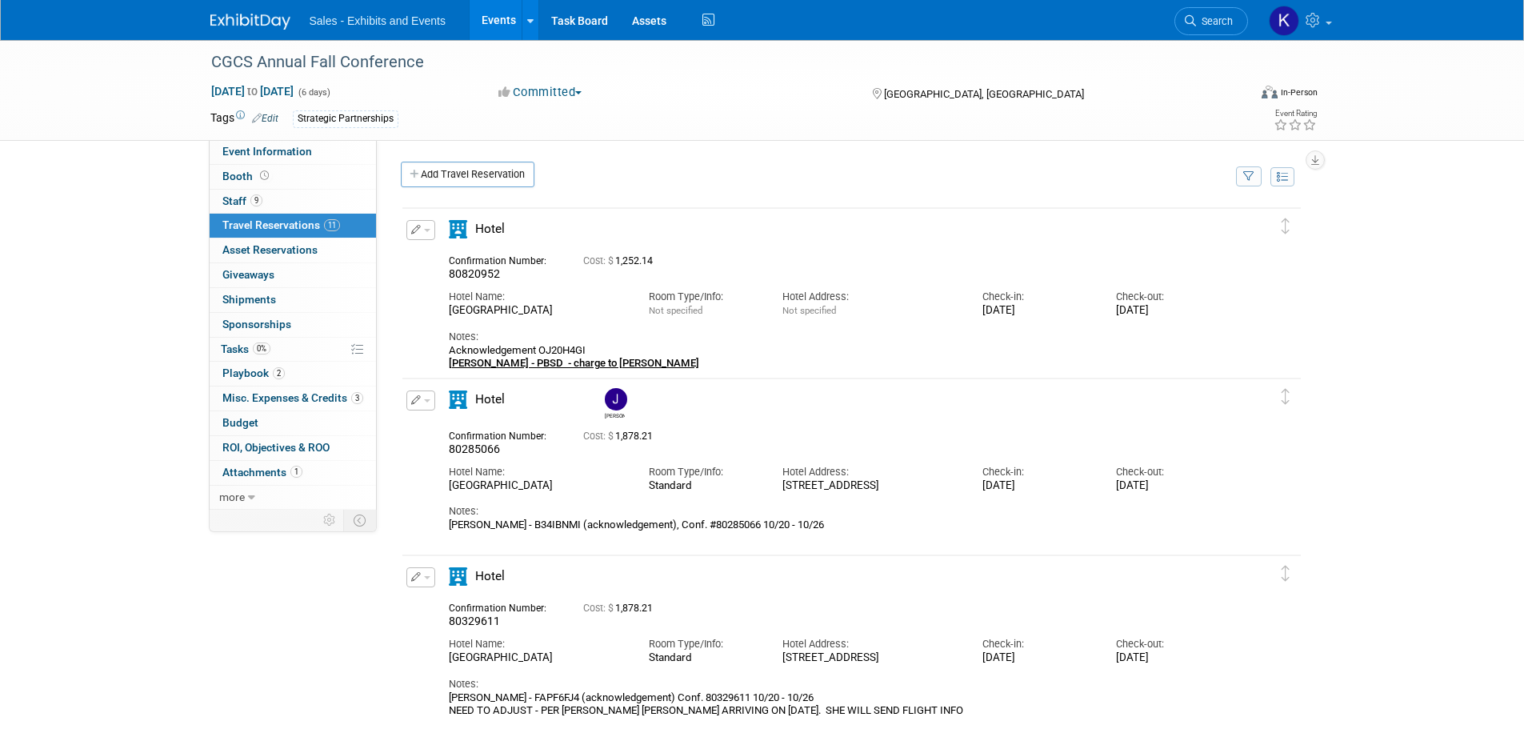
click at [427, 232] on span "button" at bounding box center [427, 230] width 6 height 3
click at [454, 304] on button "Duplicate" at bounding box center [474, 310] width 135 height 23
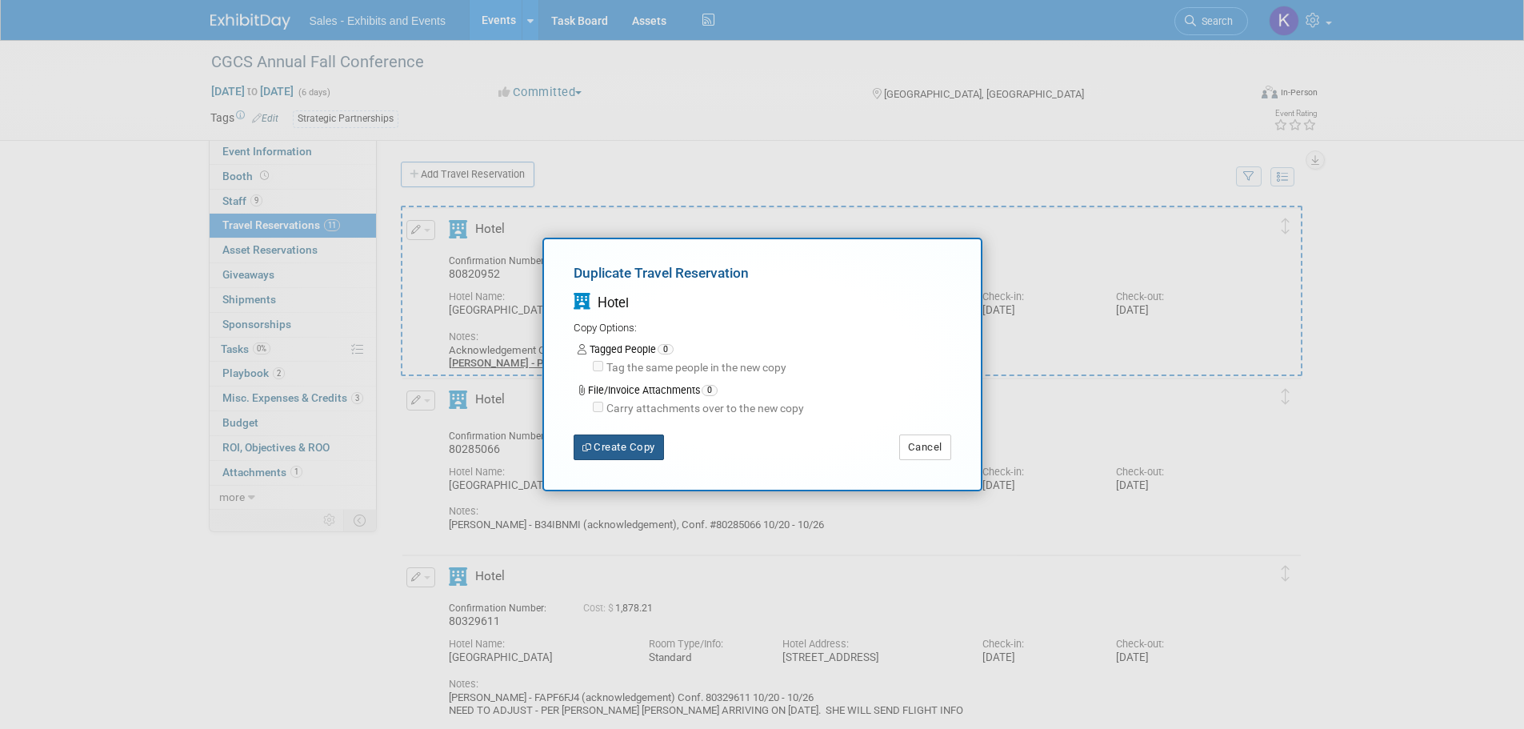
click at [630, 452] on button "Create Copy" at bounding box center [618, 447] width 90 height 26
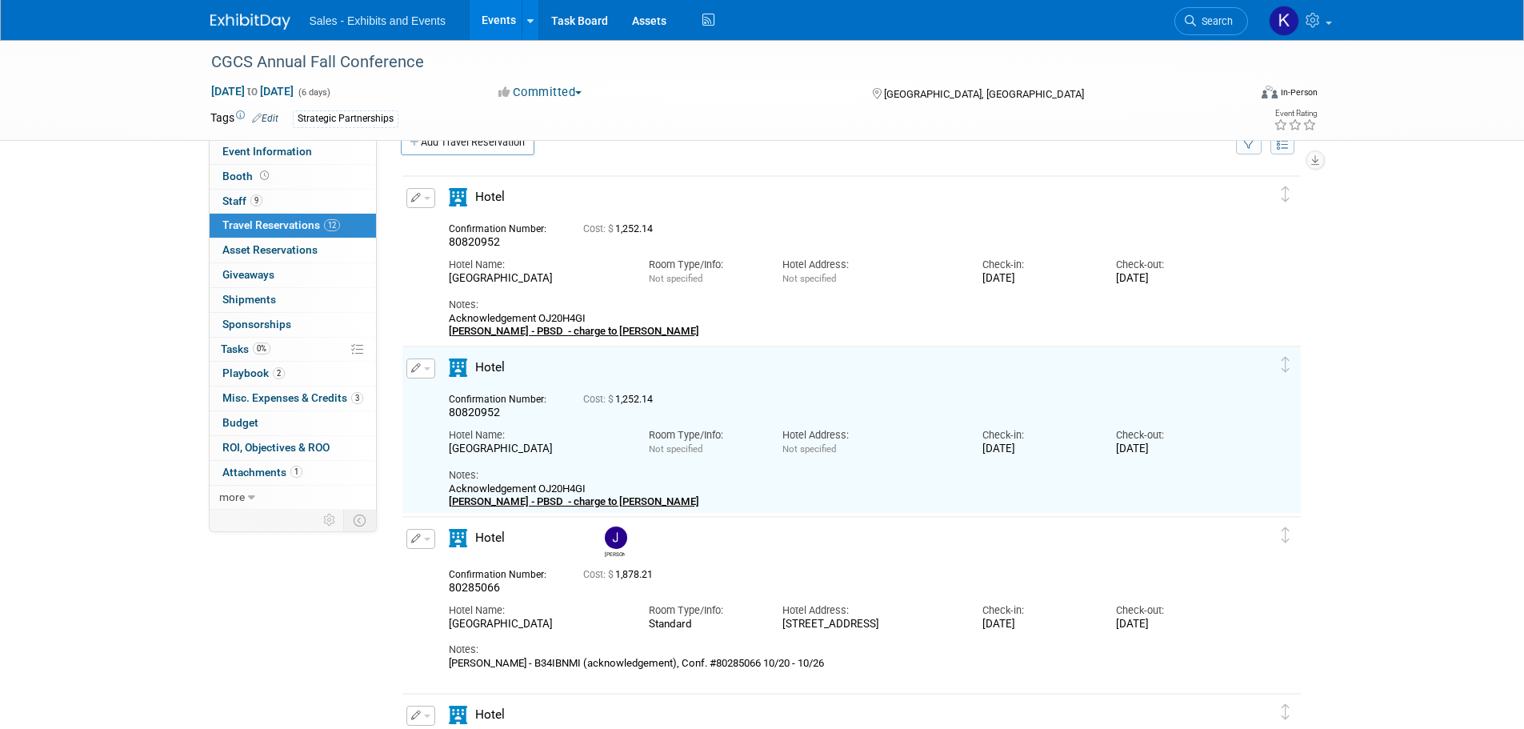
click at [842, 222] on div "Cost: $ 1,252.14" at bounding box center [871, 226] width 577 height 17
click at [429, 200] on span "button" at bounding box center [427, 198] width 6 height 3
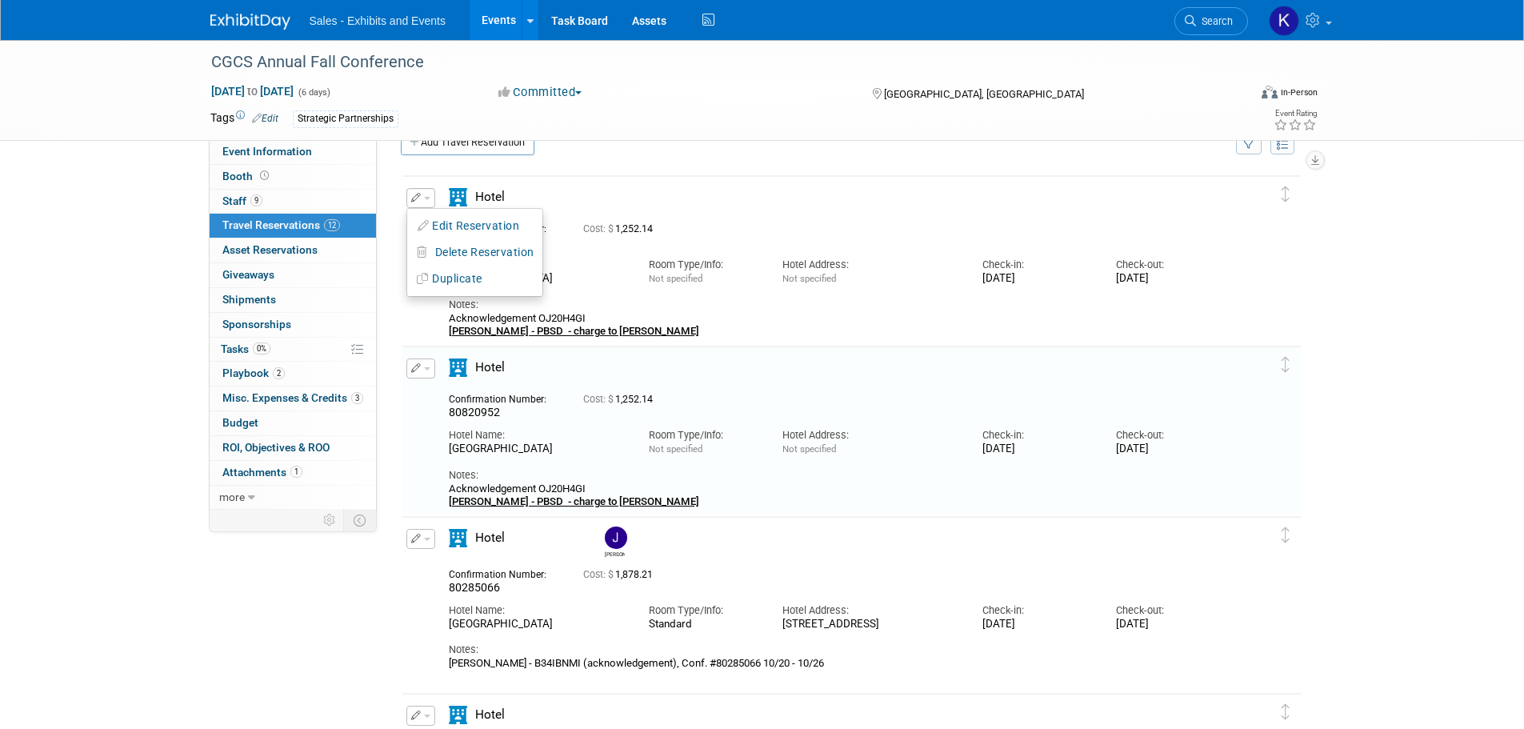
click at [444, 226] on button "Edit Reservation" at bounding box center [474, 225] width 135 height 23
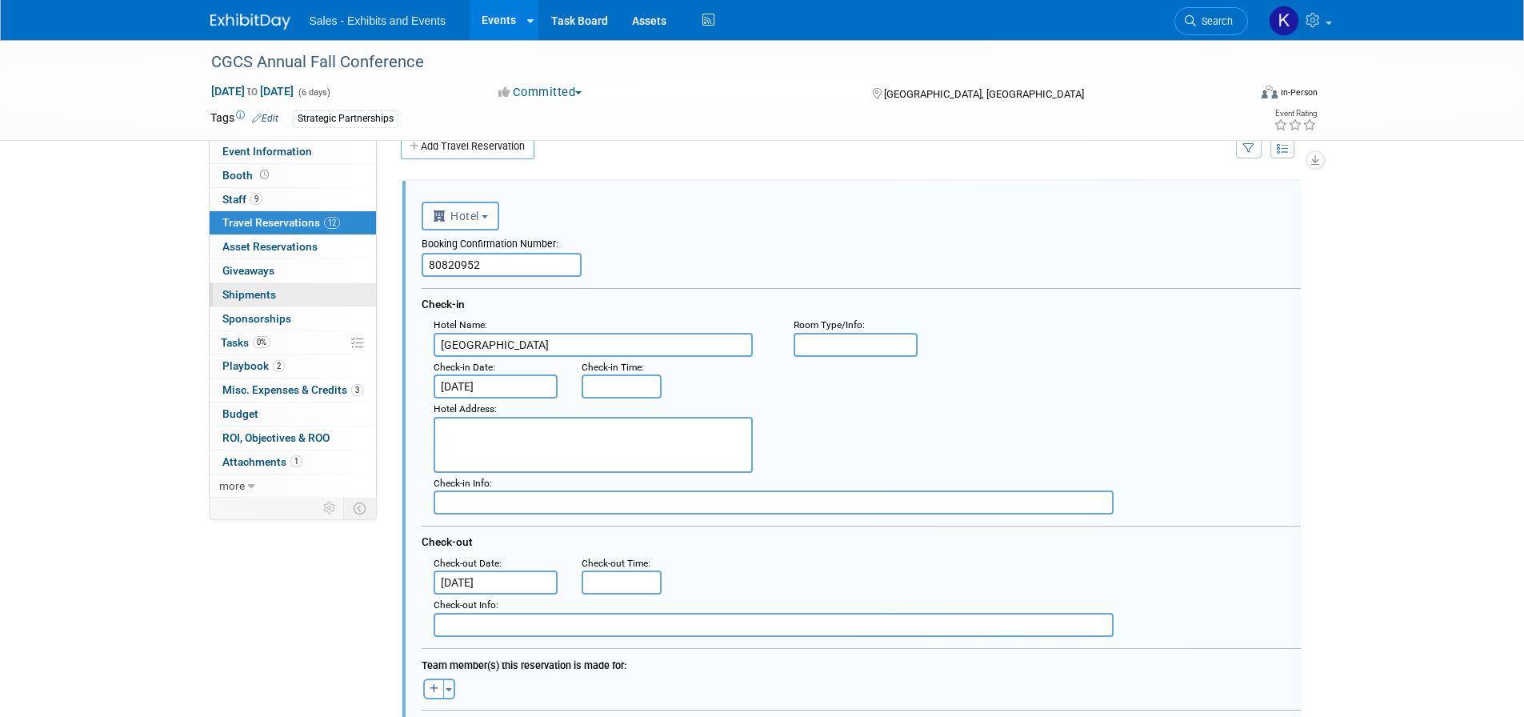
drag, startPoint x: 503, startPoint y: 262, endPoint x: 322, endPoint y: 287, distance: 183.3
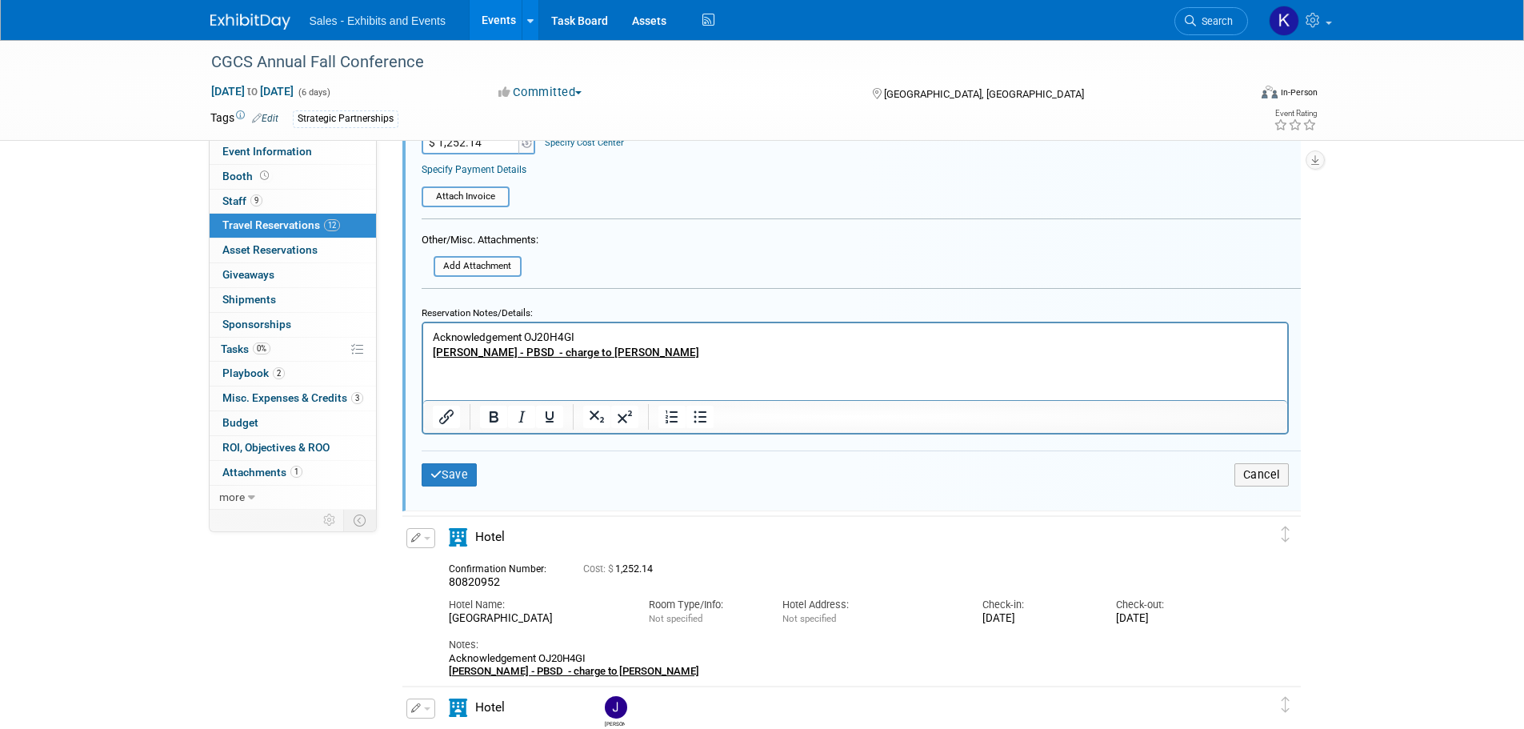
scroll to position [668, 0]
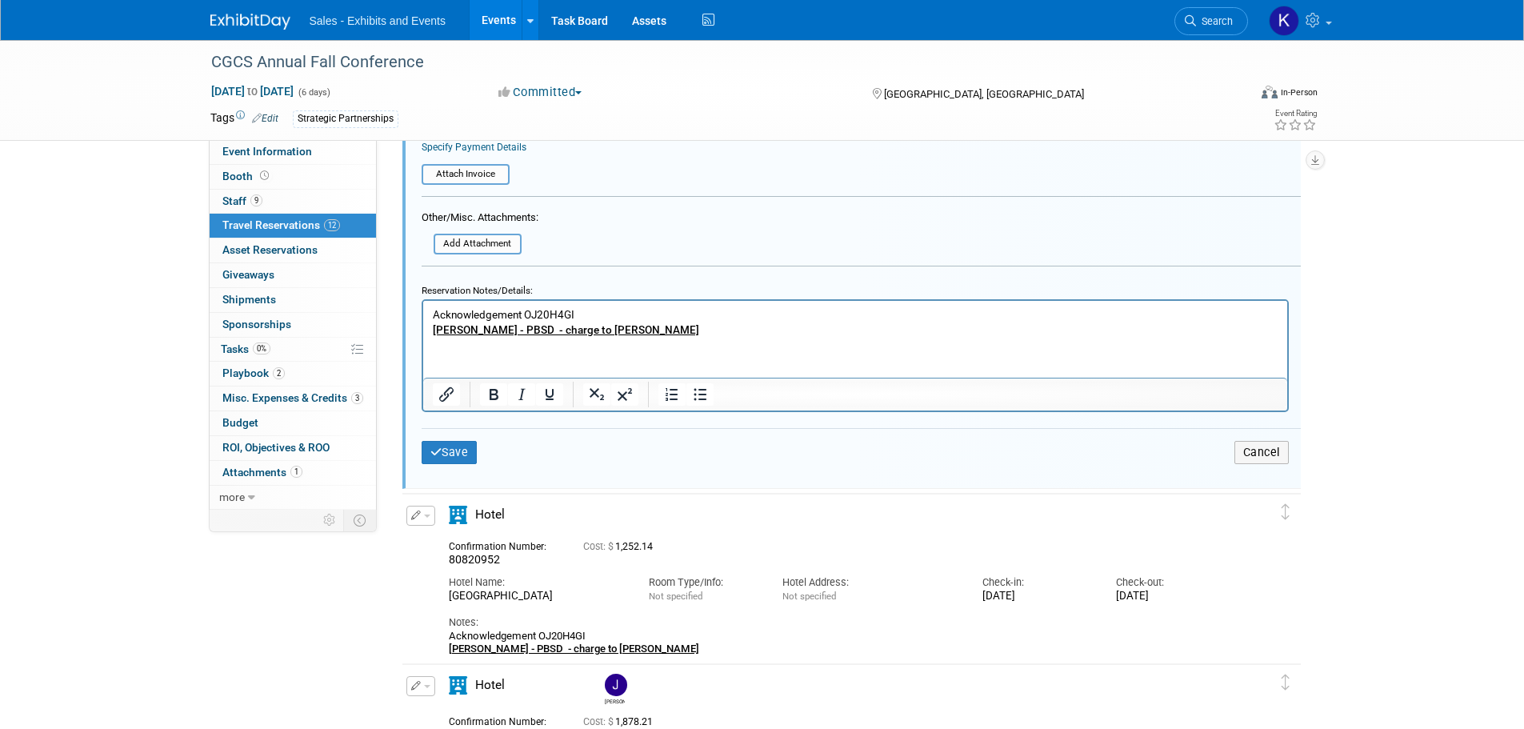
drag, startPoint x: 577, startPoint y: 311, endPoint x: 597, endPoint y: 310, distance: 19.2
click at [579, 310] on p "Acknowledgement OJ20H4GI [PERSON_NAME] - PBSD - charge to [PERSON_NAME]" at bounding box center [854, 321] width 845 height 30
click at [514, 328] on b "[PERSON_NAME] - PBSD - charge to [PERSON_NAME]" at bounding box center [565, 328] width 266 height 13
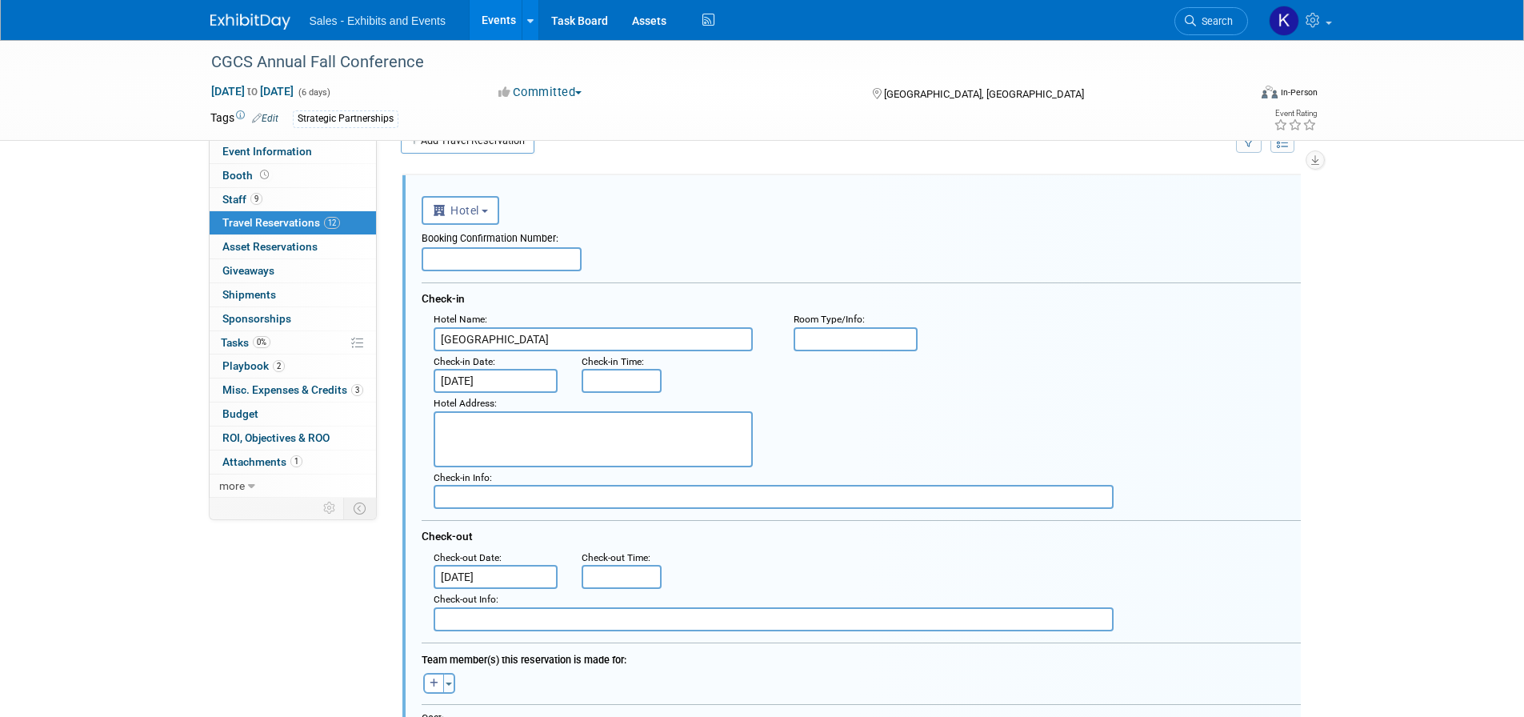
scroll to position [28, 0]
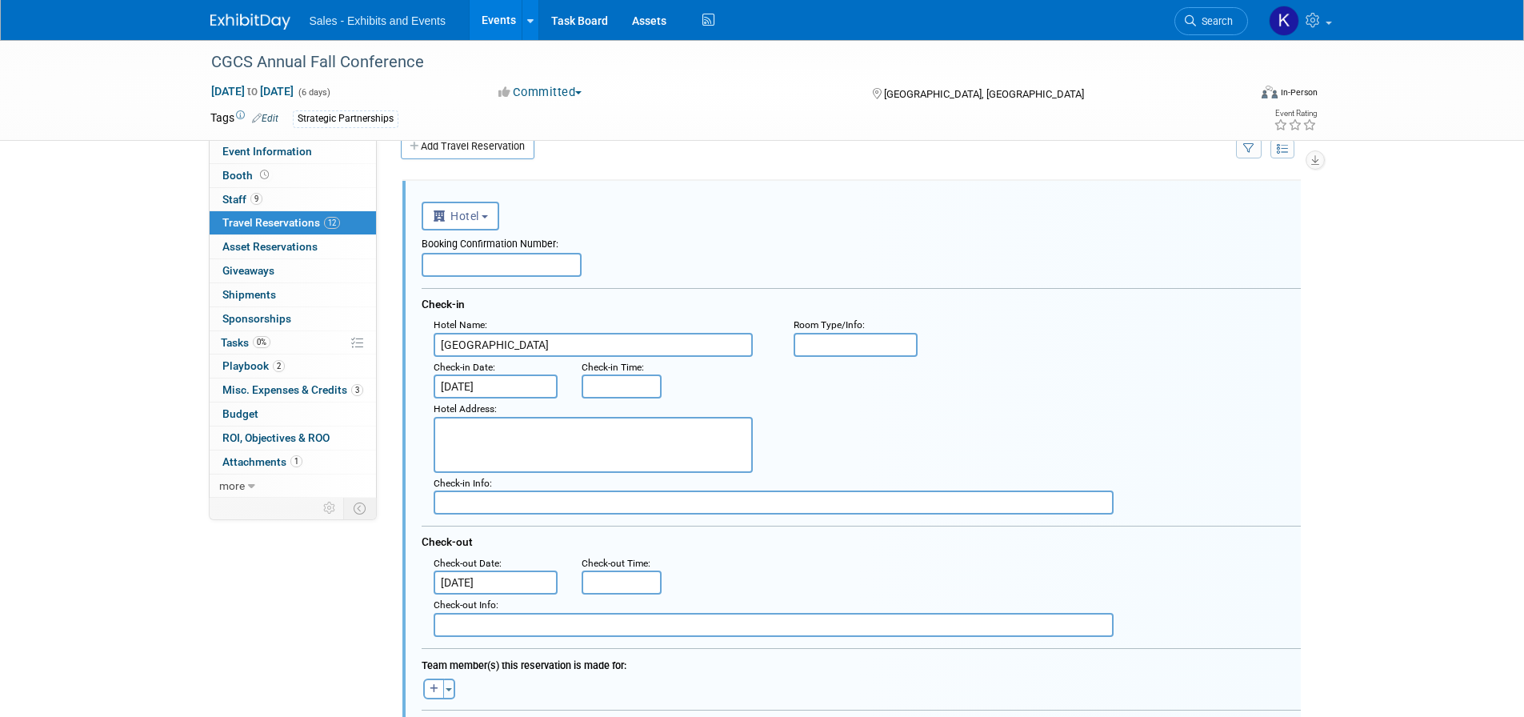
click at [475, 250] on div "Booking Confirmation Number:" at bounding box center [861, 241] width 879 height 22
click at [496, 264] on input "text" at bounding box center [502, 265] width 160 height 24
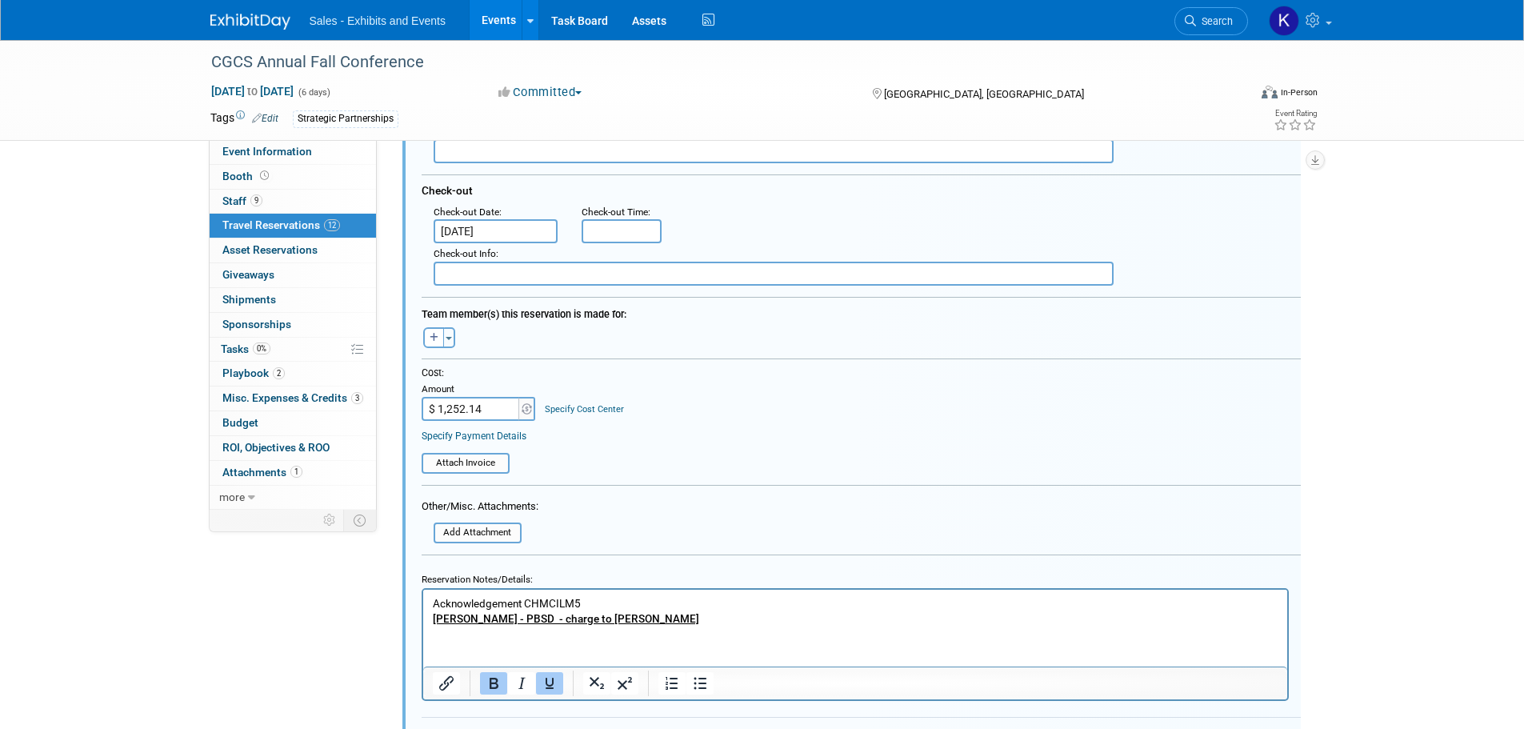
scroll to position [428, 0]
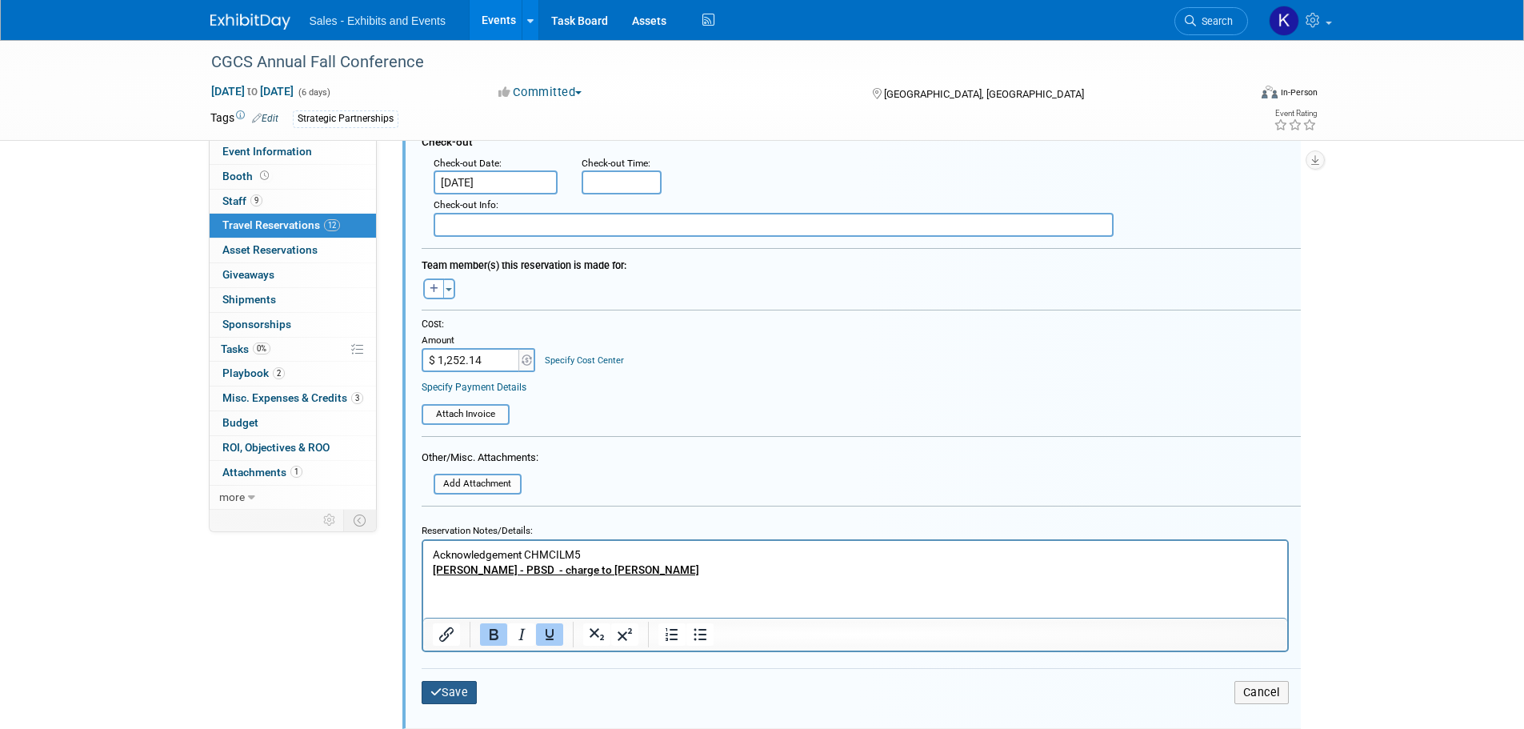
type input "80854268"
click at [447, 704] on button "Save" at bounding box center [450, 692] width 56 height 23
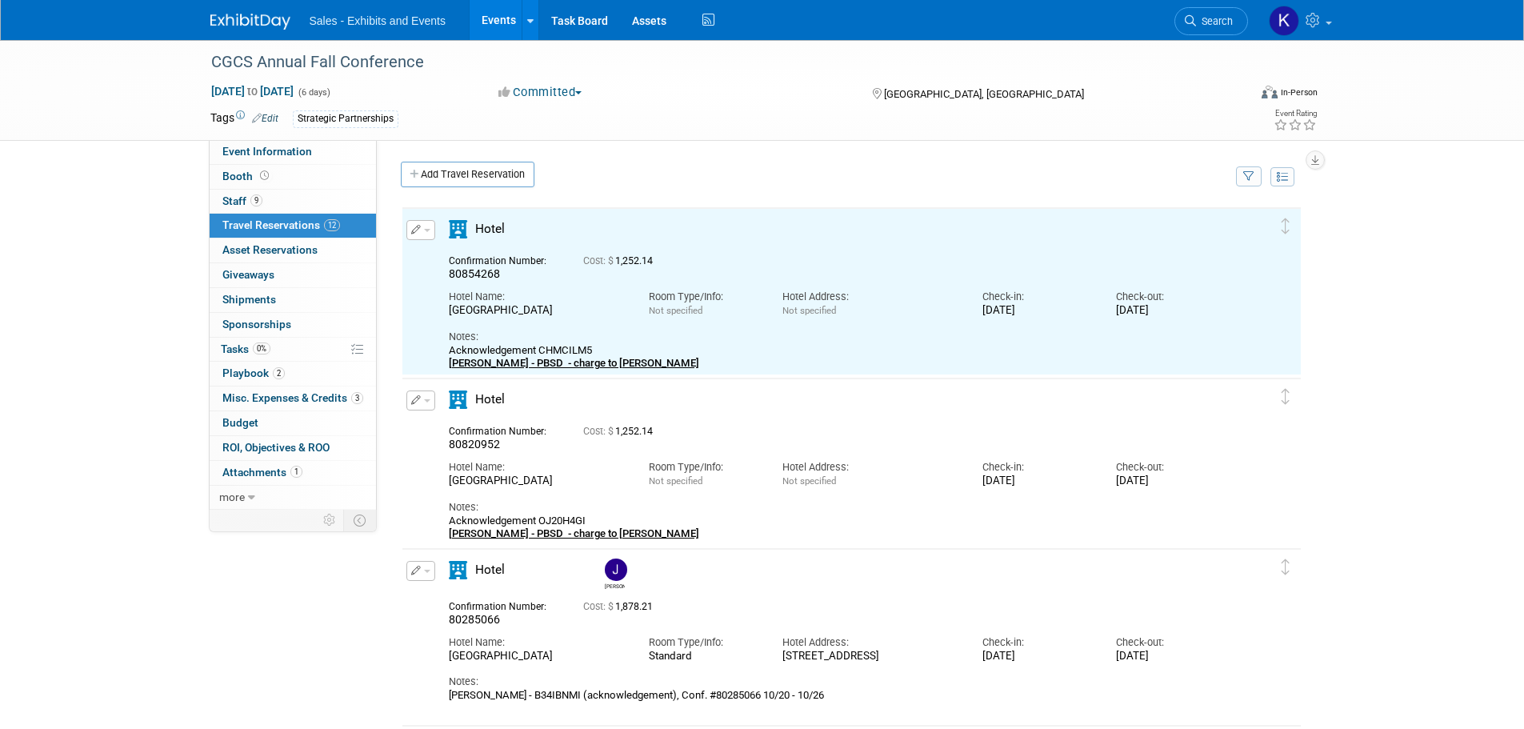
scroll to position [0, 0]
